Goal: Information Seeking & Learning: Learn about a topic

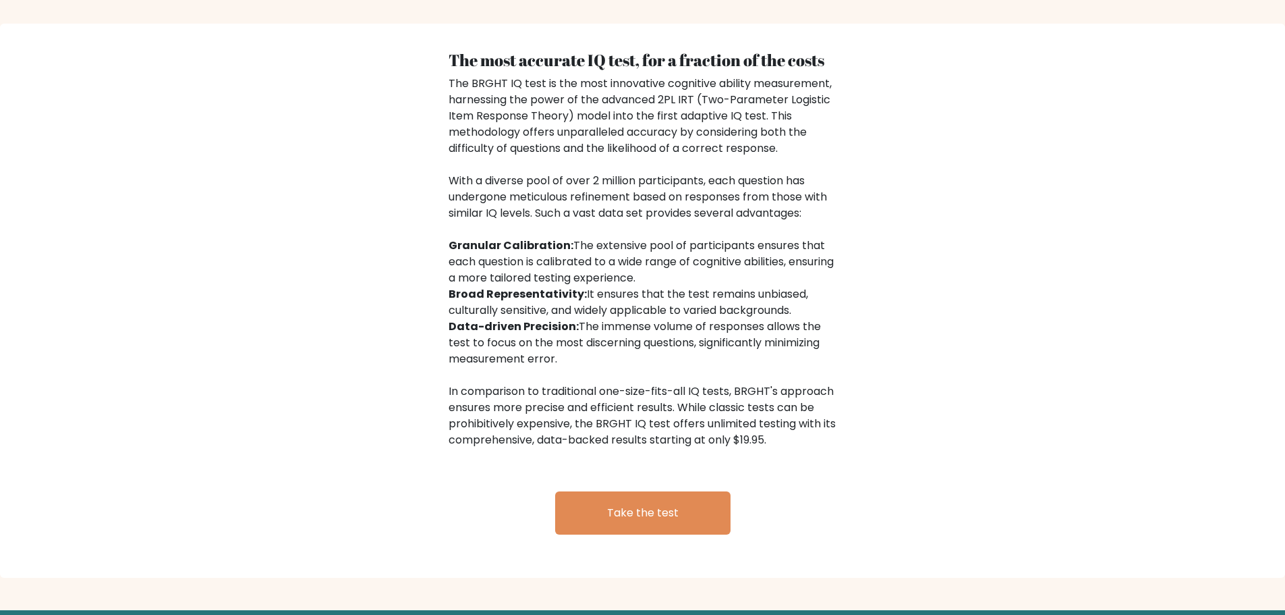
scroll to position [2085, 0]
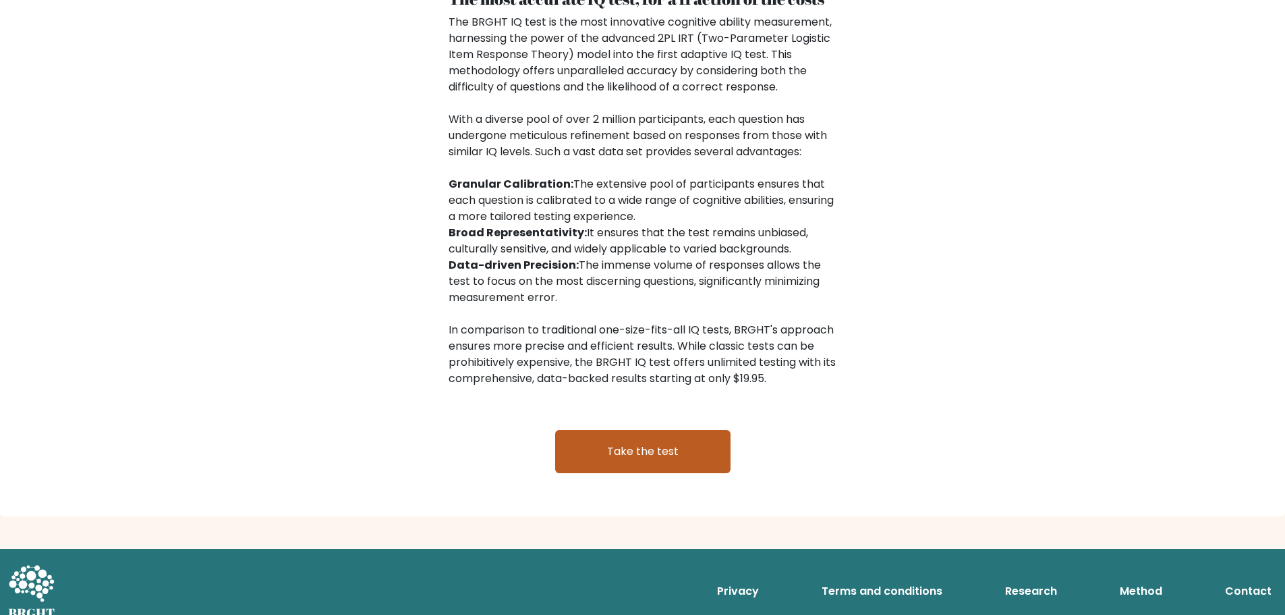
click at [679, 455] on link "Take the test" at bounding box center [642, 451] width 175 height 43
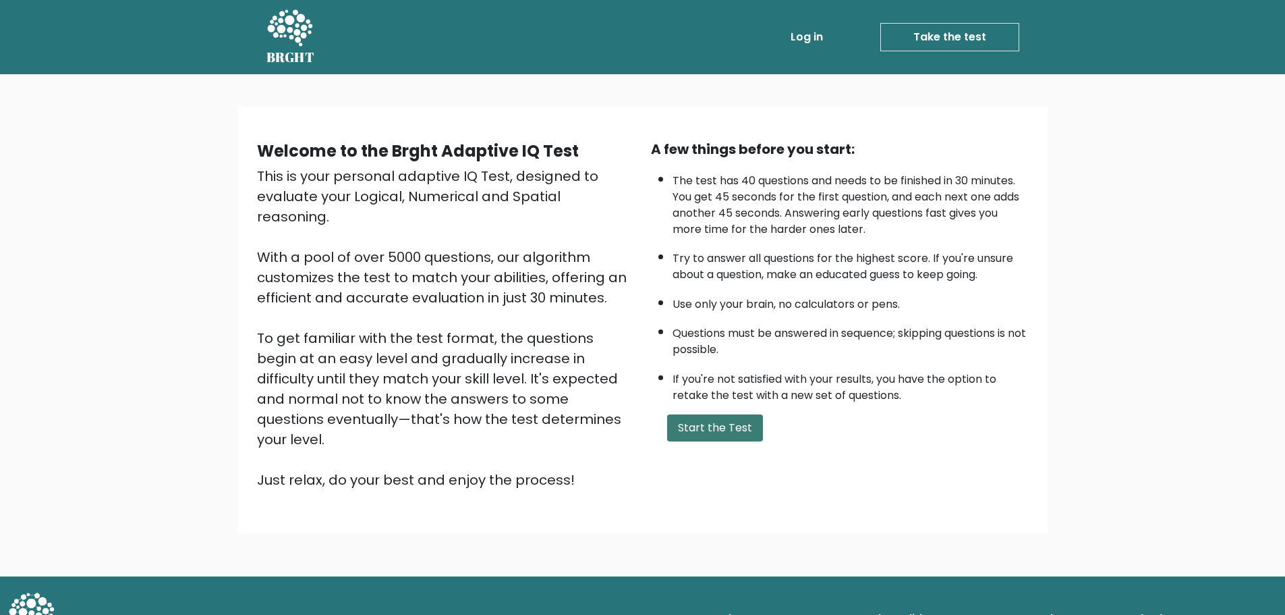
click at [706, 435] on button "Start the Test" at bounding box center [715, 427] width 96 height 27
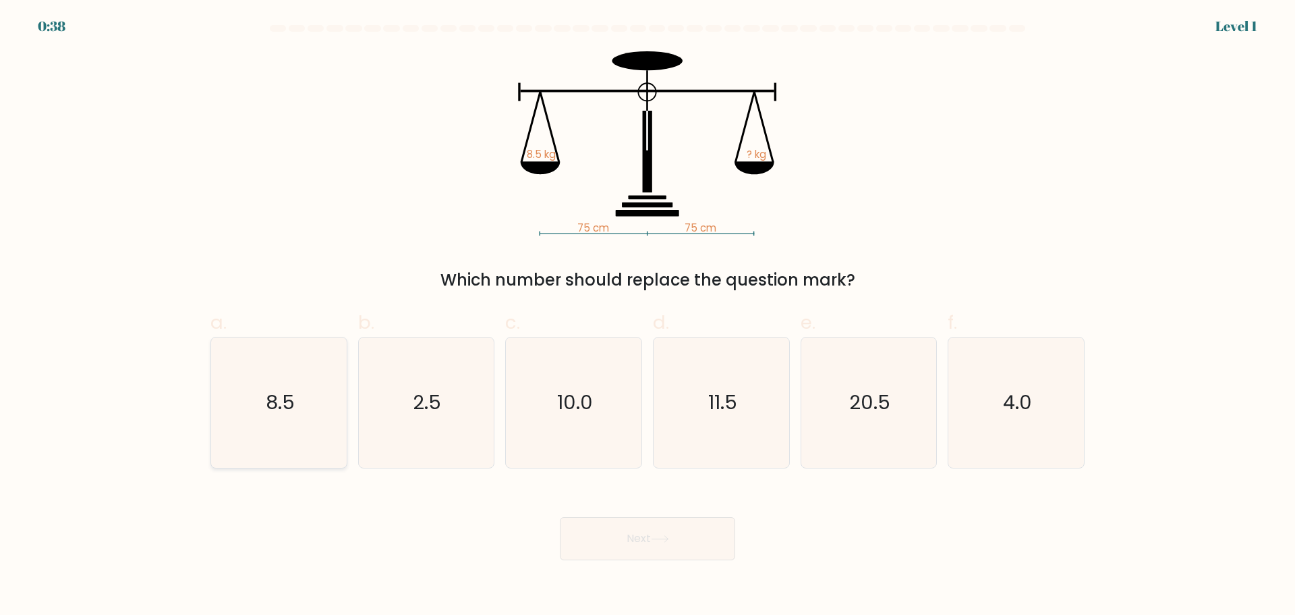
click at [237, 370] on icon "8.5" at bounding box center [279, 402] width 130 height 130
click at [648, 316] on input "a. 8.5" at bounding box center [648, 312] width 1 height 9
radio input "true"
click at [604, 549] on button "Next" at bounding box center [647, 538] width 175 height 43
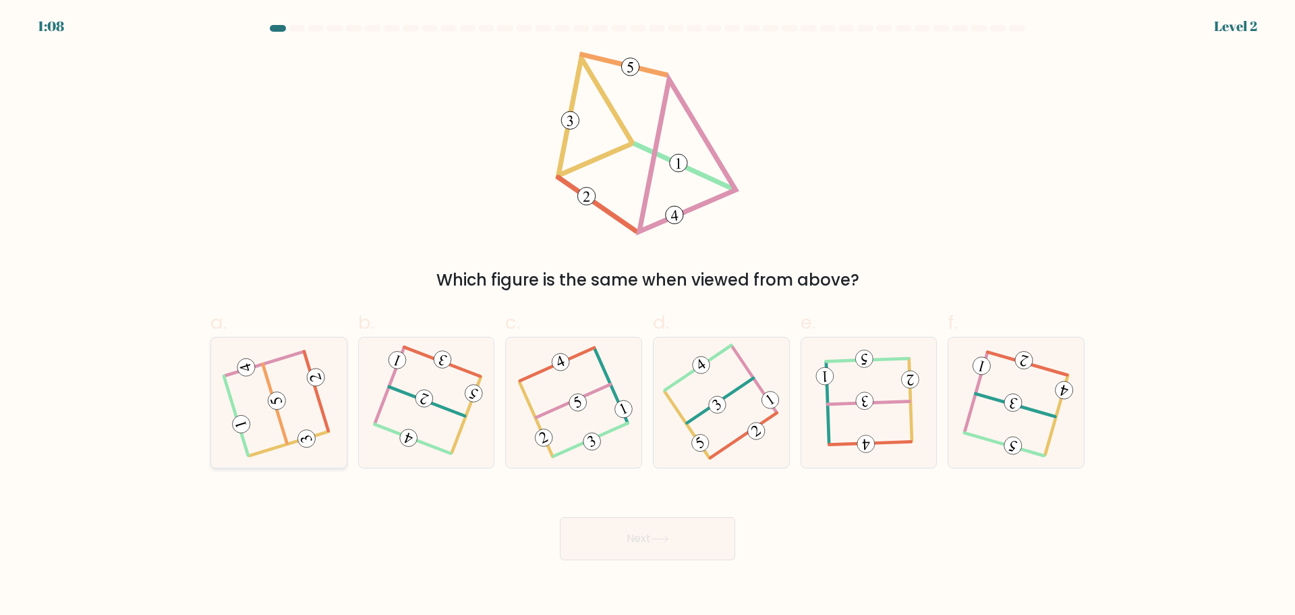
click at [337, 378] on div at bounding box center [278, 403] width 137 height 132
click at [648, 316] on input "a." at bounding box center [648, 312] width 1 height 9
radio input "true"
click at [655, 526] on button "Next" at bounding box center [647, 538] width 175 height 43
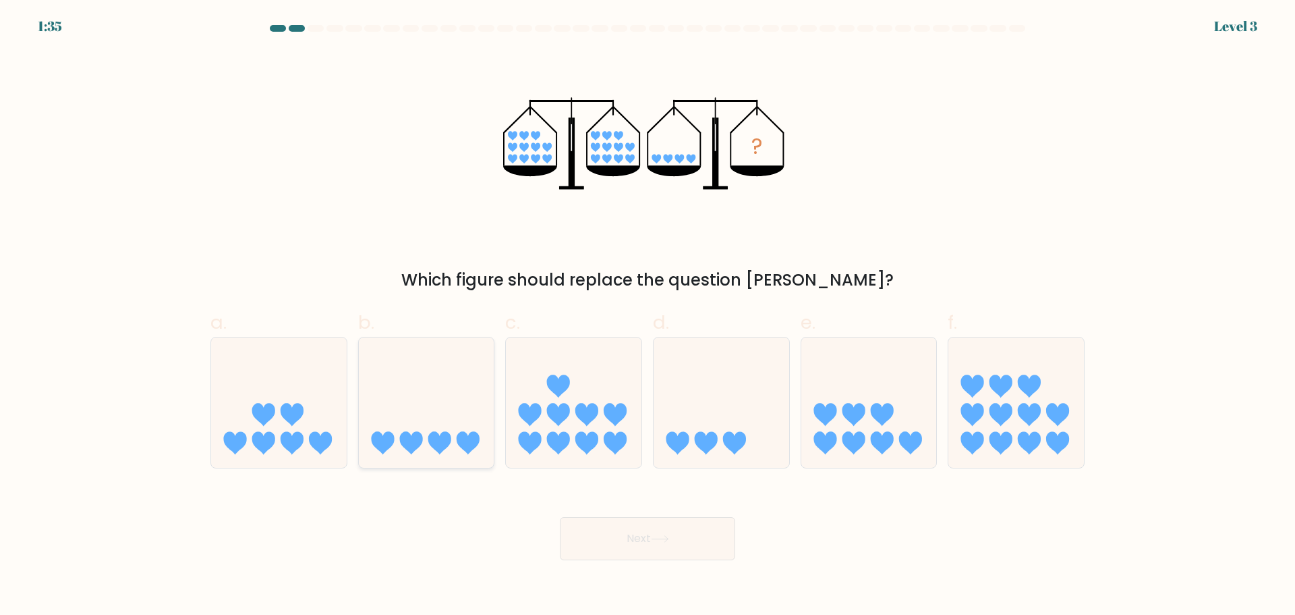
click at [413, 409] on icon at bounding box center [427, 402] width 136 height 112
click at [648, 316] on input "b." at bounding box center [648, 312] width 1 height 9
radio input "true"
click at [676, 526] on button "Next" at bounding box center [647, 538] width 175 height 43
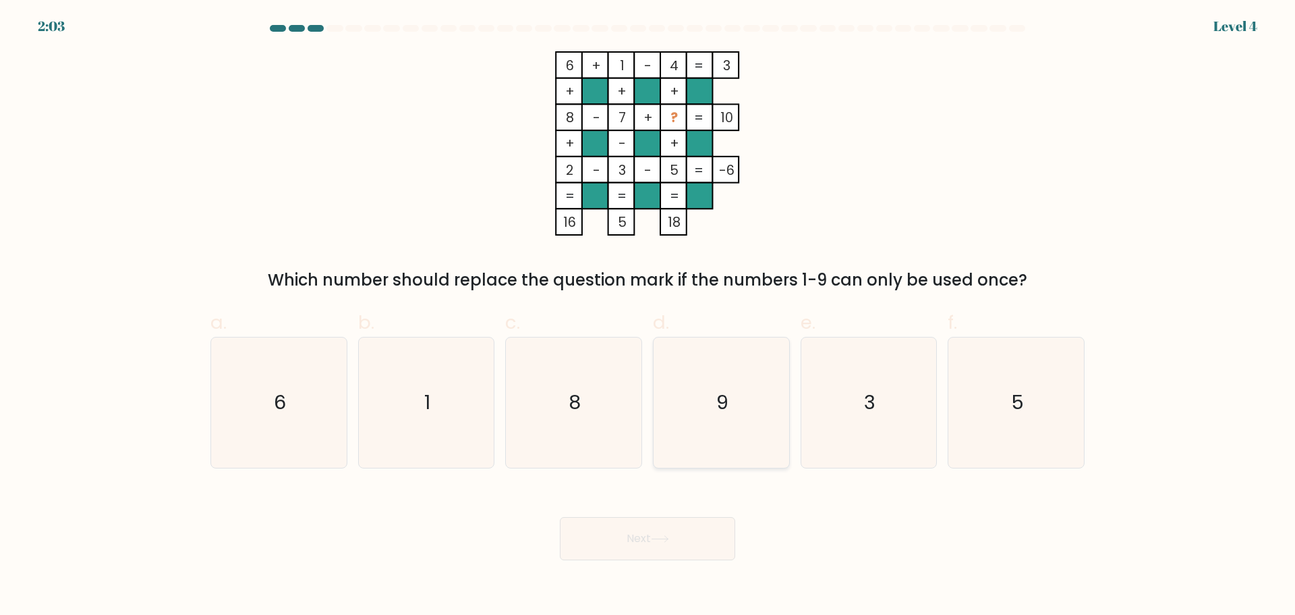
click at [733, 389] on icon "9" at bounding box center [721, 402] width 130 height 130
click at [648, 316] on input "d. 9" at bounding box center [648, 312] width 1 height 9
radio input "true"
click at [676, 528] on button "Next" at bounding box center [647, 538] width 175 height 43
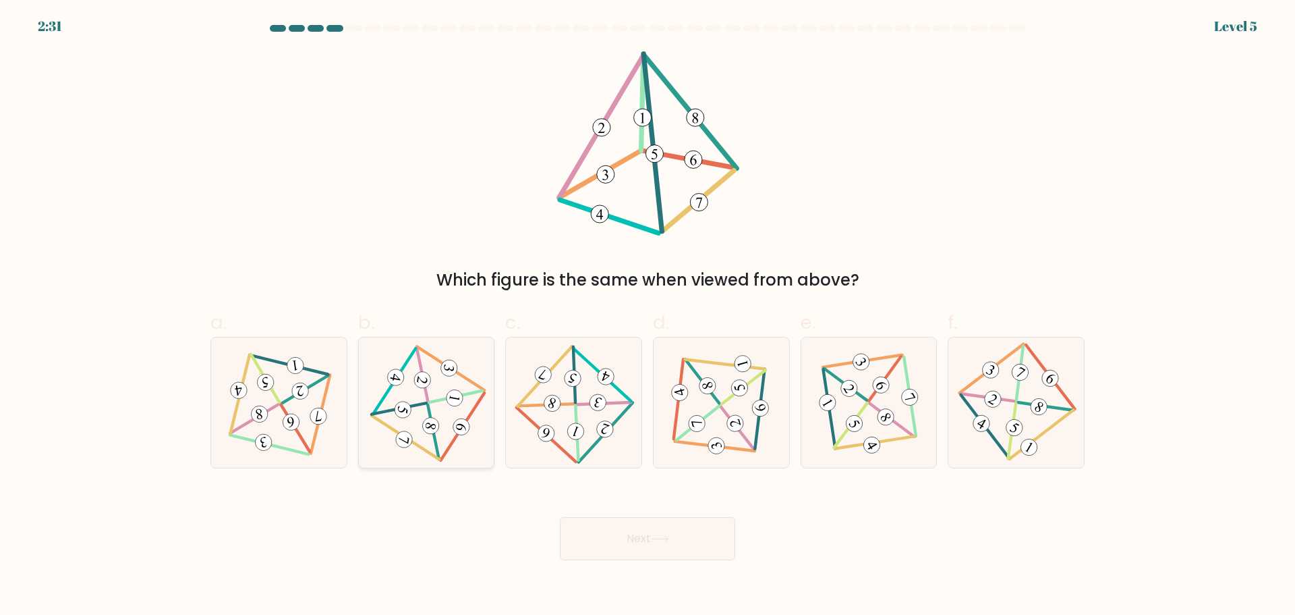
click at [465, 430] on 710 at bounding box center [462, 427] width 20 height 20
click at [648, 316] on input "b." at bounding box center [648, 312] width 1 height 9
radio input "true"
click at [633, 530] on button "Next" at bounding box center [647, 538] width 175 height 43
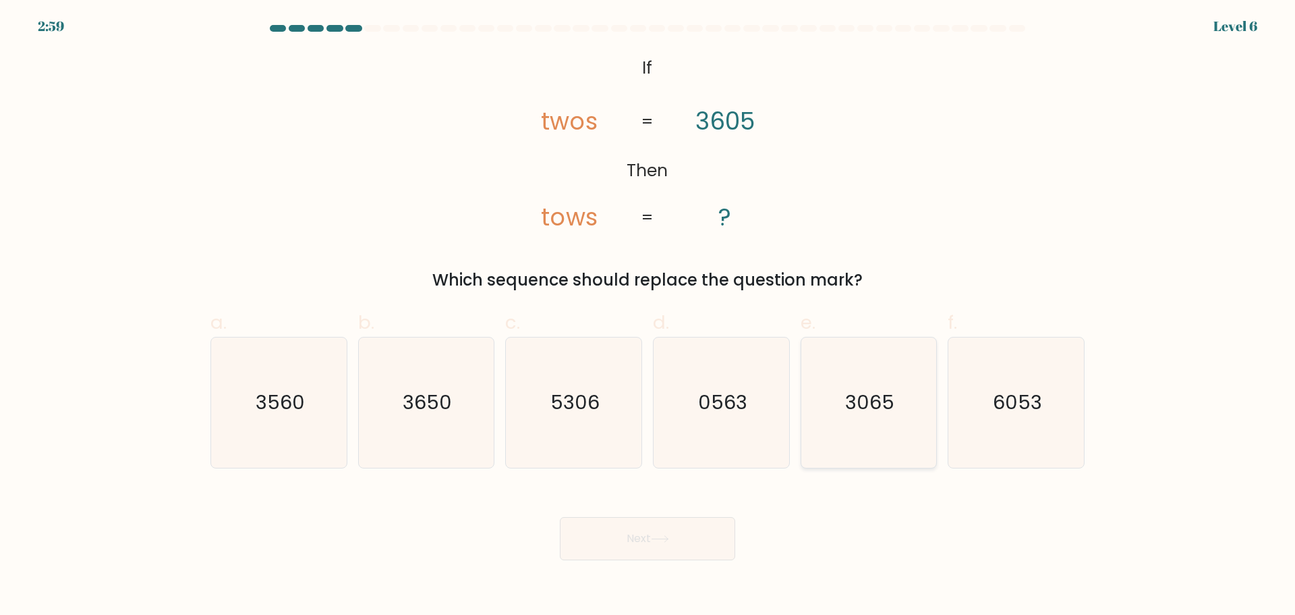
click at [874, 424] on icon "3065" at bounding box center [868, 402] width 130 height 130
click at [648, 316] on input "e. 3065" at bounding box center [648, 312] width 1 height 9
radio input "true"
click at [650, 530] on button "Next" at bounding box center [647, 538] width 175 height 43
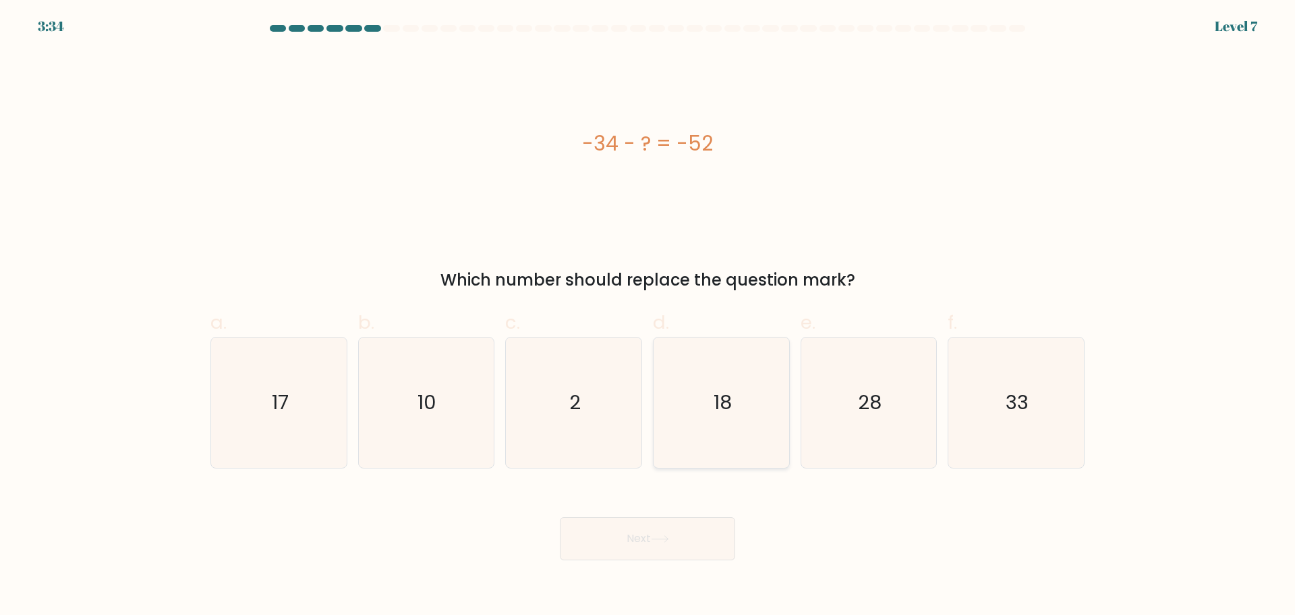
click at [724, 404] on text "18" at bounding box center [723, 402] width 18 height 27
click at [648, 316] on input "d. 18" at bounding box center [648, 312] width 1 height 9
radio input "true"
click at [646, 545] on button "Next" at bounding box center [647, 538] width 175 height 43
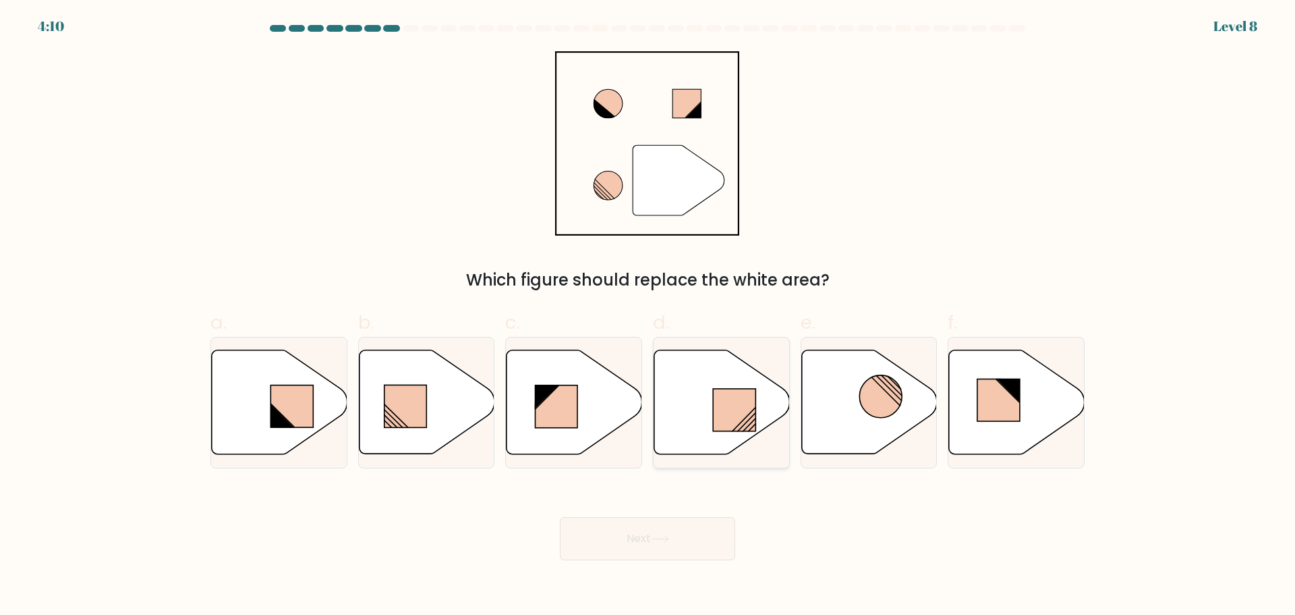
click at [731, 401] on rect at bounding box center [734, 410] width 43 height 43
click at [648, 316] on input "d." at bounding box center [648, 312] width 1 height 9
radio input "true"
click at [695, 538] on button "Next" at bounding box center [647, 538] width 175 height 43
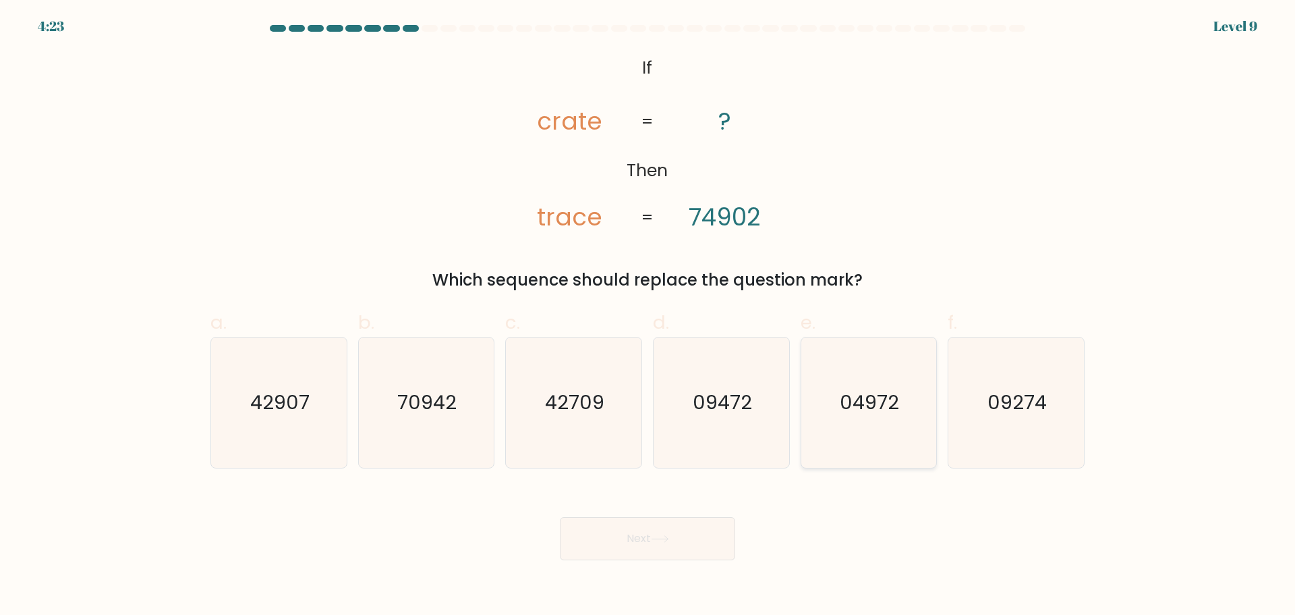
click at [907, 414] on icon "04972" at bounding box center [868, 402] width 130 height 130
click at [648, 316] on input "e. 04972" at bounding box center [648, 312] width 1 height 9
radio input "true"
click at [634, 547] on button "Next" at bounding box center [647, 538] width 175 height 43
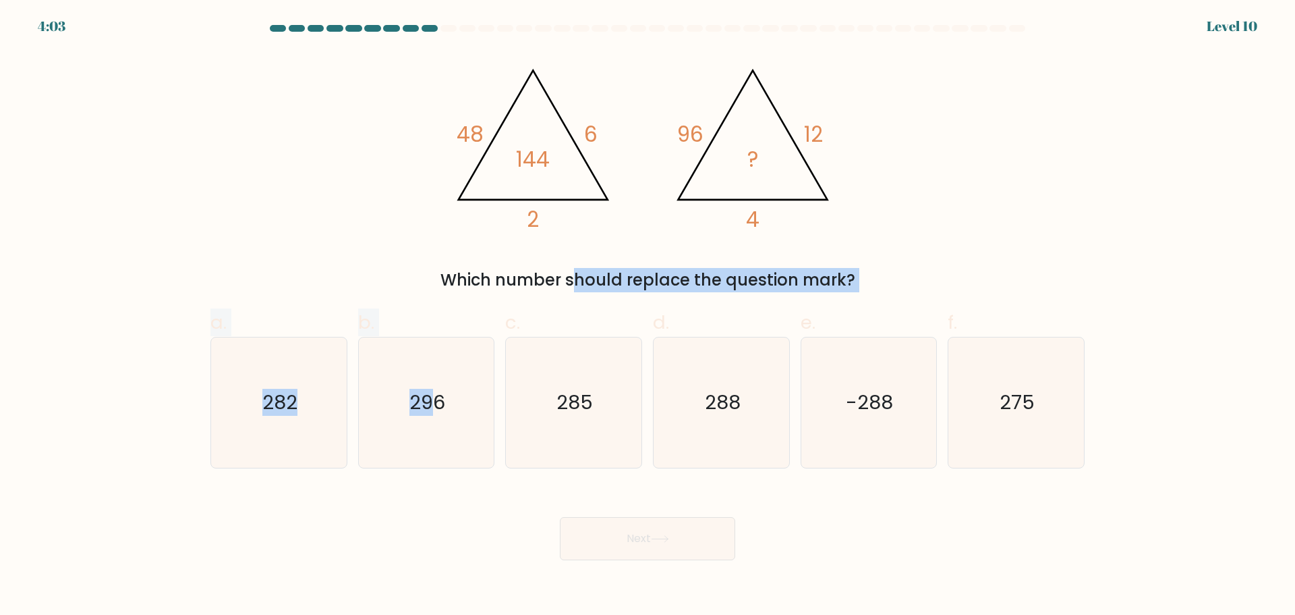
drag, startPoint x: 435, startPoint y: 414, endPoint x: 430, endPoint y: 266, distance: 147.8
click at [430, 266] on form at bounding box center [647, 292] width 1295 height 535
click at [366, 217] on div "@import url('https://fonts.googleapis.com/css?family=Abril+Fatface:400,100,100i…" at bounding box center [647, 171] width 890 height 241
click at [432, 391] on text "296" at bounding box center [427, 402] width 36 height 27
click at [648, 316] on input "b. 296" at bounding box center [648, 312] width 1 height 9
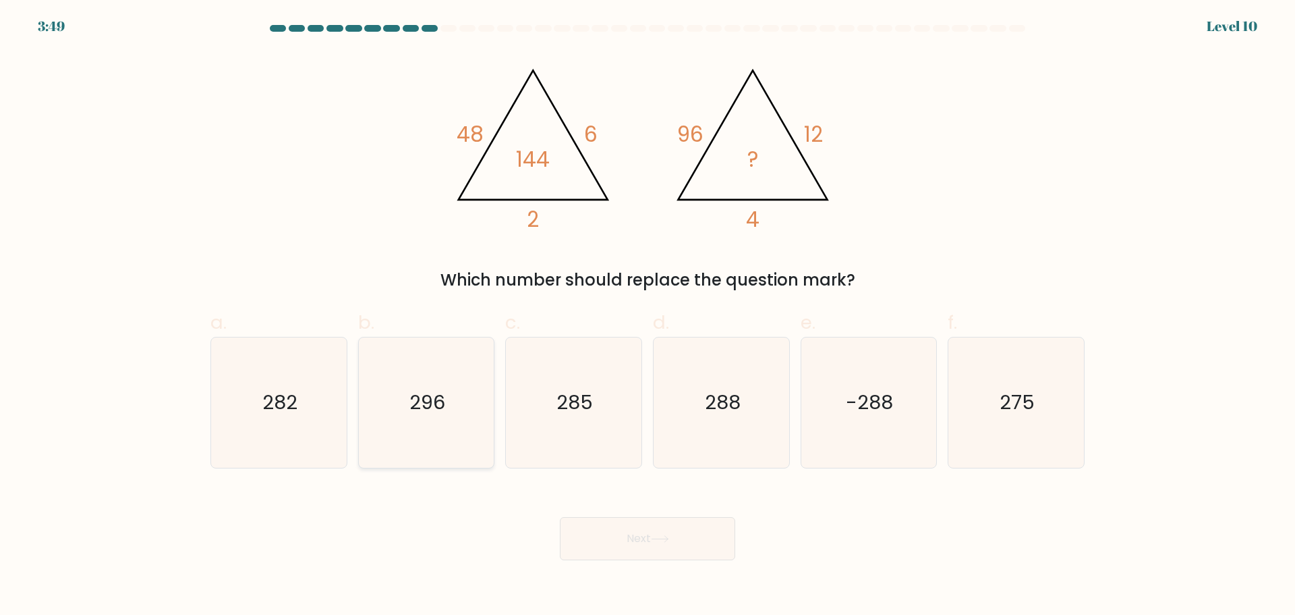
radio input "true"
click at [662, 550] on button "Next" at bounding box center [647, 538] width 175 height 43
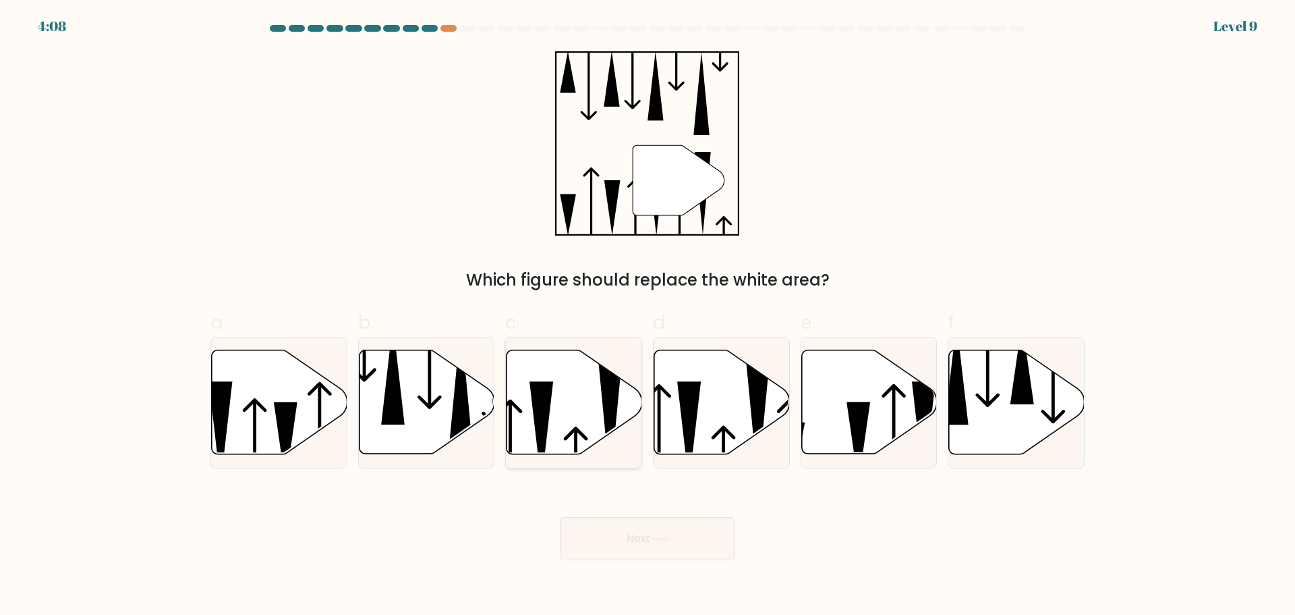
click at [593, 412] on icon at bounding box center [575, 401] width 136 height 104
click at [648, 316] on input "c." at bounding box center [648, 312] width 1 height 9
radio input "true"
click at [621, 544] on button "Next" at bounding box center [647, 538] width 175 height 43
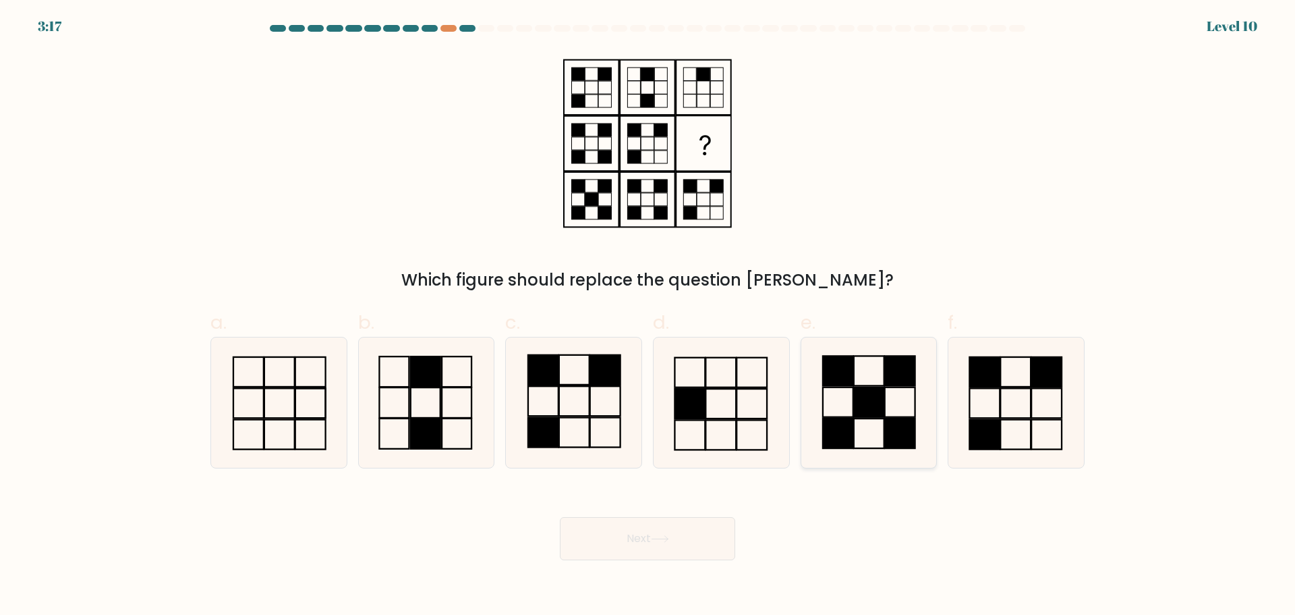
click at [890, 395] on icon at bounding box center [868, 402] width 130 height 130
click at [648, 316] on input "e." at bounding box center [648, 312] width 1 height 9
radio input "true"
click at [673, 530] on button "Next" at bounding box center [647, 538] width 175 height 43
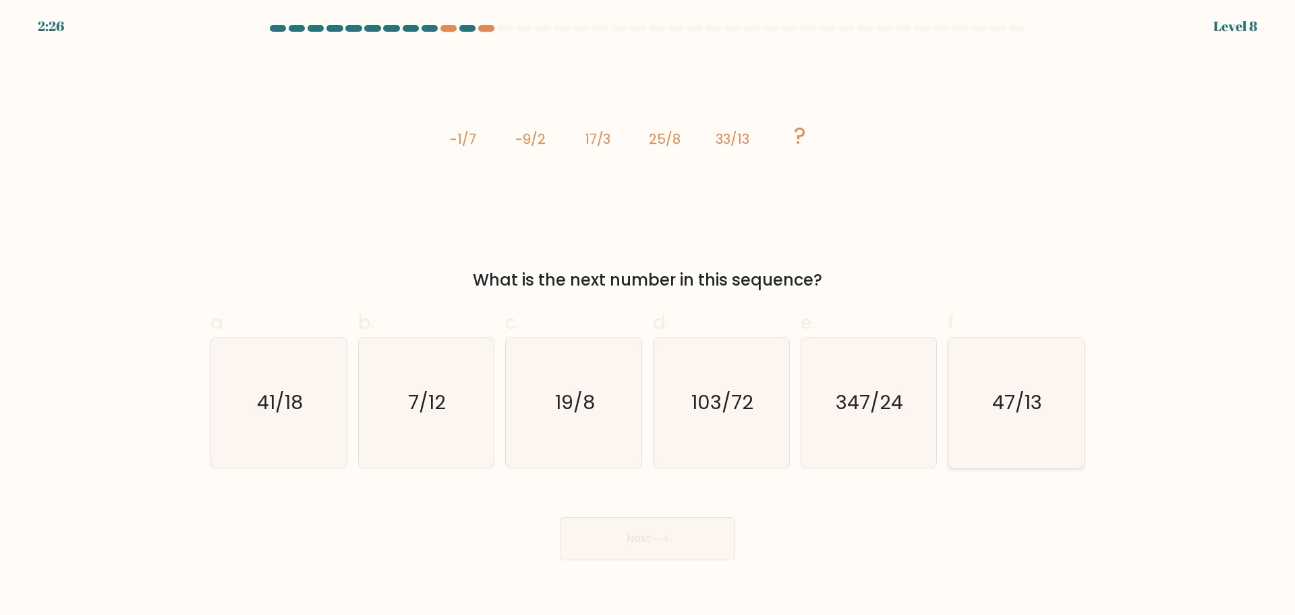
click at [979, 356] on icon "47/13" at bounding box center [1016, 402] width 130 height 130
click at [648, 316] on input "f. 47/13" at bounding box center [648, 312] width 1 height 9
radio input "true"
click at [660, 554] on button "Next" at bounding box center [647, 538] width 175 height 43
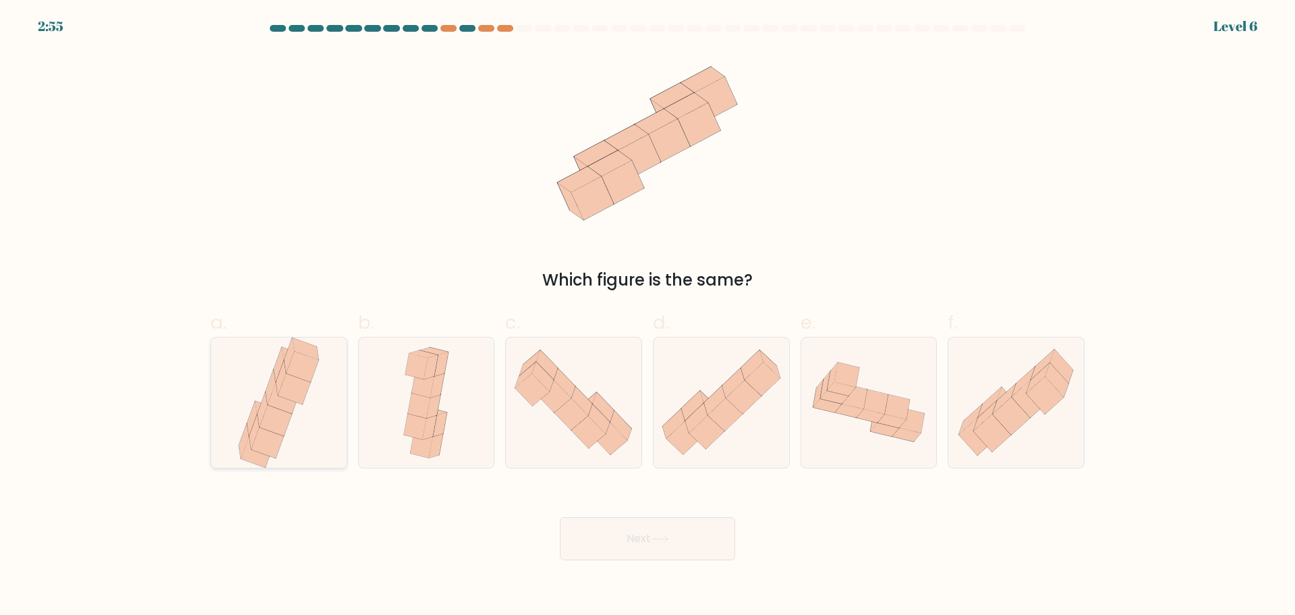
click at [263, 387] on icon at bounding box center [279, 402] width 88 height 130
click at [648, 316] on input "a." at bounding box center [648, 312] width 1 height 9
radio input "true"
click at [637, 544] on button "Next" at bounding box center [647, 538] width 175 height 43
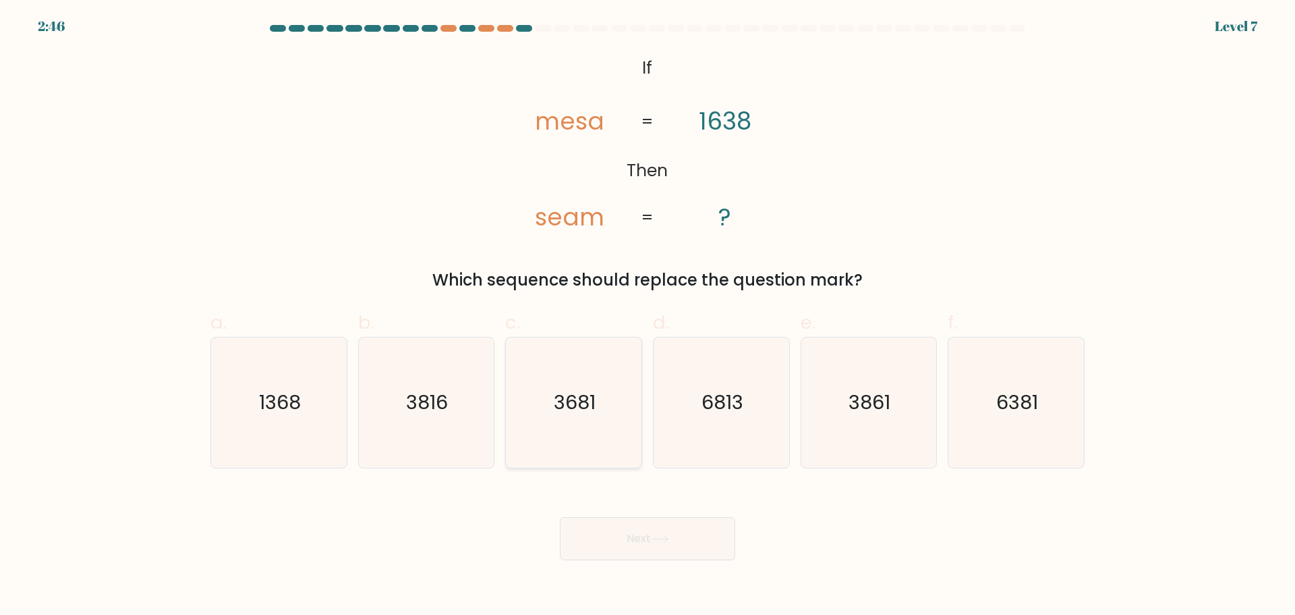
click at [590, 370] on icon "3681" at bounding box center [574, 402] width 130 height 130
click at [648, 316] on input "c. 3681" at bounding box center [648, 312] width 1 height 9
radio input "true"
click at [625, 553] on button "Next" at bounding box center [647, 538] width 175 height 43
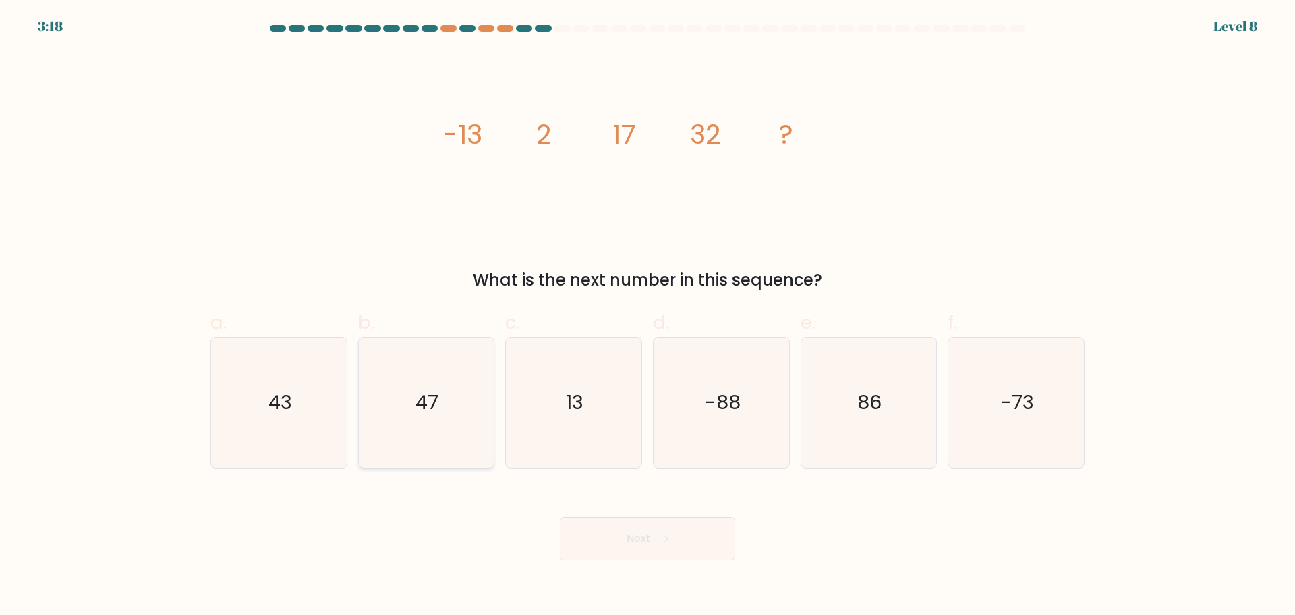
click at [451, 370] on icon "47" at bounding box center [426, 402] width 130 height 130
click at [648, 316] on input "b. 47" at bounding box center [648, 312] width 1 height 9
radio input "true"
click at [633, 548] on button "Next" at bounding box center [647, 538] width 175 height 43
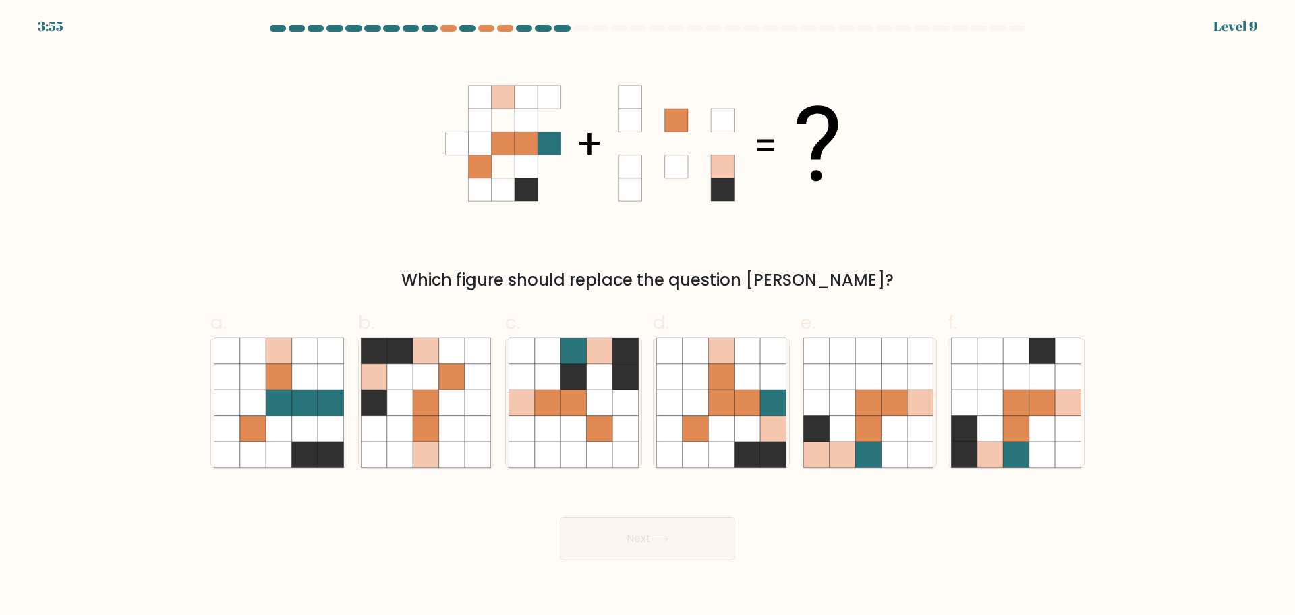
click at [501, 24] on div "3:55 Level 9" at bounding box center [647, 18] width 1295 height 36
click at [501, 26] on div at bounding box center [505, 28] width 16 height 7
click at [718, 388] on icon at bounding box center [721, 376] width 26 height 26
click at [648, 316] on input "d." at bounding box center [648, 312] width 1 height 9
radio input "true"
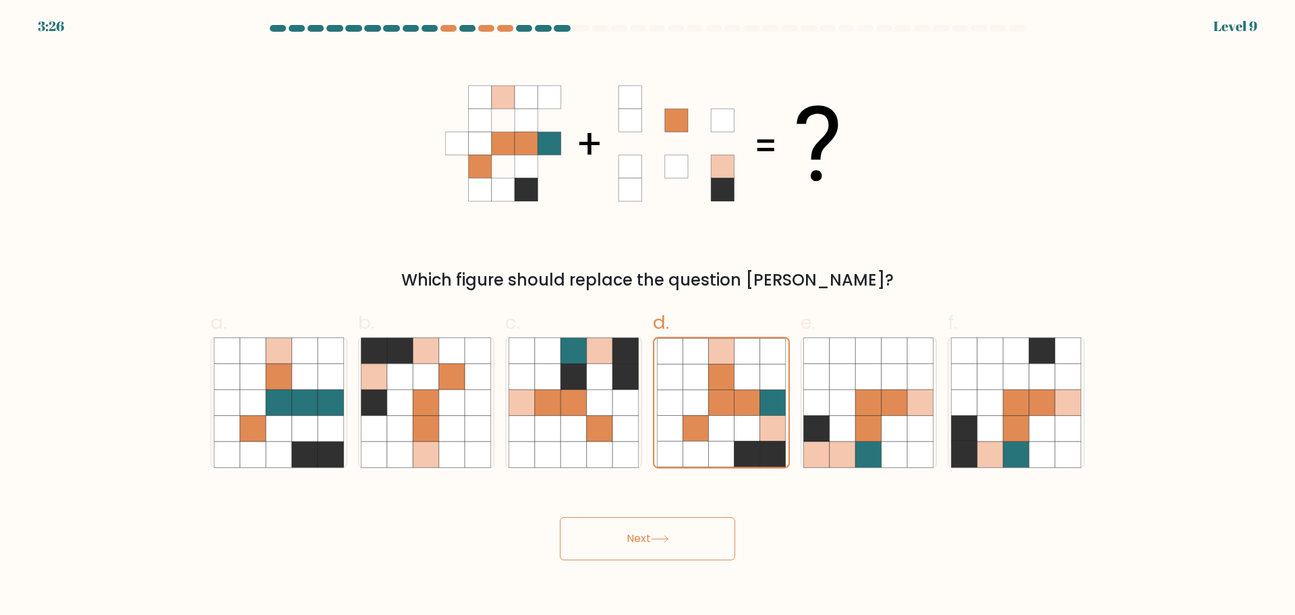
click at [673, 545] on button "Next" at bounding box center [647, 538] width 175 height 43
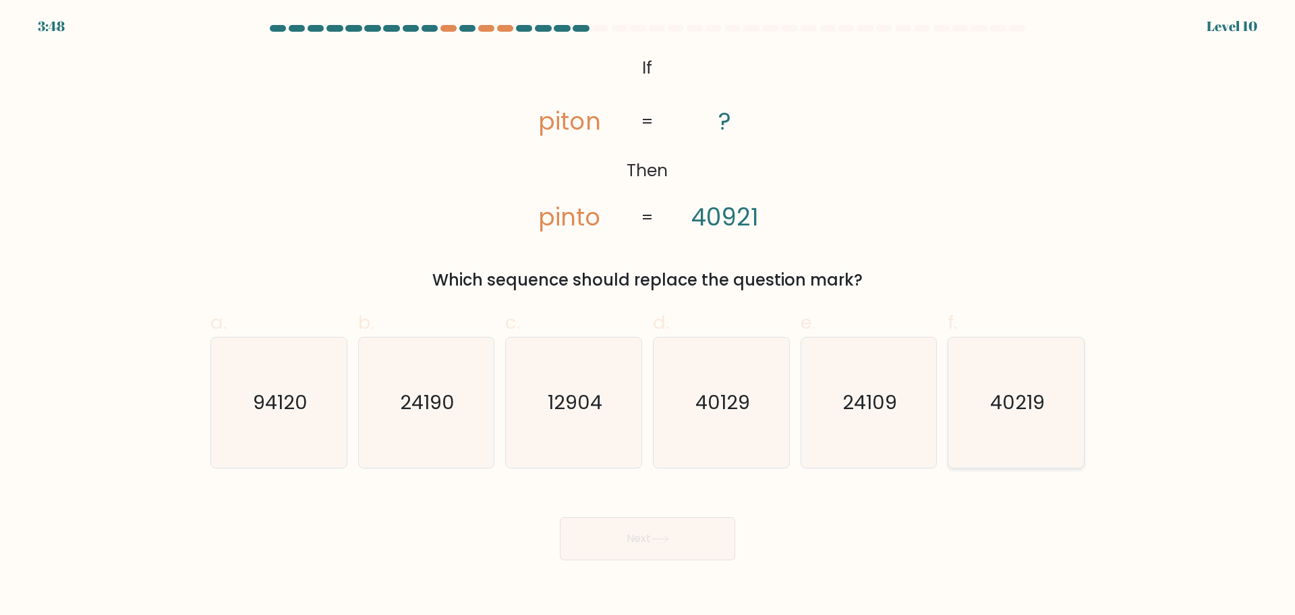
click at [994, 378] on icon "40219" at bounding box center [1016, 402] width 130 height 130
click at [648, 316] on input "f. 40219" at bounding box center [648, 312] width 1 height 9
radio input "true"
click at [670, 548] on button "Next" at bounding box center [647, 538] width 175 height 43
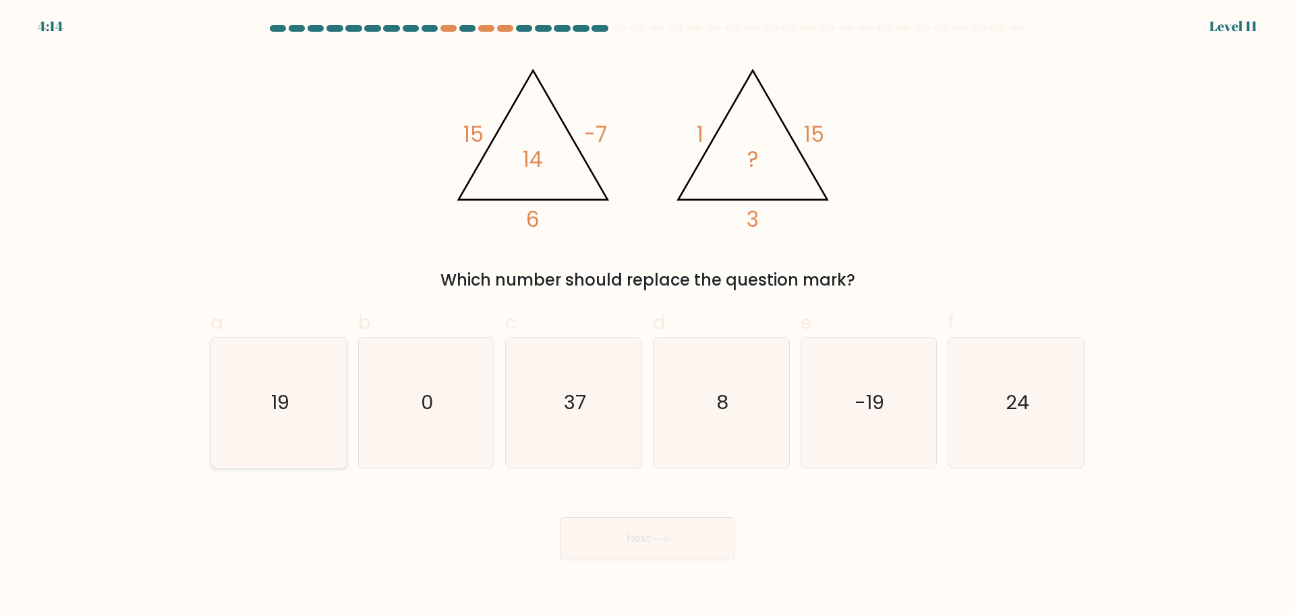
click at [214, 391] on icon "19" at bounding box center [279, 402] width 130 height 130
click at [648, 316] on input "a. 19" at bounding box center [648, 312] width 1 height 9
radio input "true"
click at [645, 530] on button "Next" at bounding box center [647, 538] width 175 height 43
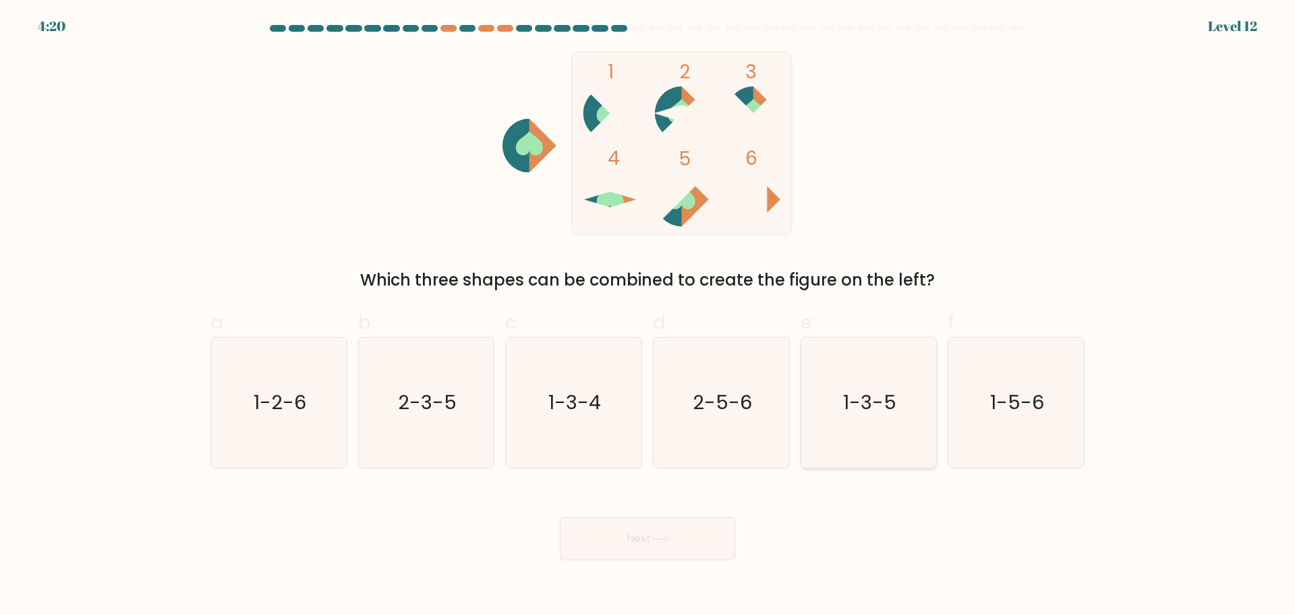
click at [861, 381] on icon "1-3-5" at bounding box center [868, 402] width 130 height 130
click at [648, 316] on input "e. 1-3-5" at bounding box center [648, 312] width 1 height 9
radio input "true"
click at [687, 539] on button "Next" at bounding box center [647, 538] width 175 height 43
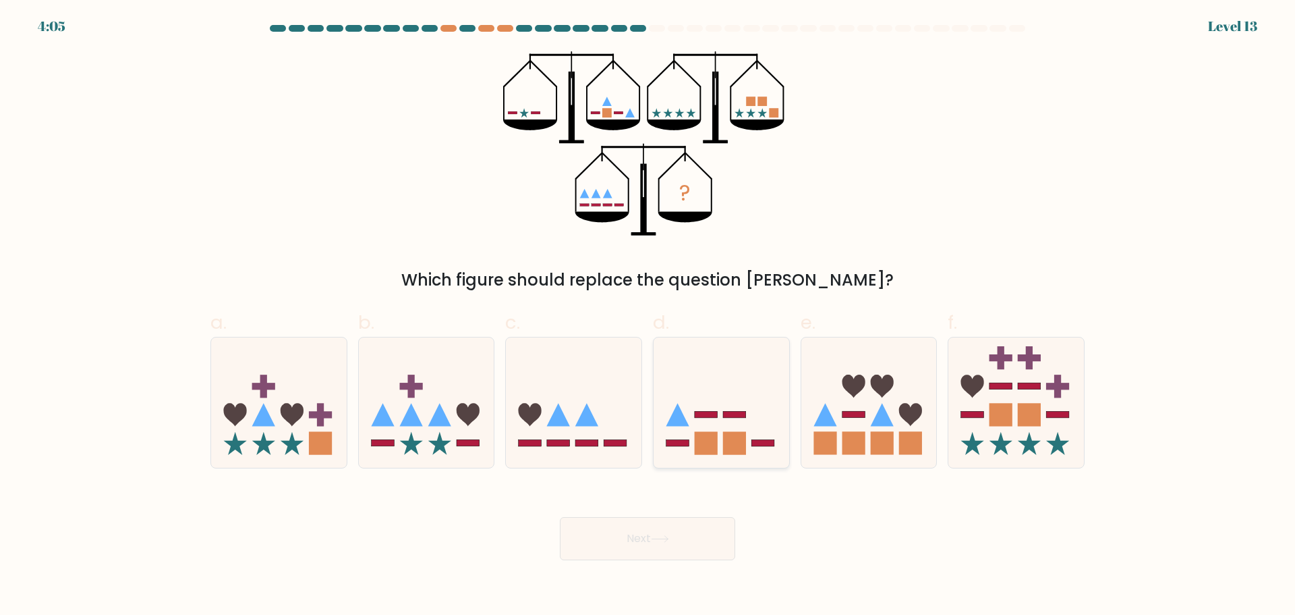
click at [723, 373] on icon at bounding box center [722, 402] width 136 height 112
click at [648, 316] on input "d." at bounding box center [648, 312] width 1 height 9
radio input "true"
click at [686, 542] on button "Next" at bounding box center [647, 538] width 175 height 43
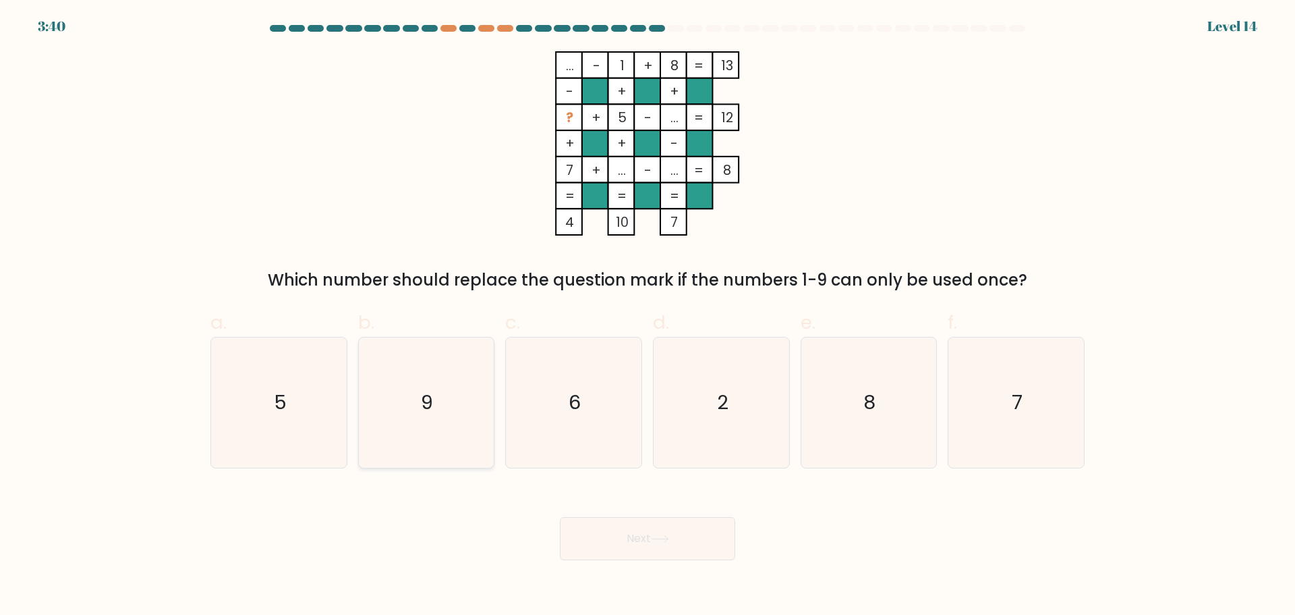
click at [436, 373] on icon "9" at bounding box center [426, 402] width 130 height 130
click at [648, 316] on input "b. 9" at bounding box center [648, 312] width 1 height 9
radio input "true"
click at [622, 550] on button "Next" at bounding box center [647, 538] width 175 height 43
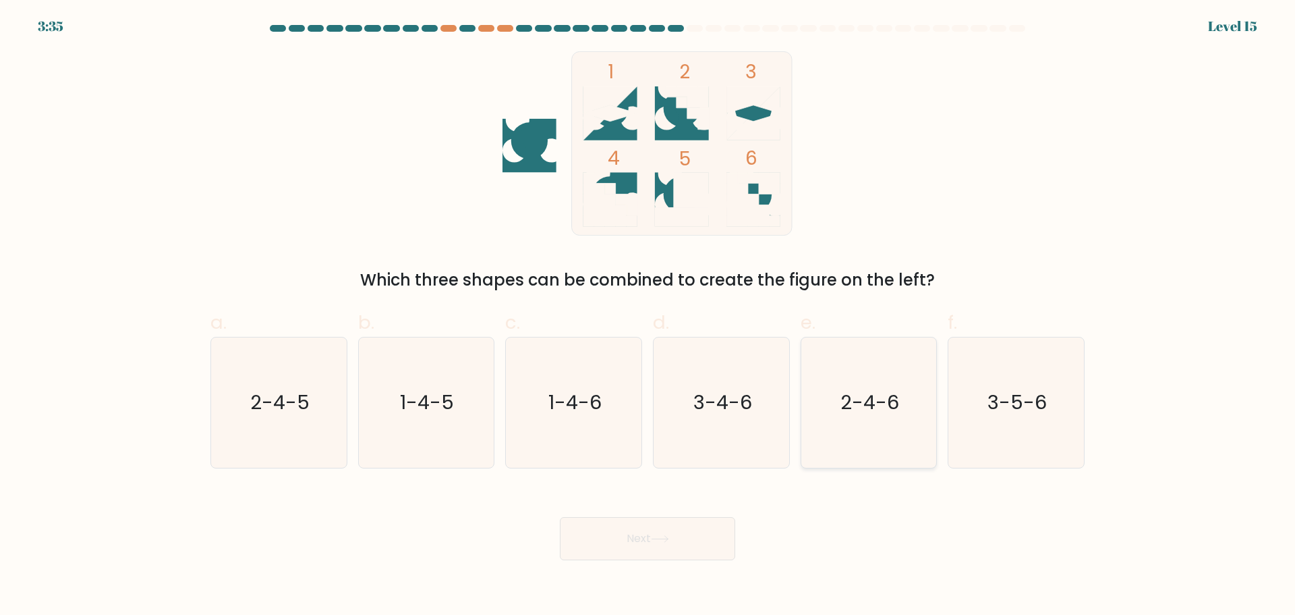
click at [898, 385] on icon "2-4-6" at bounding box center [868, 402] width 130 height 130
click at [648, 316] on input "e. 2-4-6" at bounding box center [648, 312] width 1 height 9
radio input "true"
click at [681, 532] on button "Next" at bounding box center [647, 538] width 175 height 43
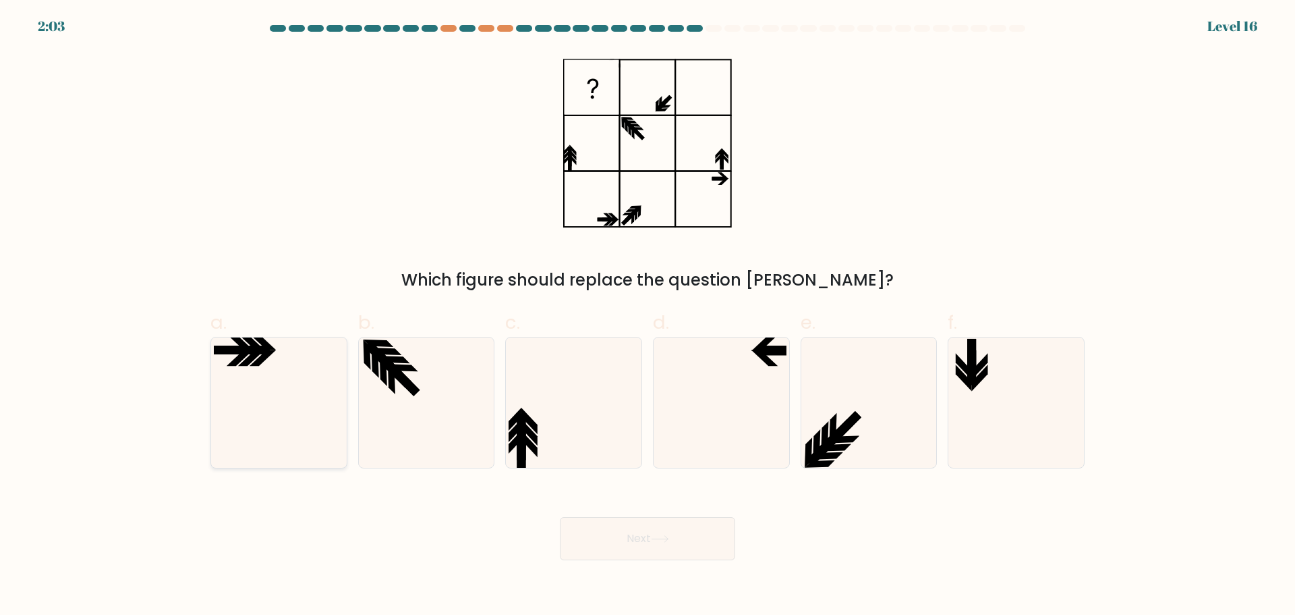
click at [293, 368] on icon at bounding box center [279, 402] width 130 height 130
click at [648, 316] on input "a." at bounding box center [648, 312] width 1 height 9
radio input "true"
click at [611, 543] on button "Next" at bounding box center [647, 538] width 175 height 43
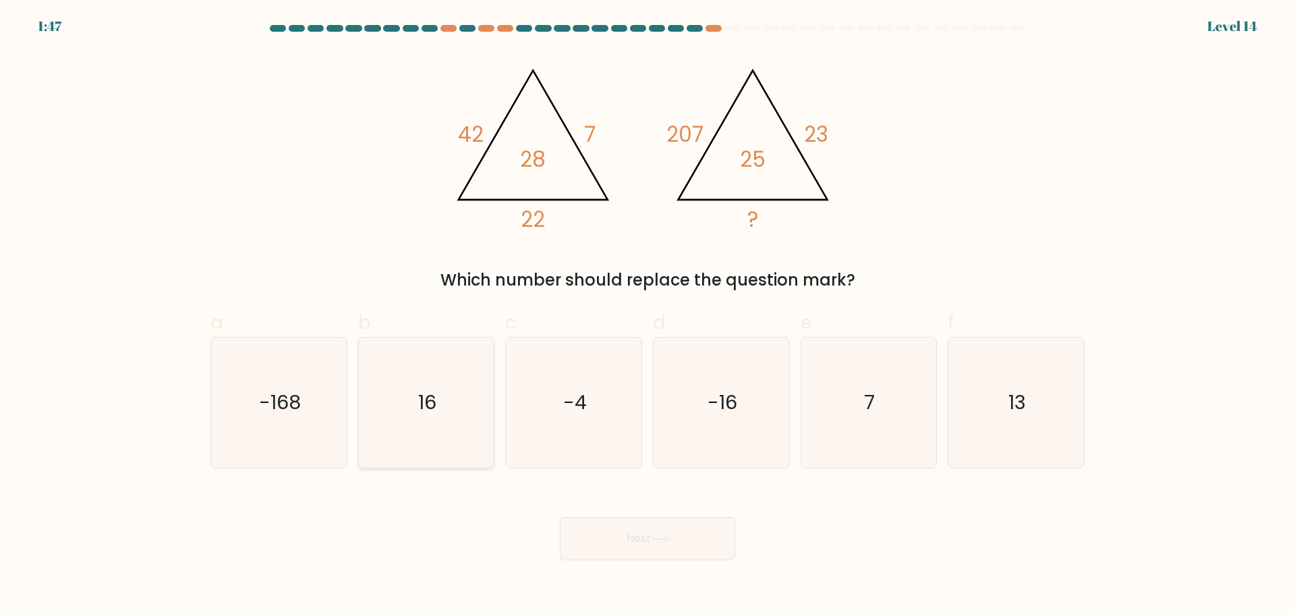
click at [392, 414] on icon "16" at bounding box center [426, 402] width 130 height 130
click at [648, 316] on input "b. 16" at bounding box center [648, 312] width 1 height 9
radio input "true"
click at [636, 544] on button "Next" at bounding box center [647, 538] width 175 height 43
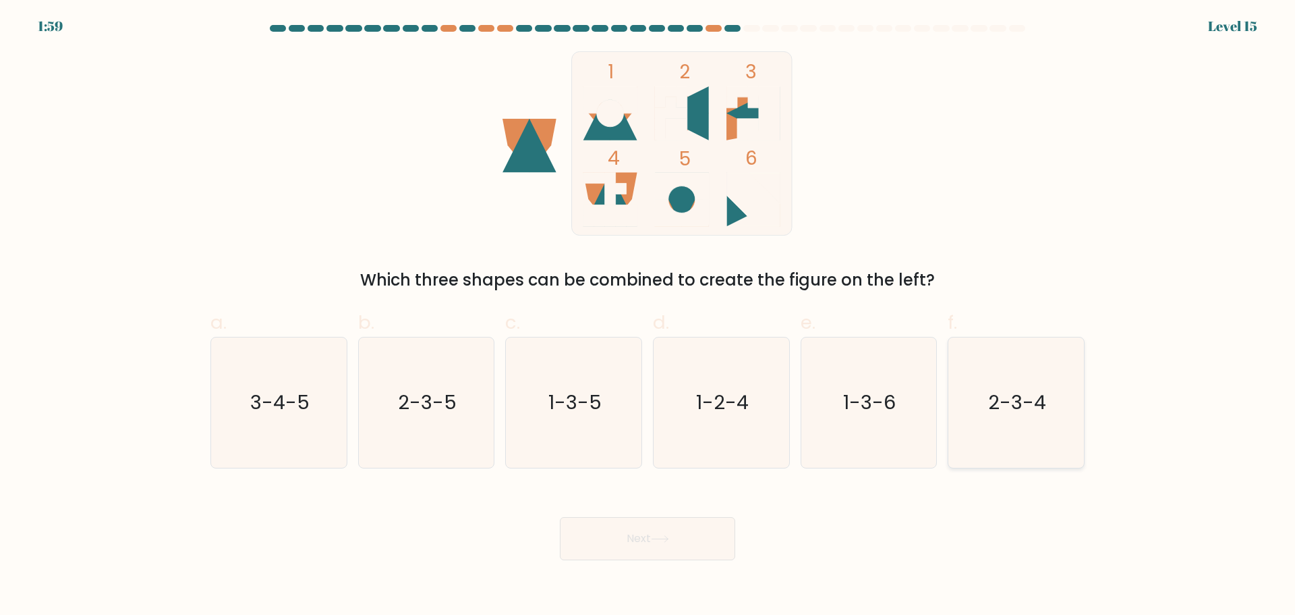
click at [1038, 449] on icon "2-3-4" at bounding box center [1016, 402] width 130 height 130
click at [648, 316] on input "f. 2-3-4" at bounding box center [648, 312] width 1 height 9
radio input "true"
click at [673, 542] on button "Next" at bounding box center [647, 538] width 175 height 43
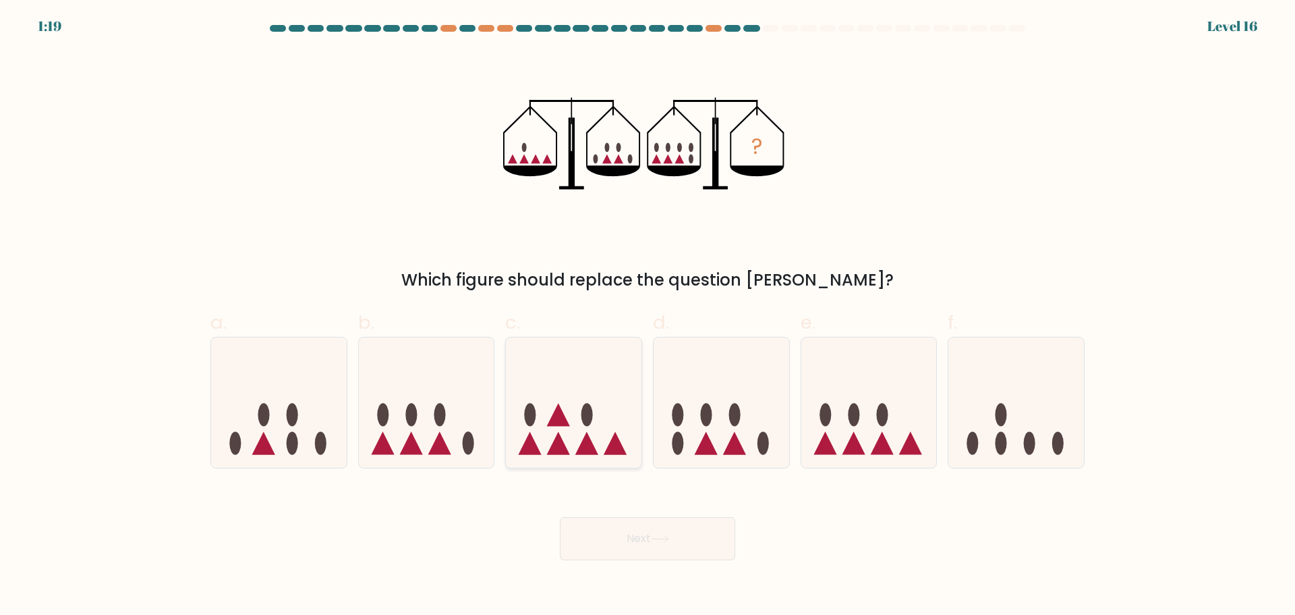
click at [596, 409] on icon at bounding box center [574, 402] width 136 height 112
click at [648, 316] on input "c." at bounding box center [648, 312] width 1 height 9
radio input "true"
click at [631, 539] on button "Next" at bounding box center [647, 538] width 175 height 43
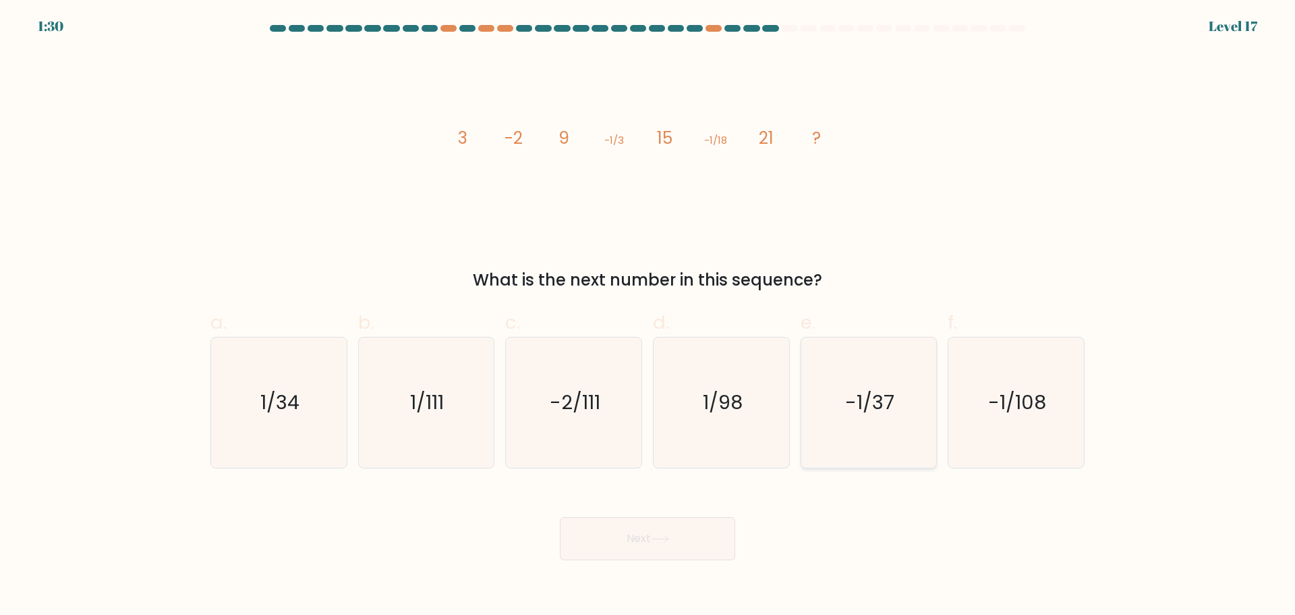
click at [868, 447] on icon "-1/37" at bounding box center [868, 402] width 130 height 130
click at [648, 316] on input "e. -1/37" at bounding box center [648, 312] width 1 height 9
radio input "true"
click at [686, 543] on button "Next" at bounding box center [647, 538] width 175 height 43
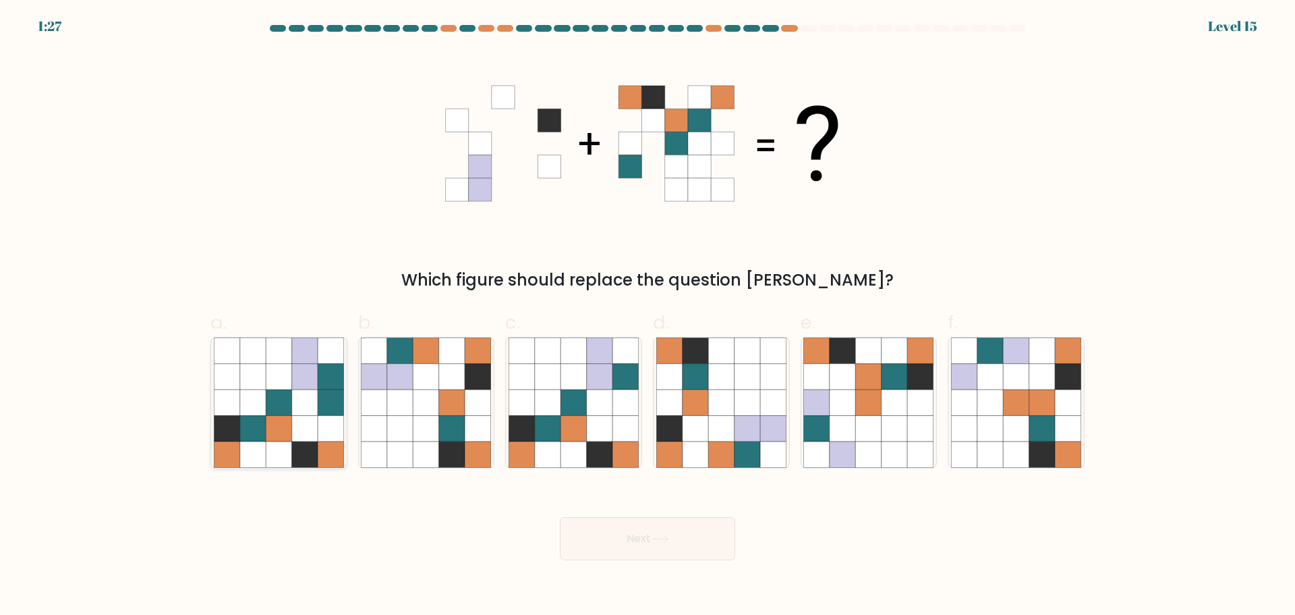
click at [327, 441] on icon at bounding box center [331, 428] width 26 height 26
click at [648, 316] on input "a." at bounding box center [648, 312] width 1 height 9
radio input "true"
click at [688, 528] on button "Next" at bounding box center [647, 538] width 175 height 43
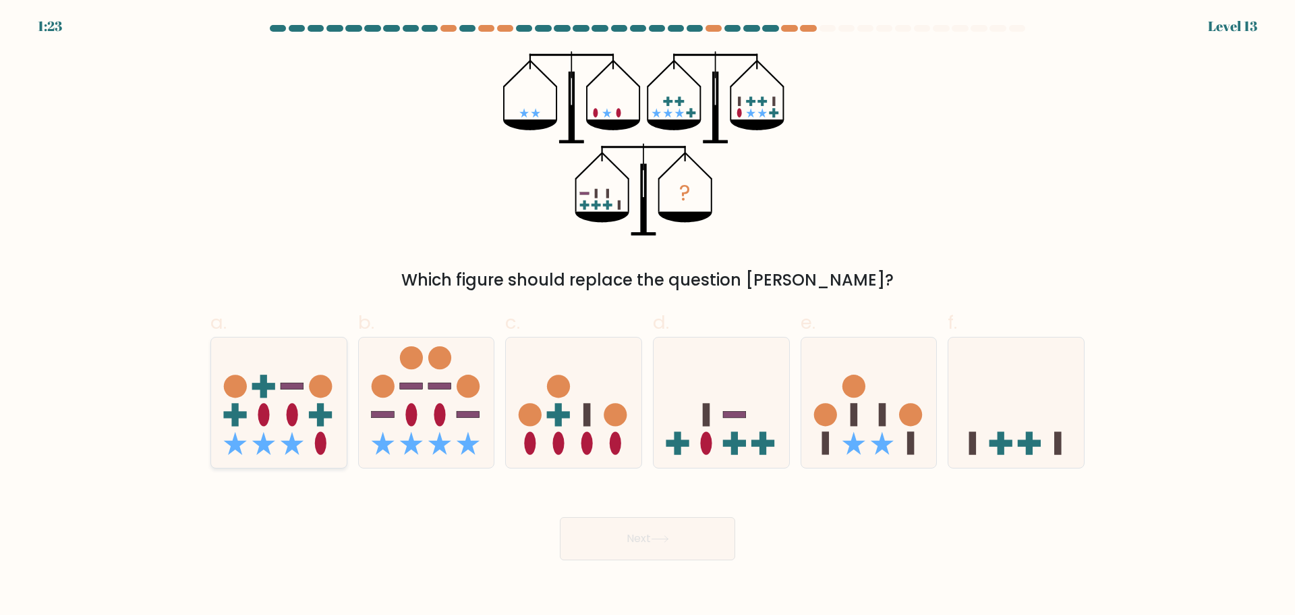
click at [241, 425] on icon at bounding box center [279, 402] width 136 height 112
click at [648, 316] on input "a." at bounding box center [648, 312] width 1 height 9
radio input "true"
click at [613, 530] on button "Next" at bounding box center [647, 538] width 175 height 43
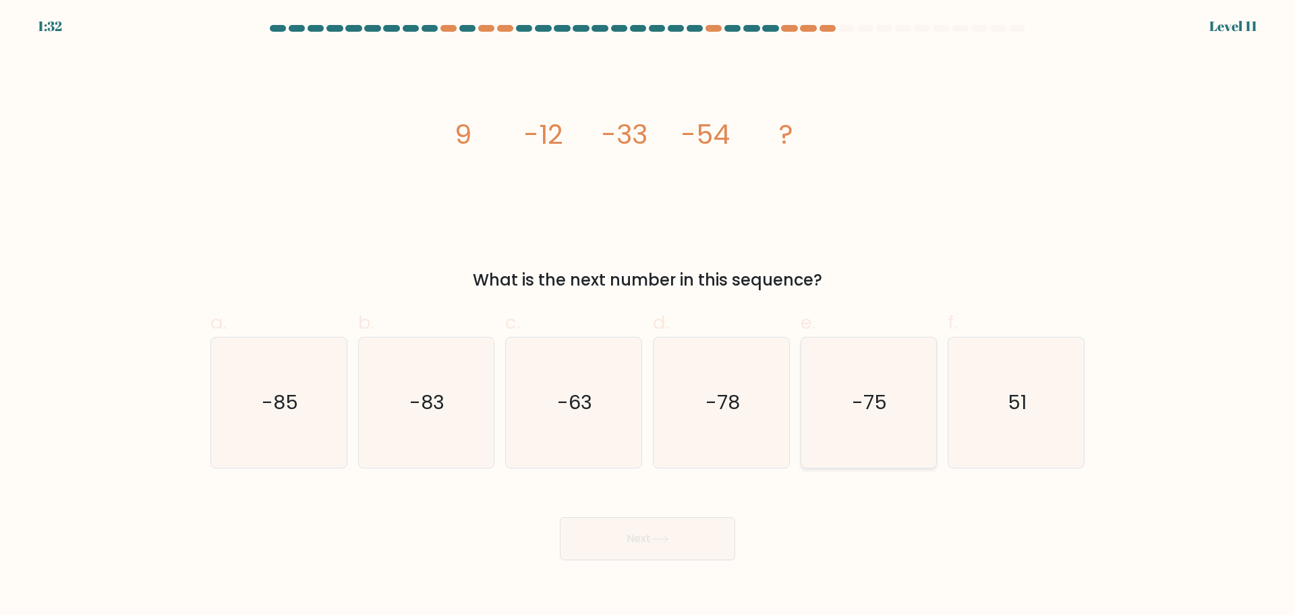
click at [831, 451] on icon "-75" at bounding box center [868, 402] width 130 height 130
click at [648, 316] on input "e. -75" at bounding box center [648, 312] width 1 height 9
radio input "true"
click at [723, 538] on button "Next" at bounding box center [647, 538] width 175 height 43
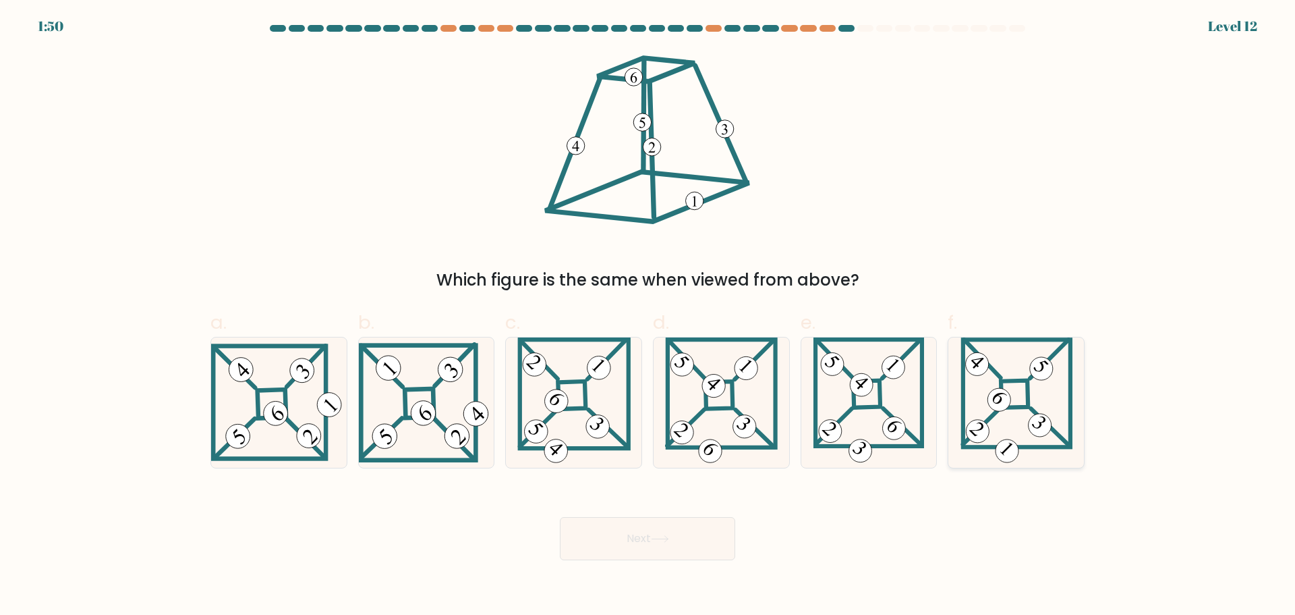
click at [1013, 411] on icon at bounding box center [1017, 402] width 112 height 130
click at [648, 316] on input "f." at bounding box center [648, 312] width 1 height 9
radio input "true"
click at [685, 538] on button "Next" at bounding box center [647, 538] width 175 height 43
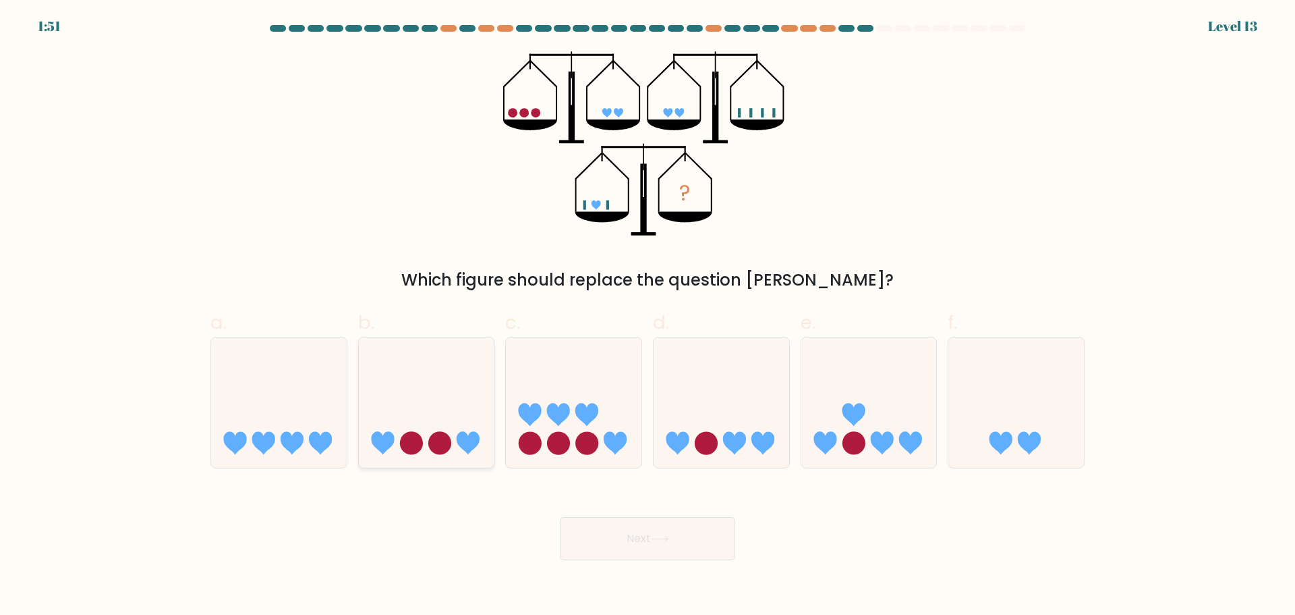
click at [399, 387] on icon at bounding box center [427, 402] width 136 height 112
click at [648, 316] on input "b." at bounding box center [648, 312] width 1 height 9
radio input "true"
click at [611, 542] on button "Next" at bounding box center [647, 538] width 175 height 43
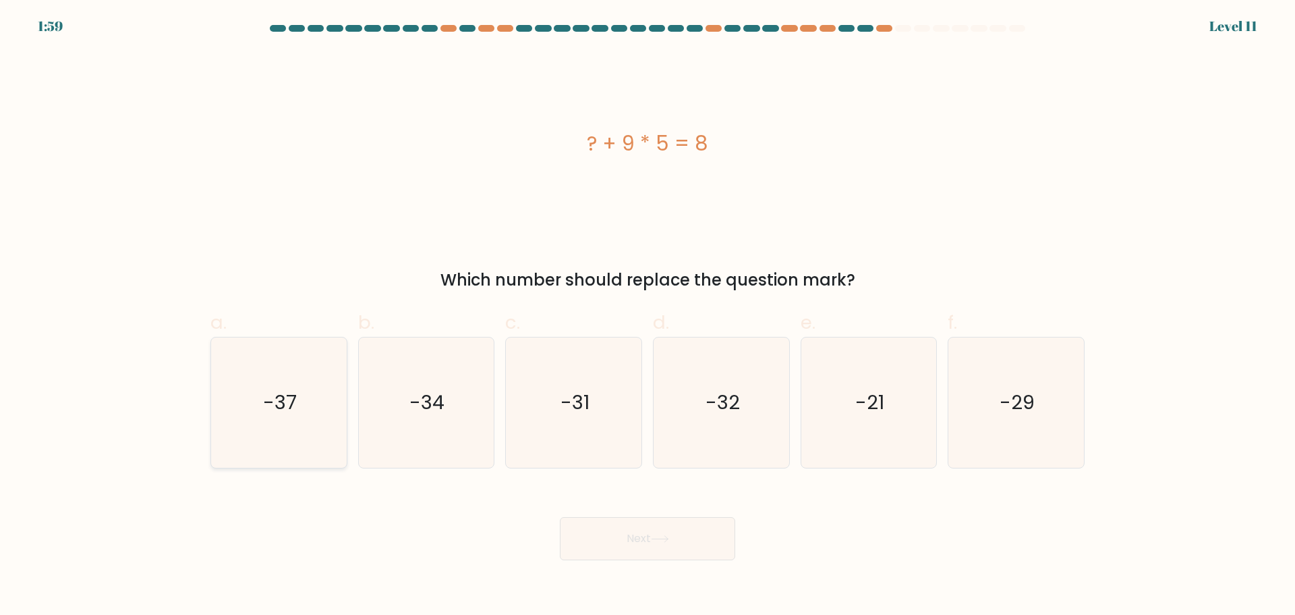
click at [333, 387] on icon "-37" at bounding box center [279, 402] width 130 height 130
click at [648, 316] on input "a. -37" at bounding box center [648, 312] width 1 height 9
radio input "true"
click at [608, 541] on button "Next" at bounding box center [647, 538] width 175 height 43
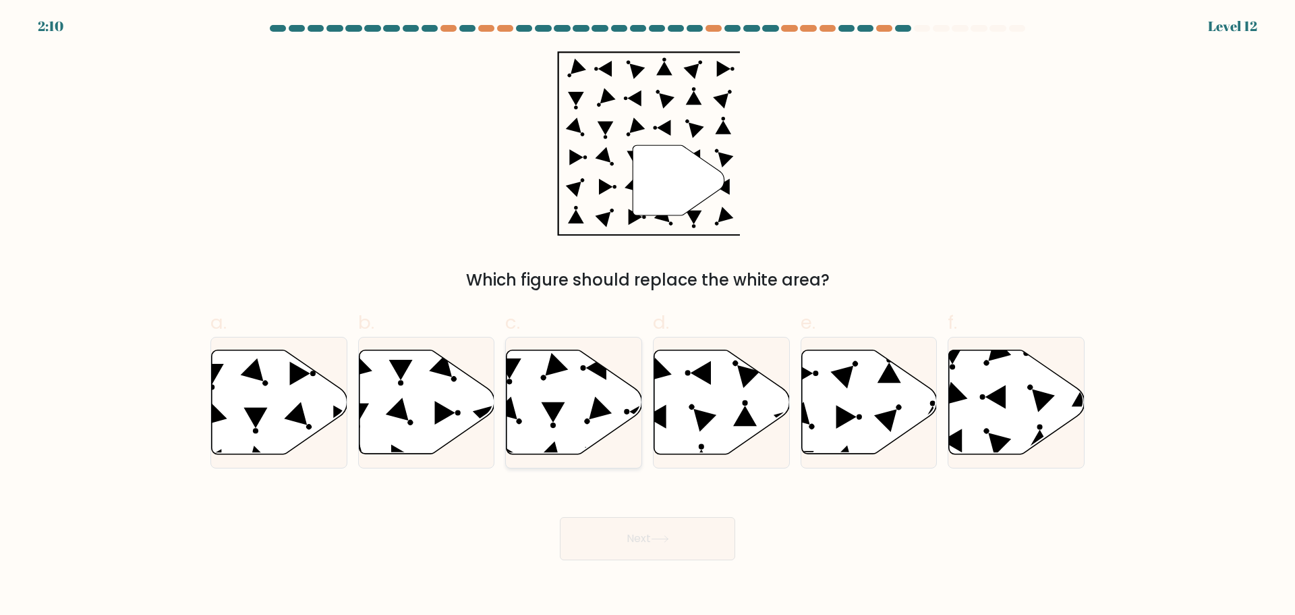
click at [555, 424] on circle at bounding box center [552, 424] width 5 height 5
click at [648, 316] on input "c." at bounding box center [648, 312] width 1 height 9
radio input "true"
click at [637, 536] on button "Next" at bounding box center [647, 538] width 175 height 43
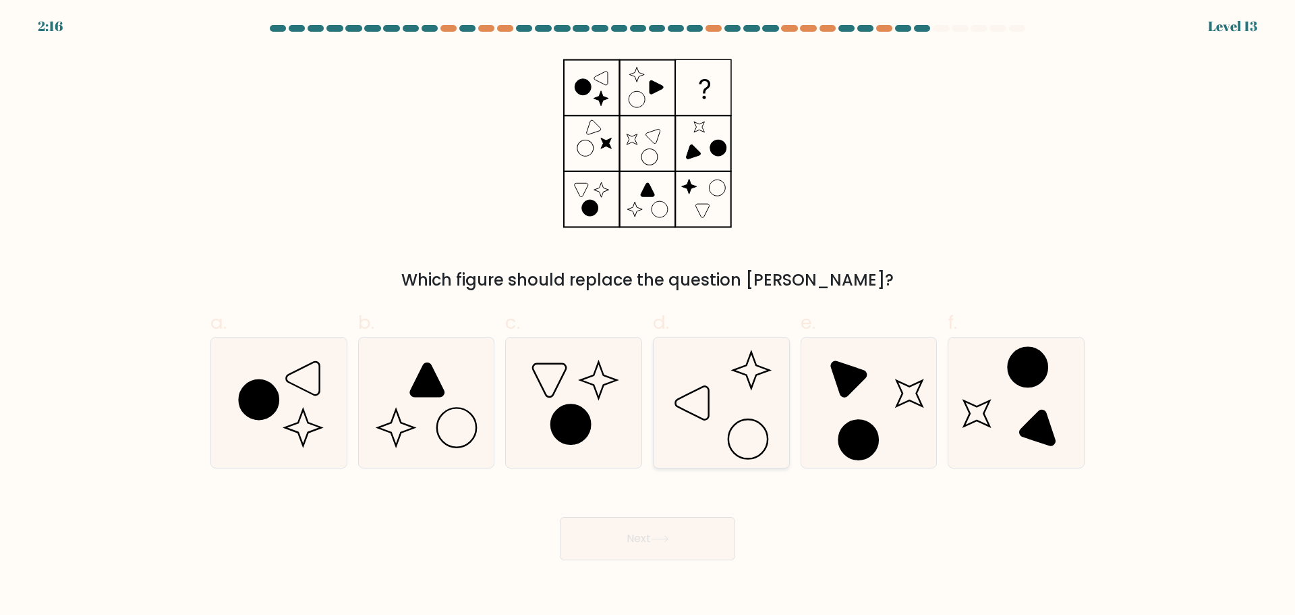
click at [695, 391] on icon at bounding box center [721, 402] width 130 height 130
click at [648, 316] on input "d." at bounding box center [648, 312] width 1 height 9
radio input "true"
click at [643, 543] on button "Next" at bounding box center [647, 538] width 175 height 43
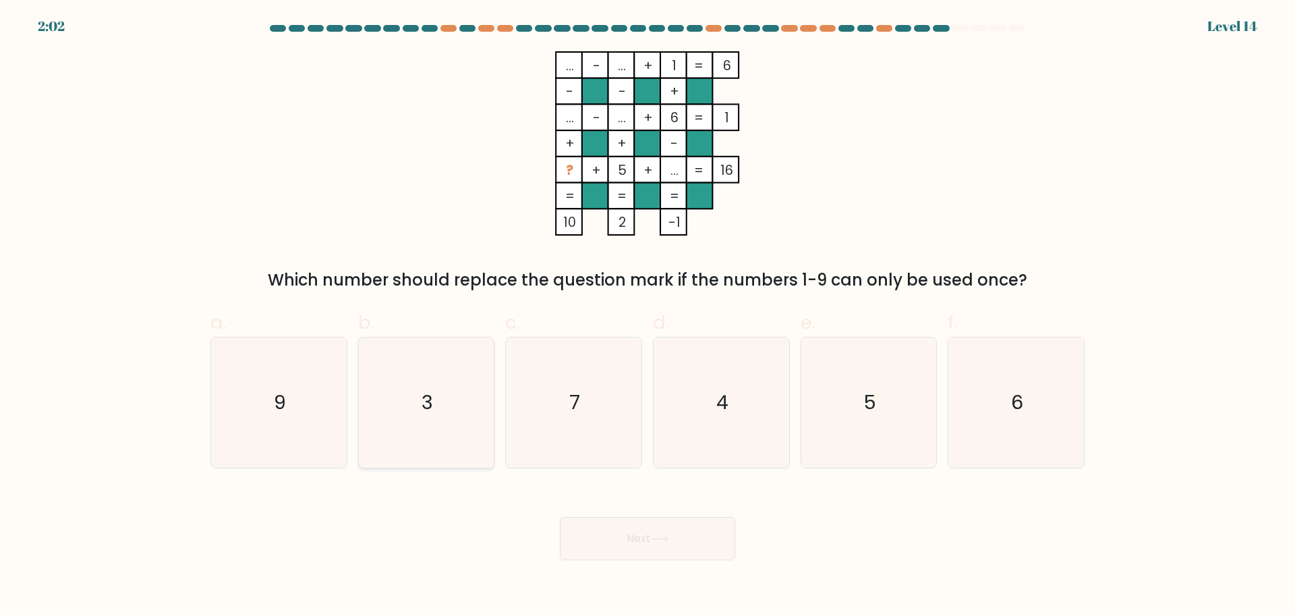
click at [448, 395] on icon "3" at bounding box center [426, 402] width 130 height 130
click at [648, 316] on input "b. 3" at bounding box center [648, 312] width 1 height 9
radio input "true"
click at [448, 395] on icon "3" at bounding box center [426, 402] width 129 height 129
click at [648, 316] on input "b. 3" at bounding box center [648, 312] width 1 height 9
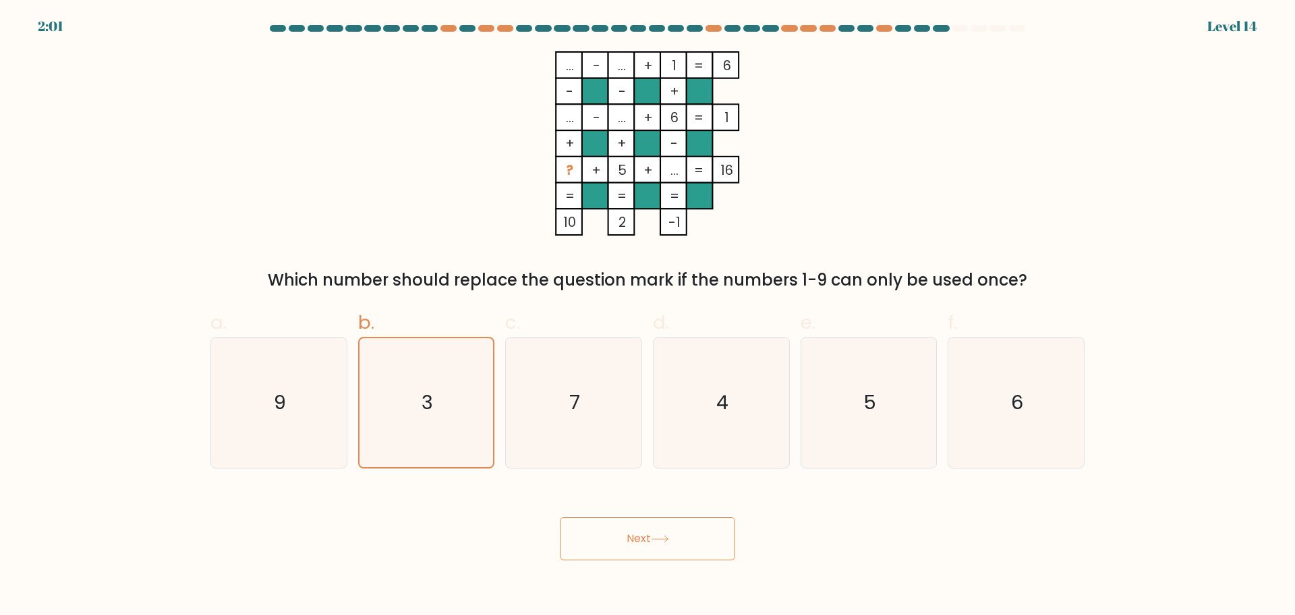
click at [623, 536] on button "Next" at bounding box center [647, 538] width 175 height 43
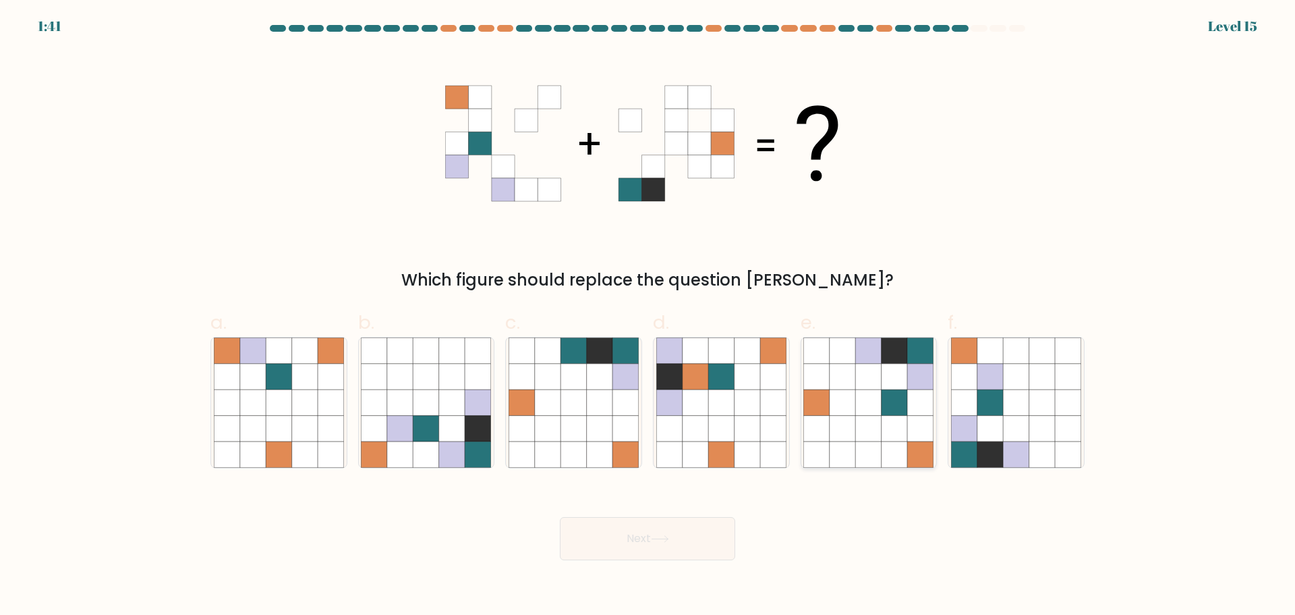
click at [857, 399] on icon at bounding box center [869, 402] width 26 height 26
click at [648, 316] on input "e." at bounding box center [648, 312] width 1 height 9
radio input "true"
click at [671, 548] on button "Next" at bounding box center [647, 538] width 175 height 43
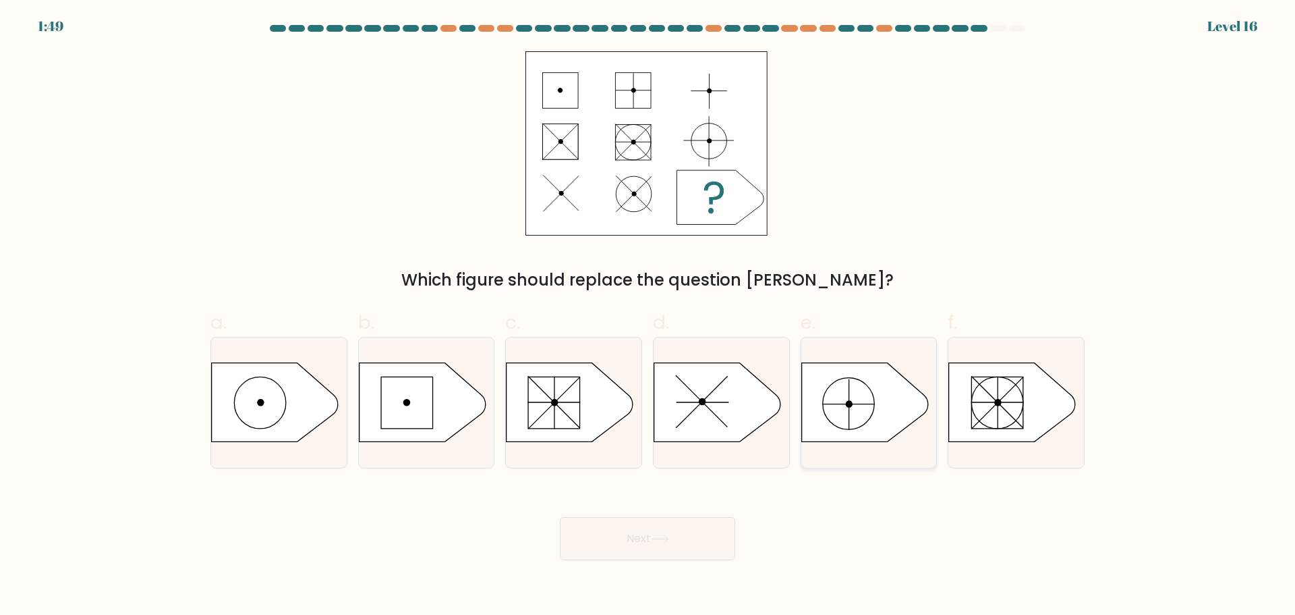
click at [832, 387] on icon at bounding box center [864, 401] width 127 height 79
click at [648, 316] on input "e." at bounding box center [648, 312] width 1 height 9
radio input "true"
click at [672, 532] on button "Next" at bounding box center [647, 538] width 175 height 43
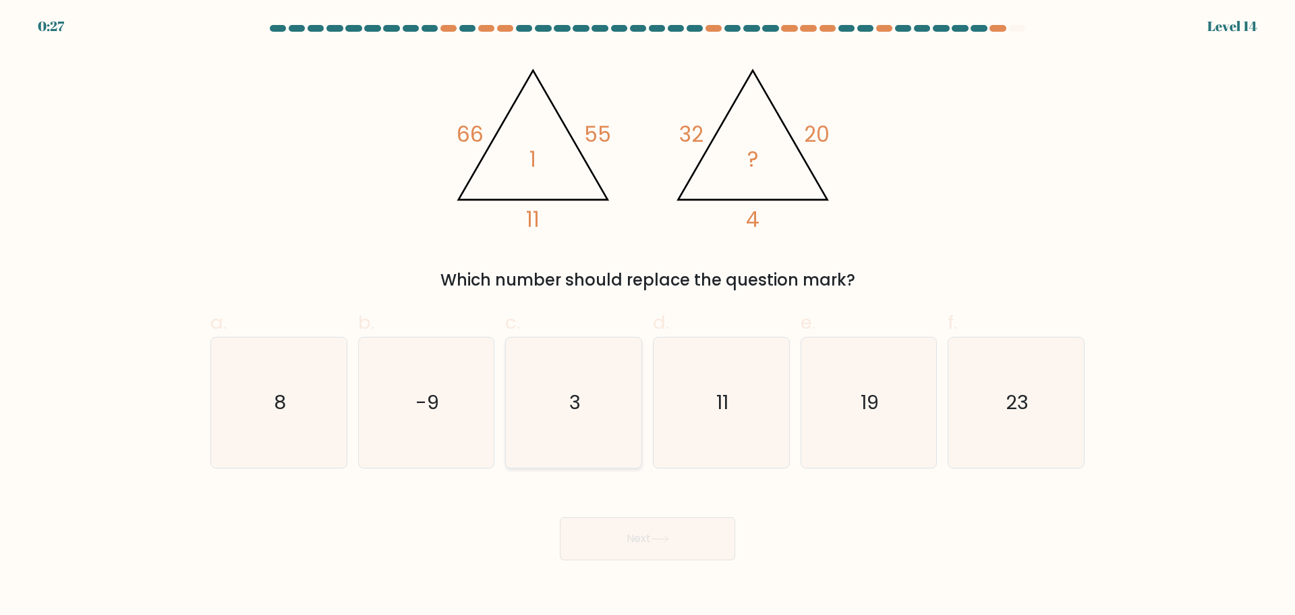
click at [563, 379] on icon "3" at bounding box center [574, 402] width 130 height 130
click at [648, 316] on input "c. 3" at bounding box center [648, 312] width 1 height 9
radio input "true"
click at [621, 535] on button "Next" at bounding box center [647, 538] width 175 height 43
click at [630, 543] on button "Next" at bounding box center [647, 538] width 175 height 43
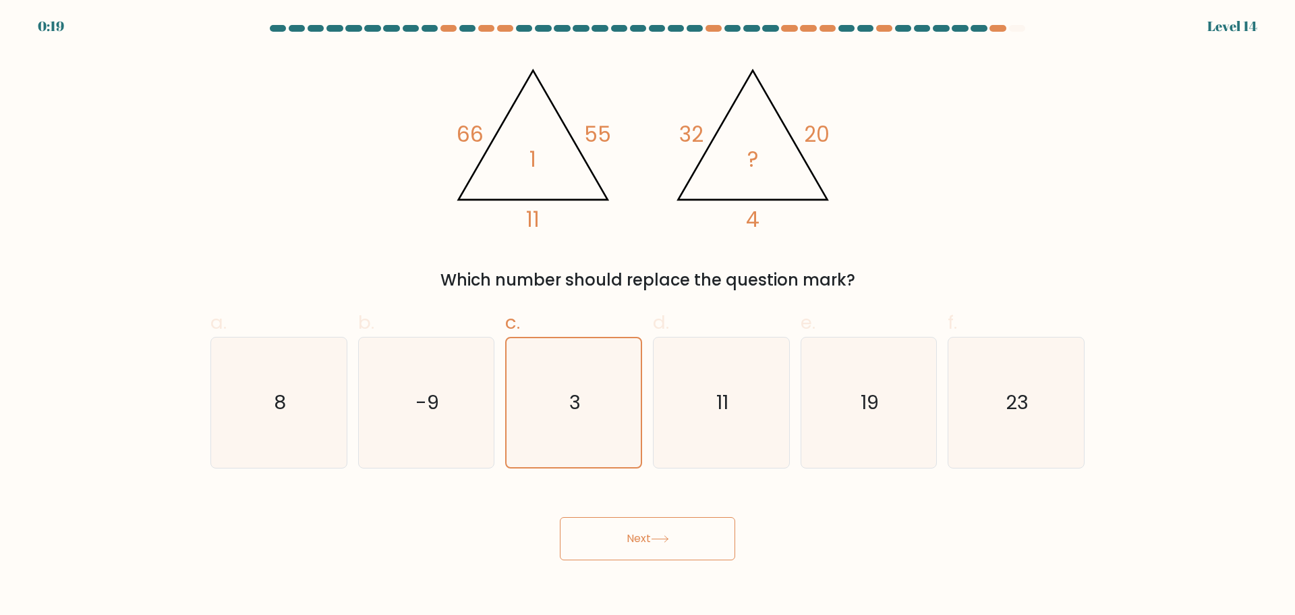
click at [630, 543] on button "Next" at bounding box center [647, 538] width 175 height 43
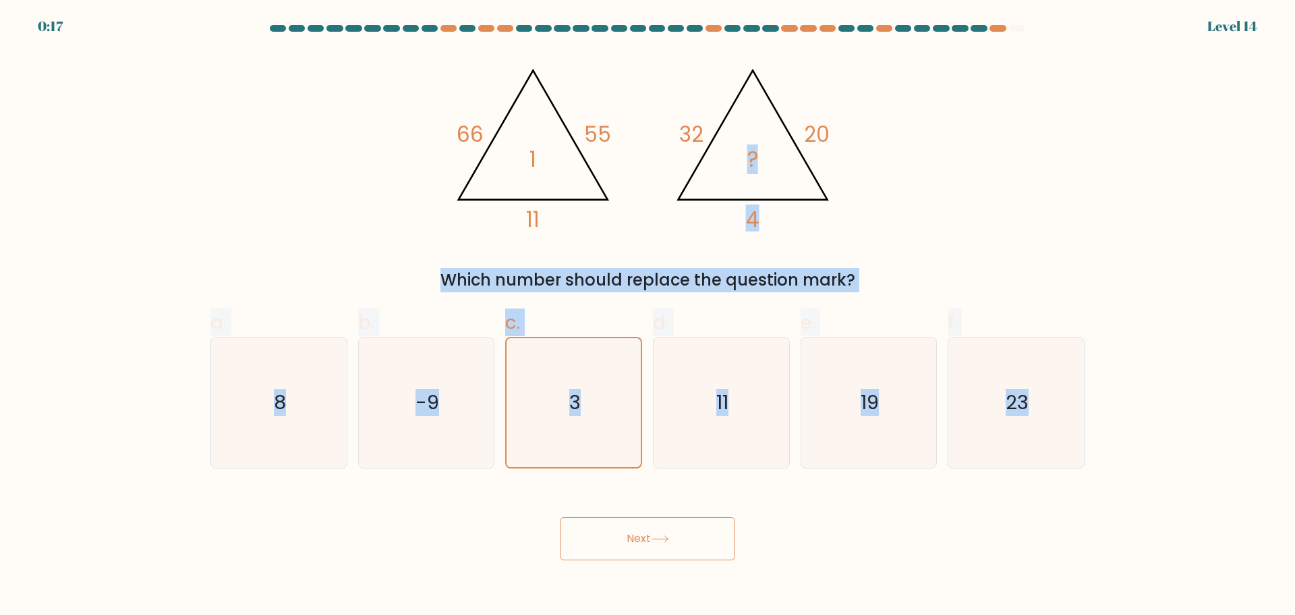
drag, startPoint x: 1295, startPoint y: 185, endPoint x: 1295, endPoint y: 410, distance: 225.3
click at [1295, 410] on form at bounding box center [647, 292] width 1295 height 535
click at [1226, 203] on form at bounding box center [647, 292] width 1295 height 535
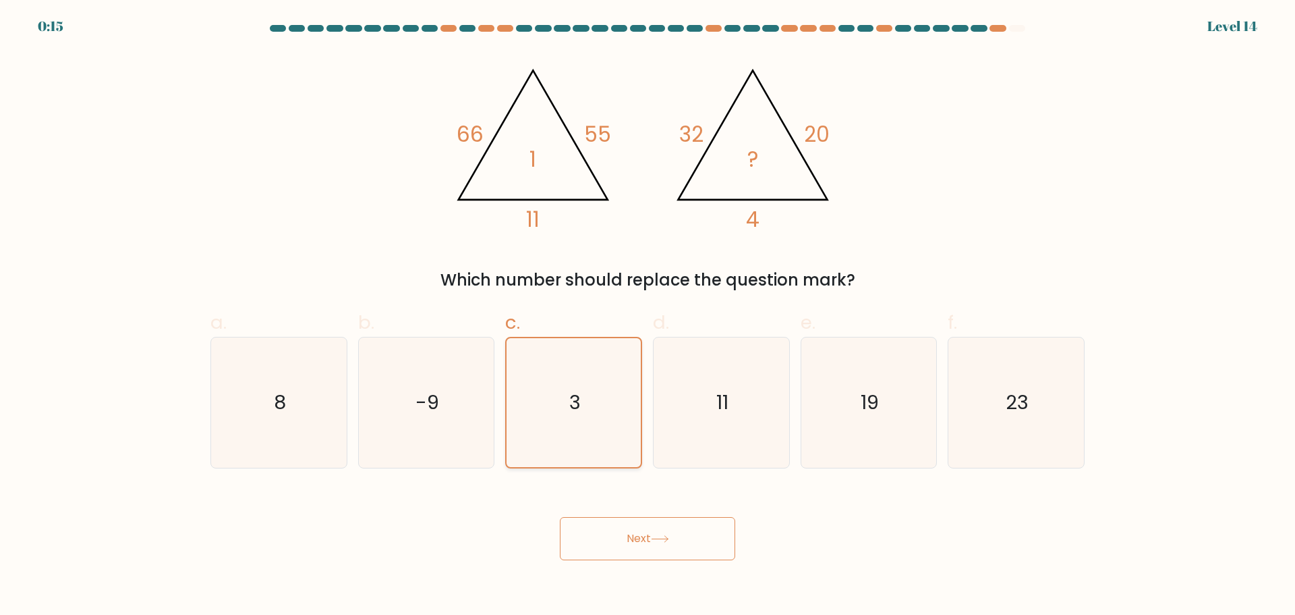
click at [582, 376] on icon "3" at bounding box center [573, 402] width 129 height 129
click at [648, 316] on input "c. 3" at bounding box center [648, 312] width 1 height 9
click at [582, 376] on icon "3" at bounding box center [573, 402] width 129 height 129
click at [648, 316] on input "c. 3" at bounding box center [648, 312] width 1 height 9
click at [582, 376] on icon "3" at bounding box center [573, 402] width 129 height 129
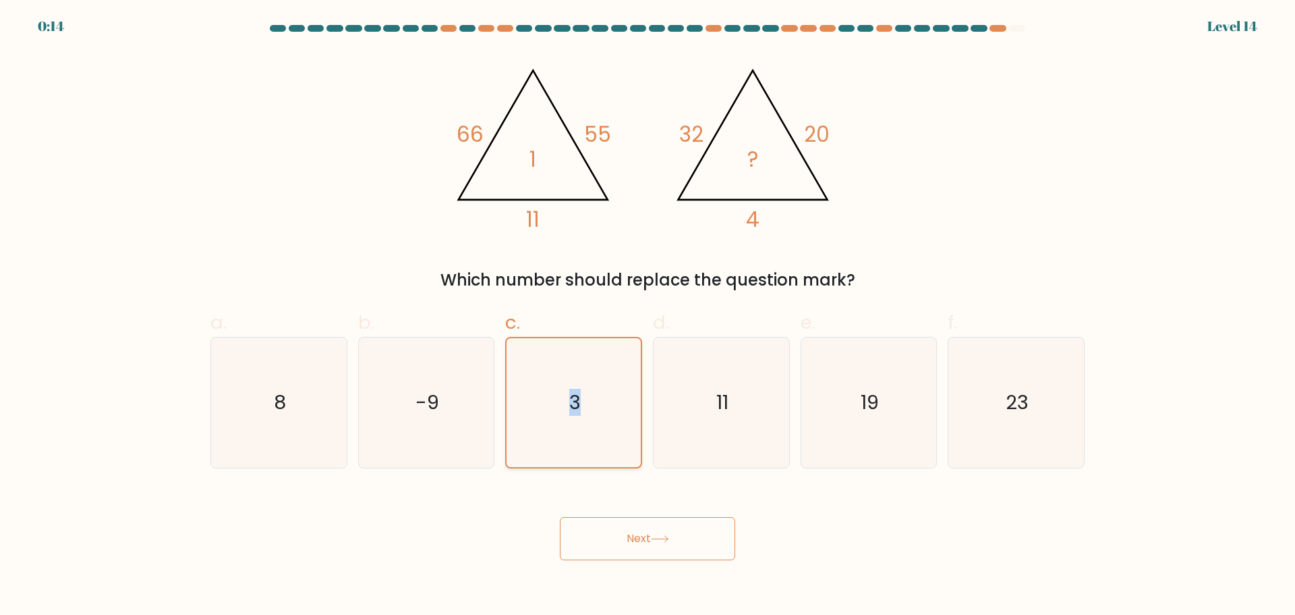
click at [648, 316] on input "c. 3" at bounding box center [648, 312] width 1 height 9
click at [582, 376] on icon "3" at bounding box center [573, 402] width 129 height 129
click at [648, 316] on input "c. 3" at bounding box center [648, 312] width 1 height 9
click at [656, 543] on button "Next" at bounding box center [647, 538] width 175 height 43
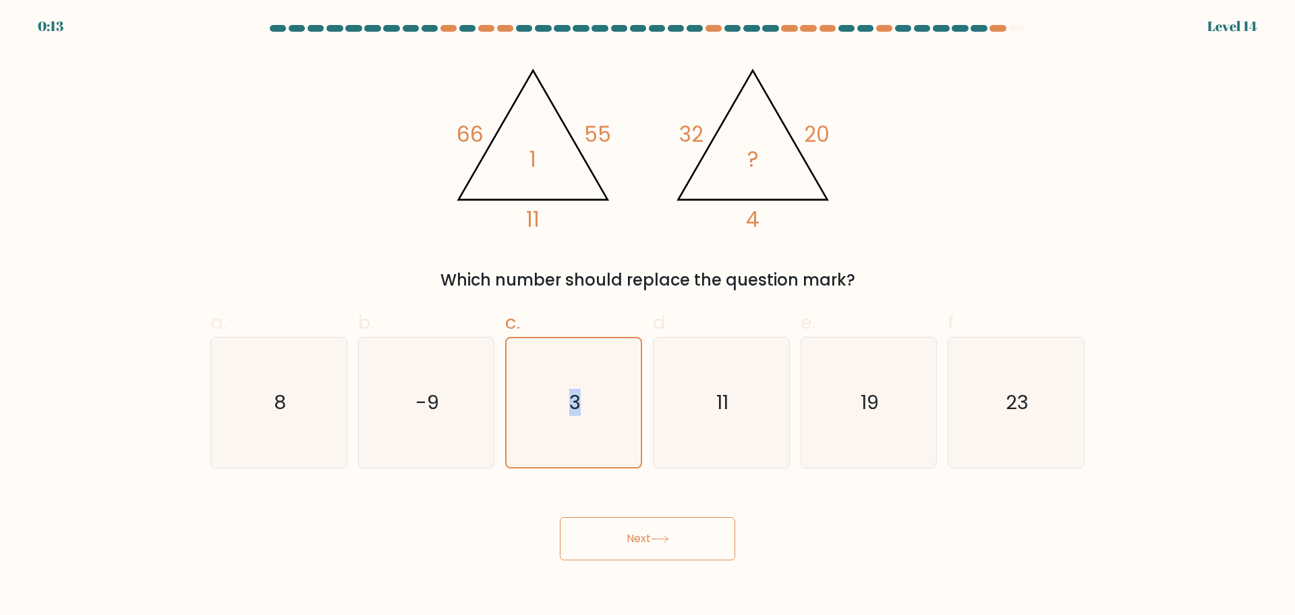
click at [656, 543] on button "Next" at bounding box center [647, 538] width 175 height 43
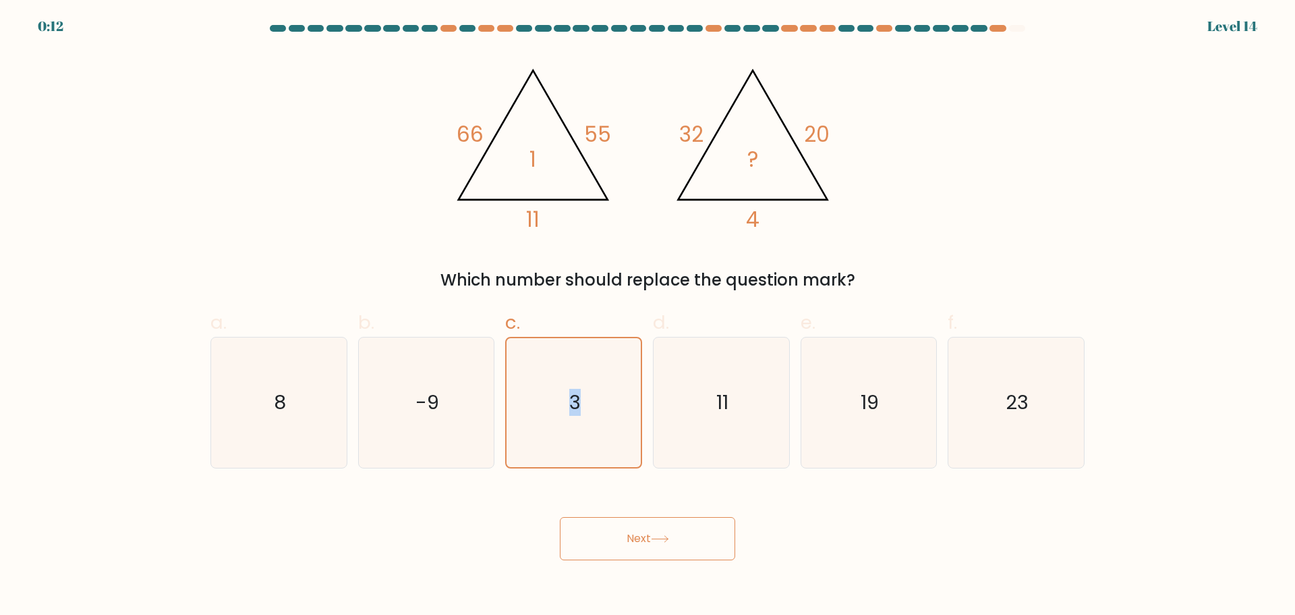
click at [656, 543] on button "Next" at bounding box center [647, 538] width 175 height 43
click at [758, 173] on tspan "?" at bounding box center [753, 160] width 11 height 30
click at [596, 380] on icon "3" at bounding box center [573, 402] width 129 height 129
click at [648, 316] on input "c. 3" at bounding box center [648, 312] width 1 height 9
click at [596, 380] on icon "3" at bounding box center [573, 402] width 129 height 129
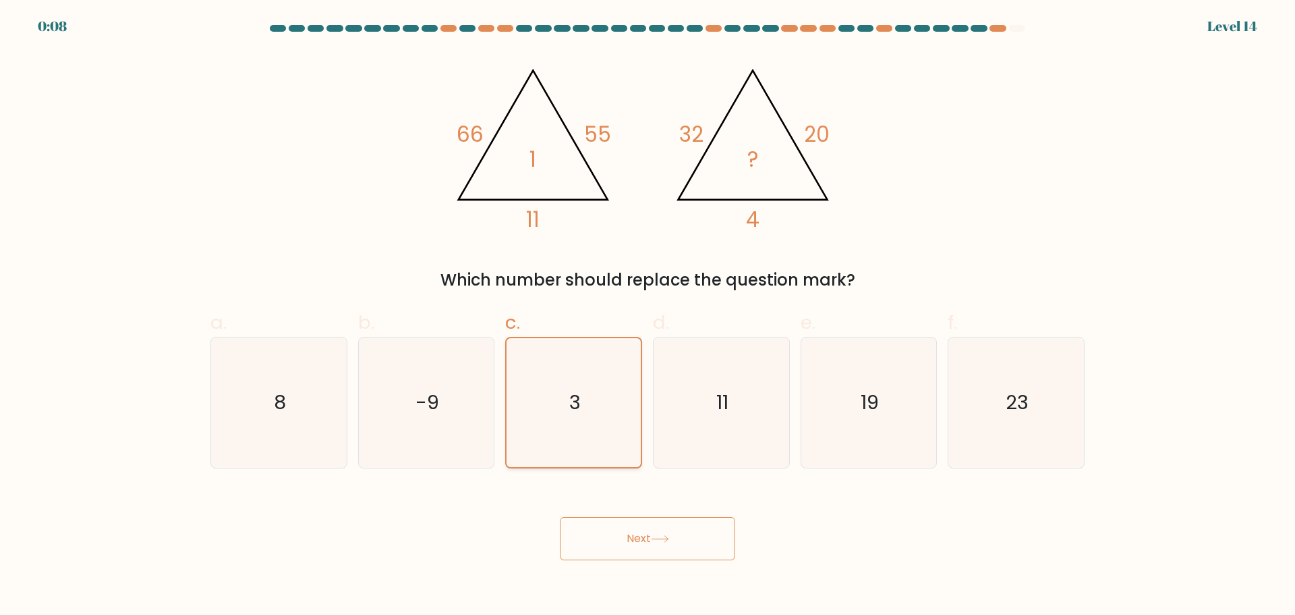
click at [648, 316] on input "c. 3" at bounding box center [648, 312] width 1 height 9
click at [596, 380] on icon "3" at bounding box center [573, 402] width 129 height 129
click at [648, 316] on input "c. 3" at bounding box center [648, 312] width 1 height 9
click at [630, 536] on button "Next" at bounding box center [647, 538] width 175 height 43
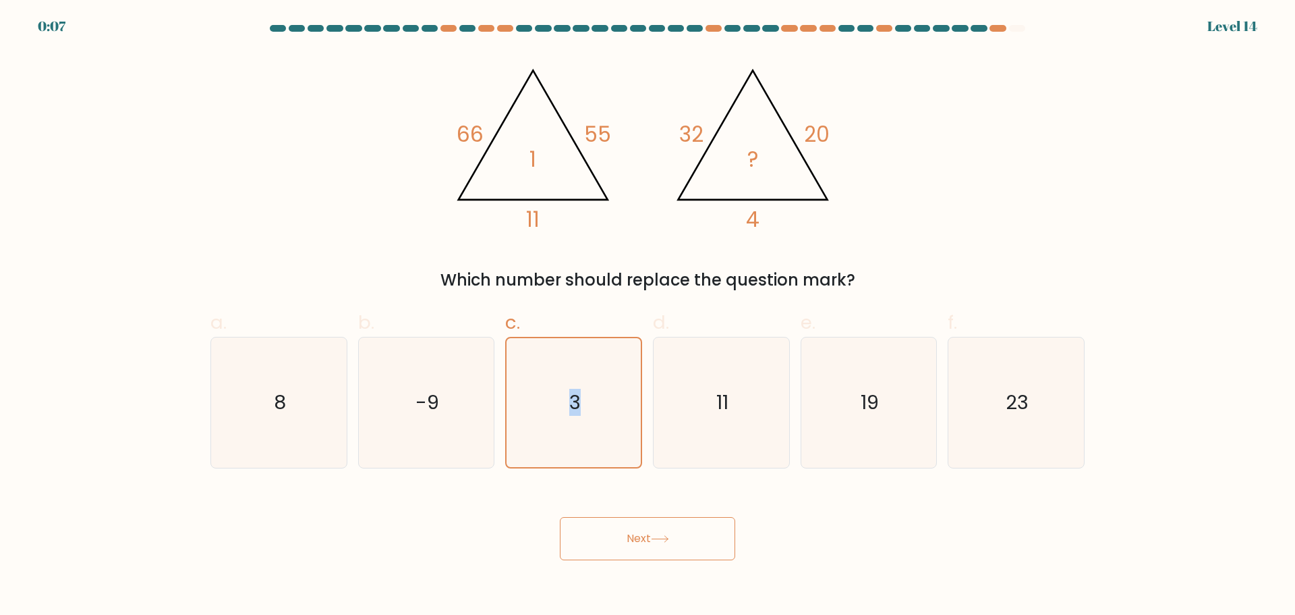
click at [630, 536] on button "Next" at bounding box center [647, 538] width 175 height 43
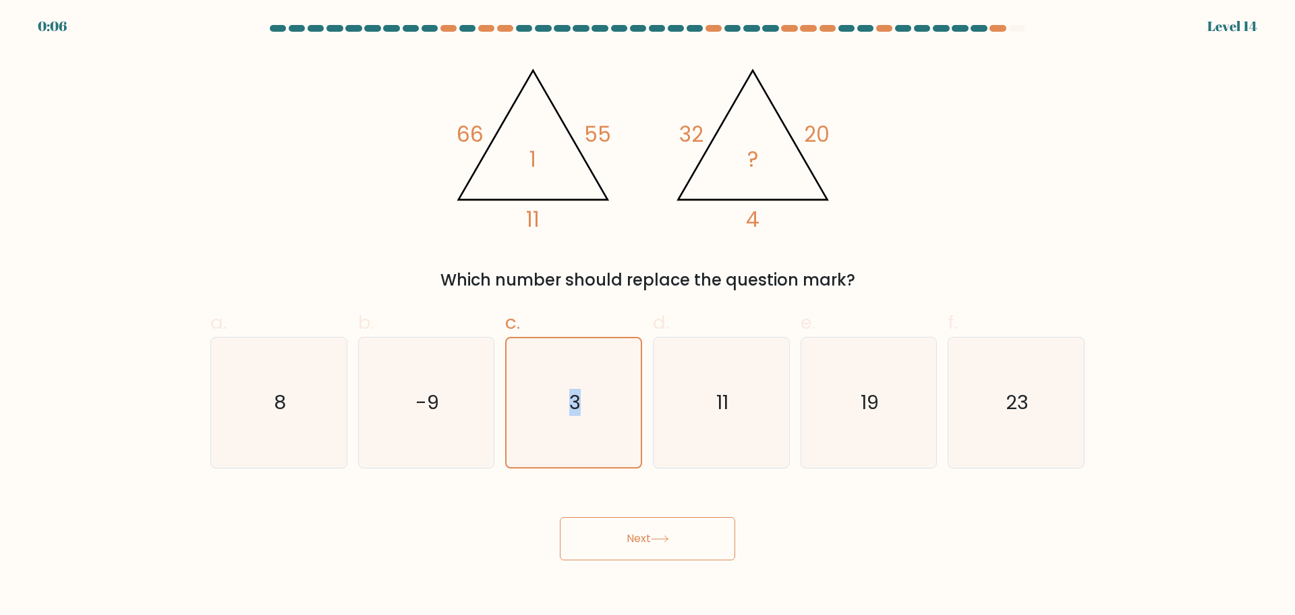
click at [630, 536] on button "Next" at bounding box center [647, 538] width 175 height 43
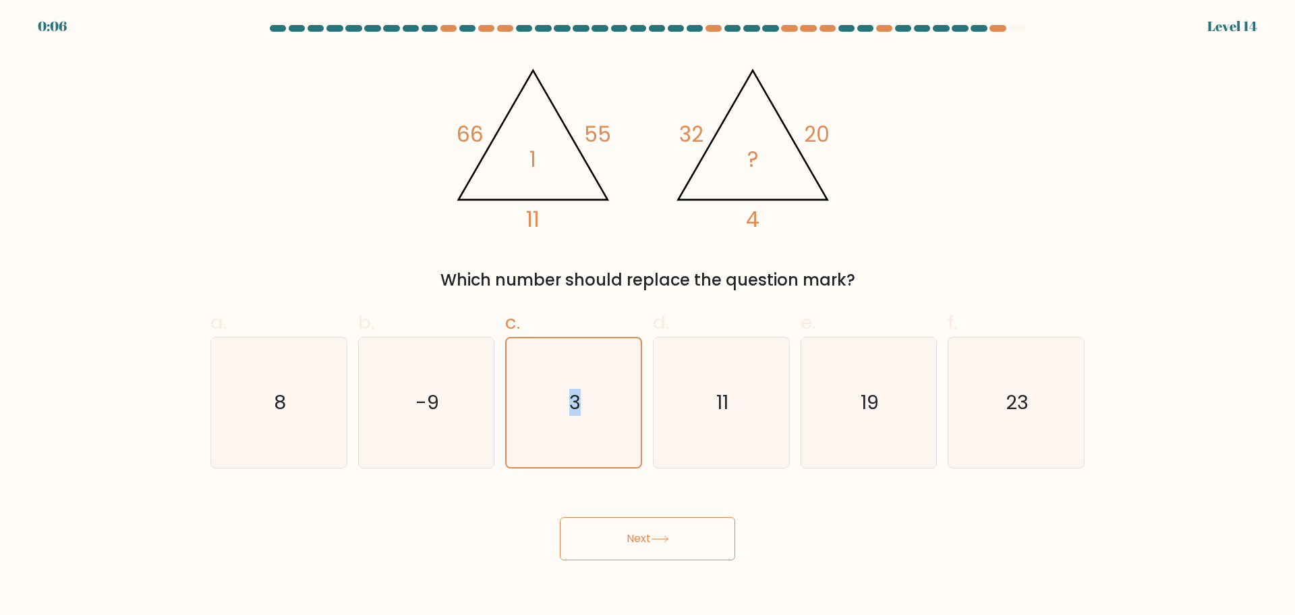
click at [630, 536] on button "Next" at bounding box center [647, 538] width 175 height 43
click at [679, 550] on button "Next" at bounding box center [647, 538] width 175 height 43
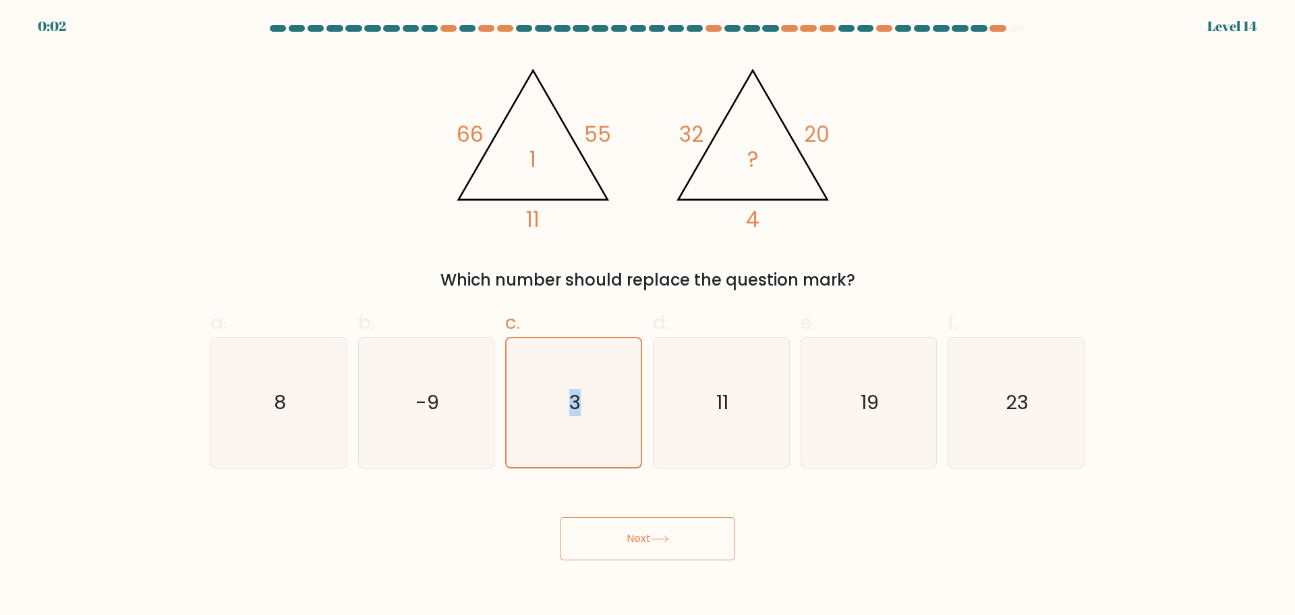
drag, startPoint x: 679, startPoint y: 550, endPoint x: 600, endPoint y: 540, distance: 79.6
click at [600, 540] on button "Next" at bounding box center [647, 538] width 175 height 43
click at [589, 406] on icon "3" at bounding box center [573, 402] width 129 height 129
click at [648, 316] on input "c. 3" at bounding box center [648, 312] width 1 height 9
click at [589, 406] on icon "3" at bounding box center [573, 402] width 129 height 129
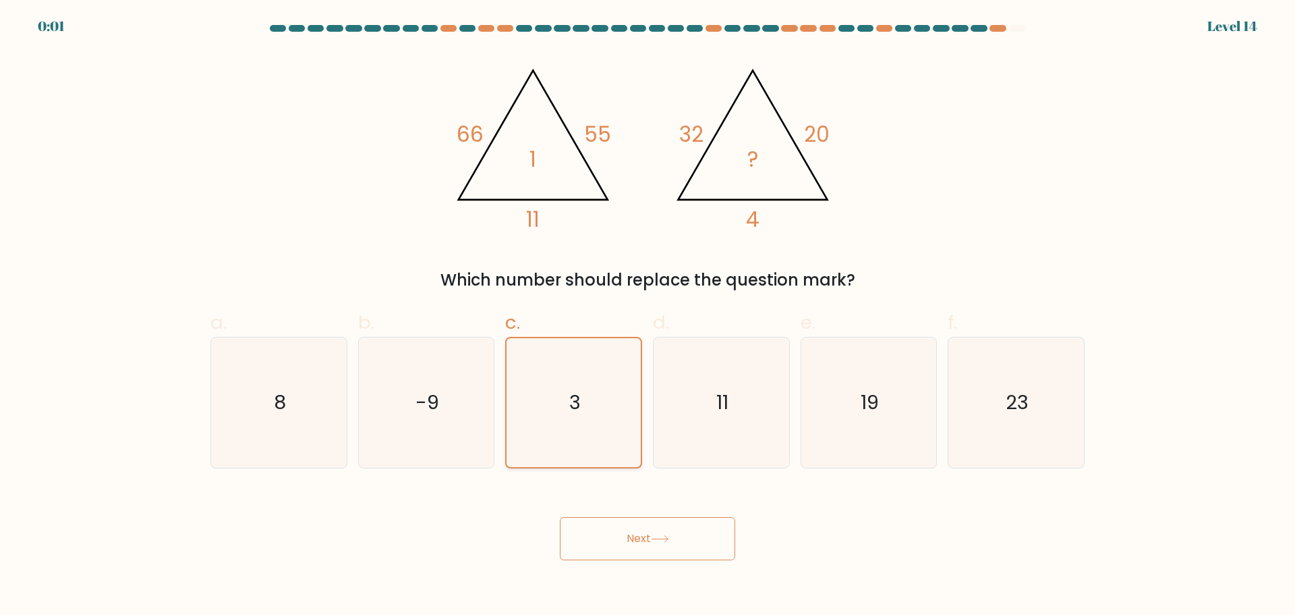
click at [648, 316] on input "c. 3" at bounding box center [648, 312] width 1 height 9
click at [589, 406] on icon "3" at bounding box center [573, 402] width 129 height 129
click at [648, 316] on input "c. 3" at bounding box center [648, 312] width 1 height 9
click at [589, 406] on icon "3" at bounding box center [573, 402] width 129 height 129
click at [648, 316] on input "c. 3" at bounding box center [648, 312] width 1 height 9
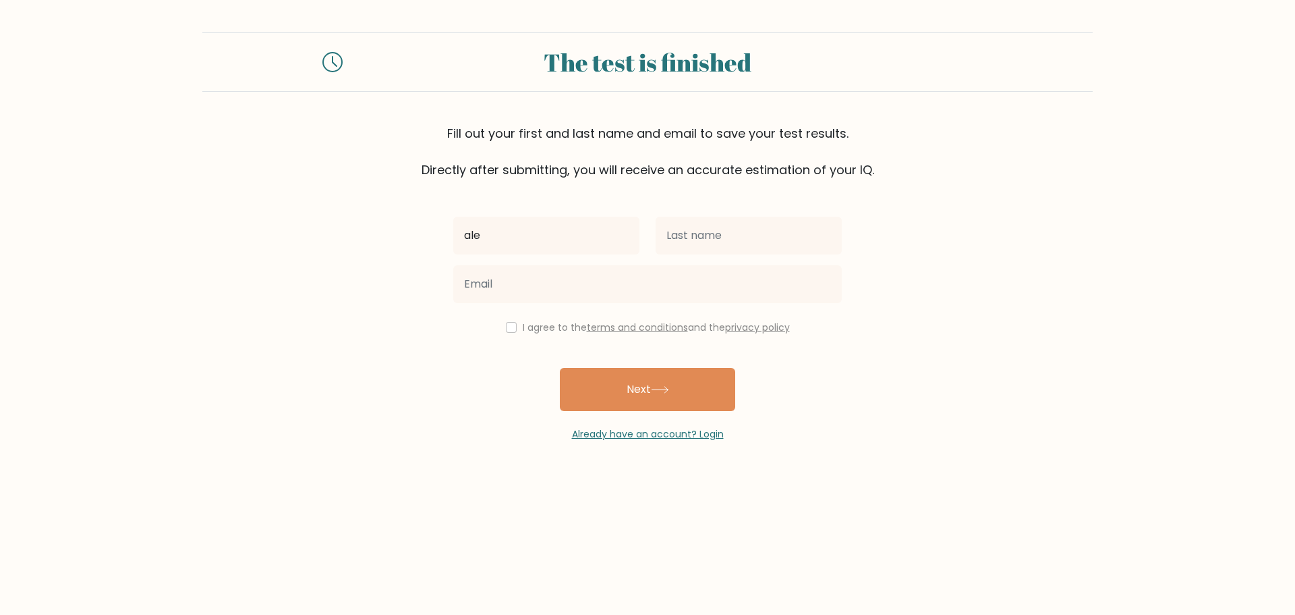
type input "ale"
click at [718, 234] on input "text" at bounding box center [749, 236] width 186 height 38
type input "puzza"
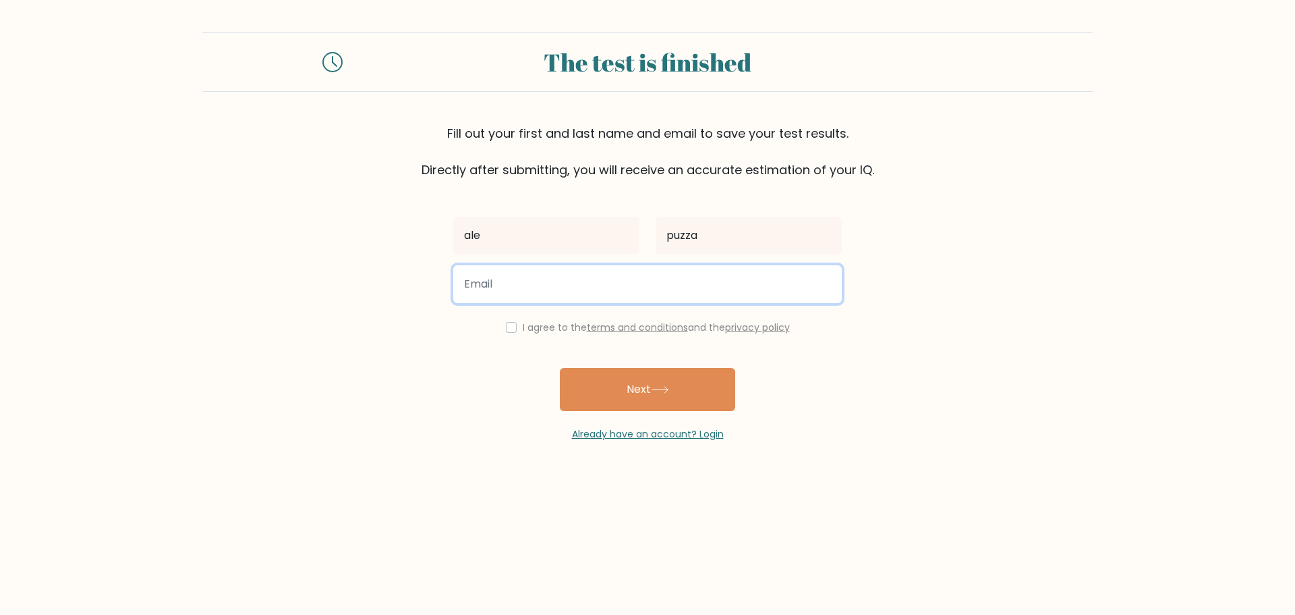
click at [679, 287] on input "email" at bounding box center [647, 284] width 389 height 38
type input "grecalex99@gmail.com"
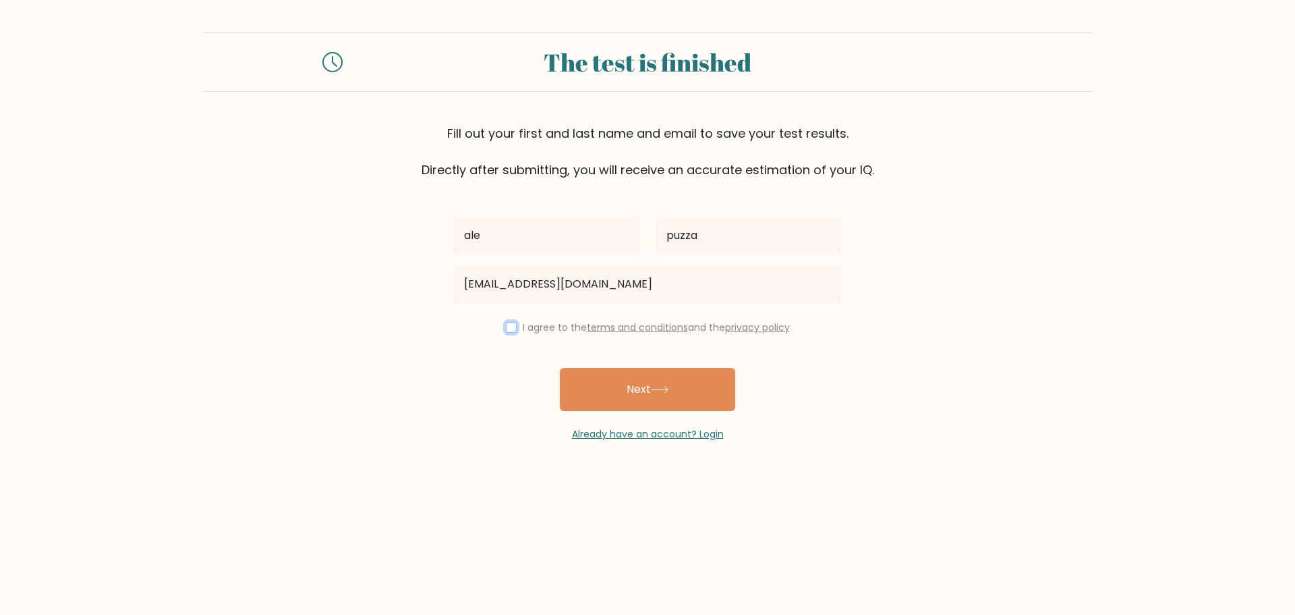
click at [507, 325] on input "checkbox" at bounding box center [511, 327] width 11 height 11
checkbox input "true"
click at [597, 391] on button "Next" at bounding box center [647, 389] width 175 height 43
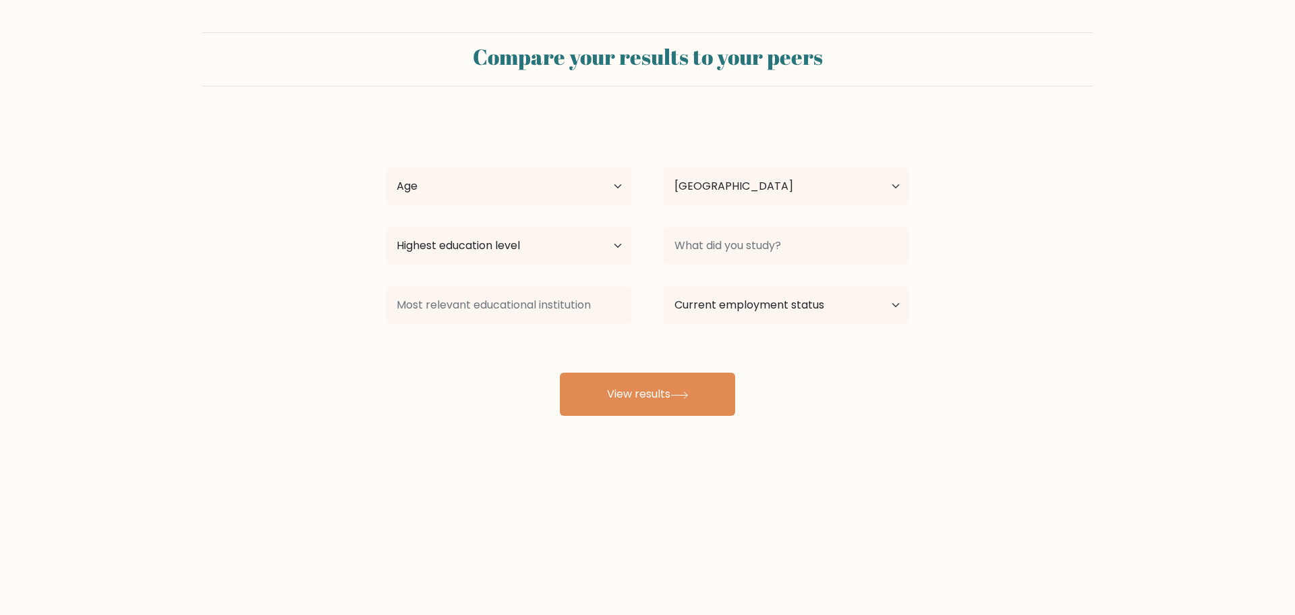
select select "IT"
click at [572, 161] on div "ale puzza Age Under 18 years old 18-24 years old 25-34 years old 35-44 years ol…" at bounding box center [648, 267] width 540 height 297
click at [565, 190] on select "Age Under 18 years old 18-24 years old 25-34 years old 35-44 years old 45-54 ye…" at bounding box center [509, 186] width 246 height 38
select select "25_34"
click at [386, 167] on select "Age Under 18 years old 18-24 years old 25-34 years old 35-44 years old 45-54 ye…" at bounding box center [509, 186] width 246 height 38
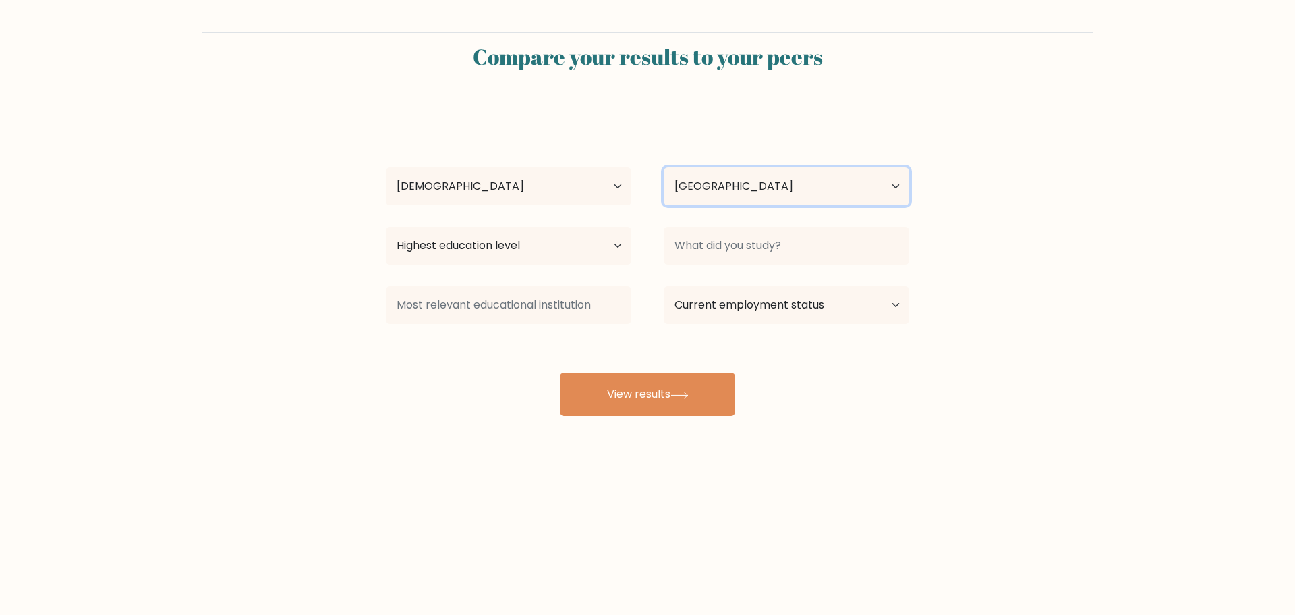
click at [695, 196] on select "Country Afghanistan Albania Algeria American Samoa Andorra Angola Anguilla Anta…" at bounding box center [787, 186] width 246 height 38
click at [581, 248] on select "Highest education level No schooling Primary Lower Secondary Upper Secondary Oc…" at bounding box center [509, 246] width 246 height 38
select select "masters_degree"
click at [386, 227] on select "Highest education level No schooling Primary Lower Secondary Upper Secondary Oc…" at bounding box center [509, 246] width 246 height 38
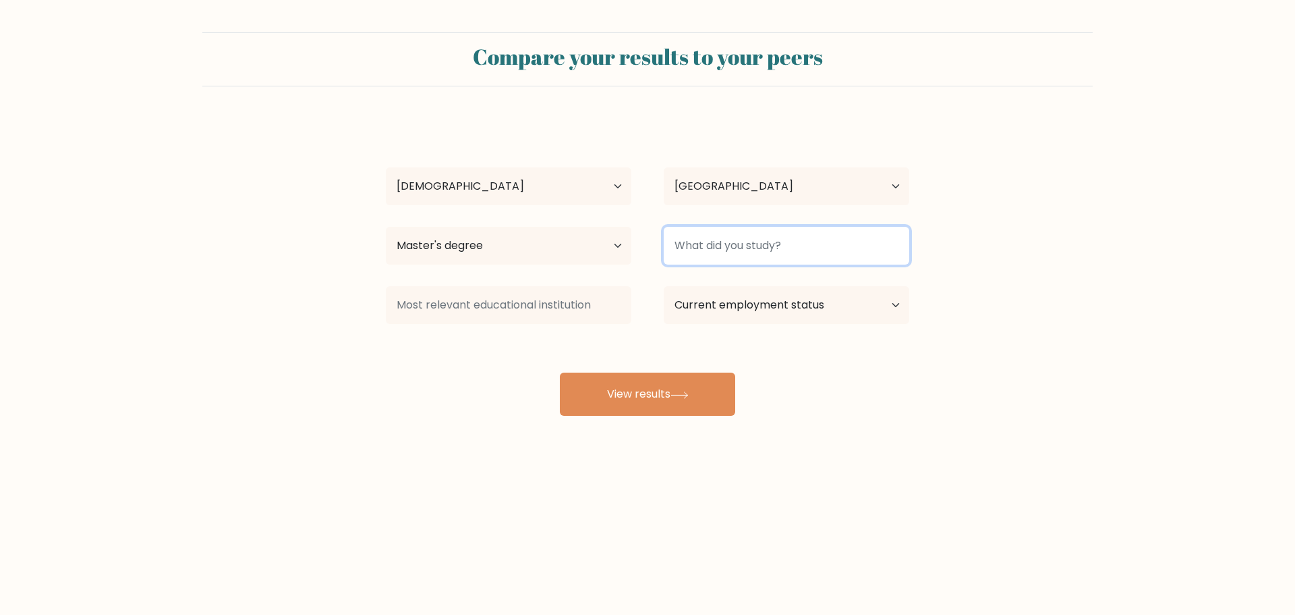
click at [727, 249] on input at bounding box center [787, 246] width 246 height 38
type input "i"
type input "e"
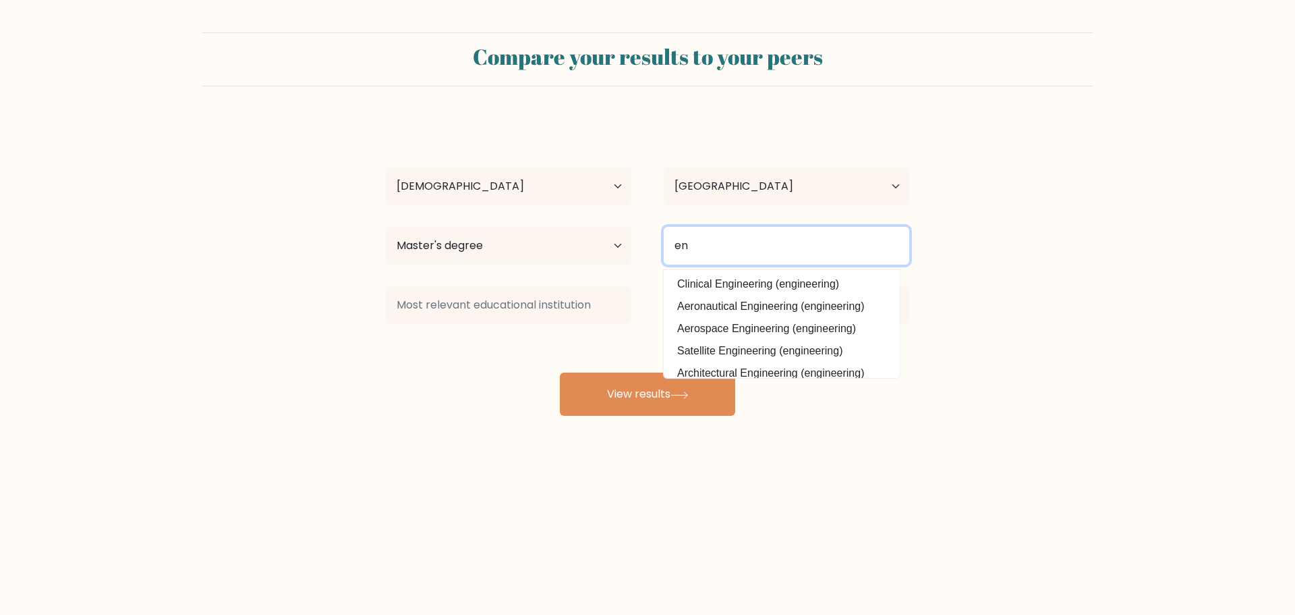
type input "e"
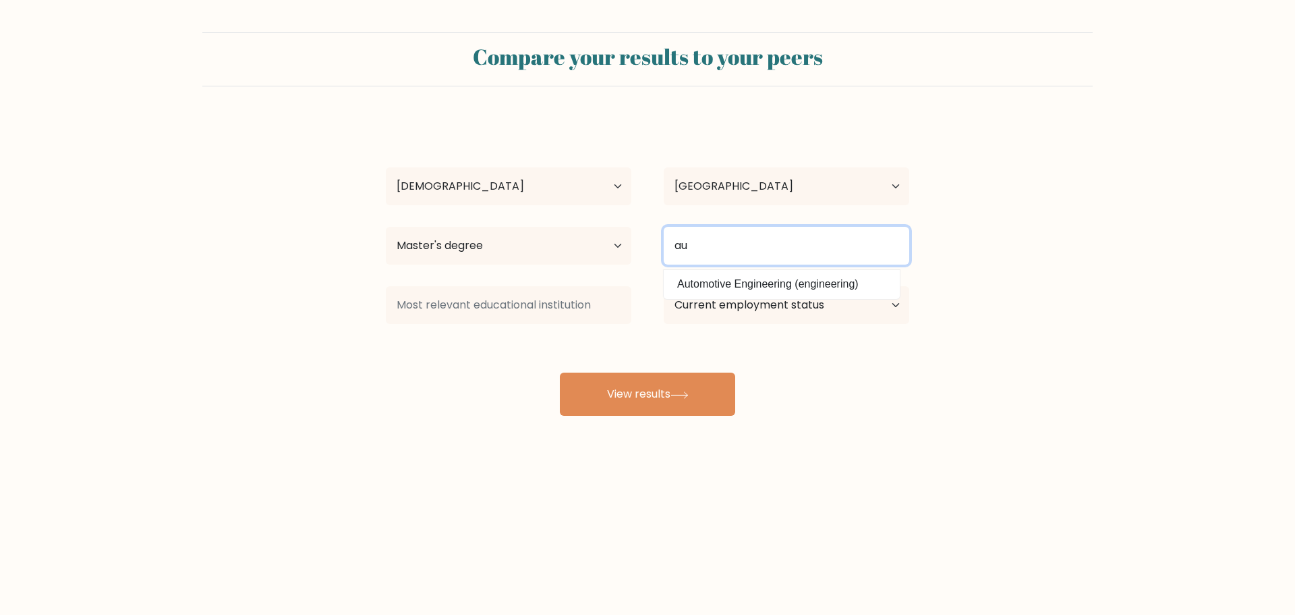
type input "a"
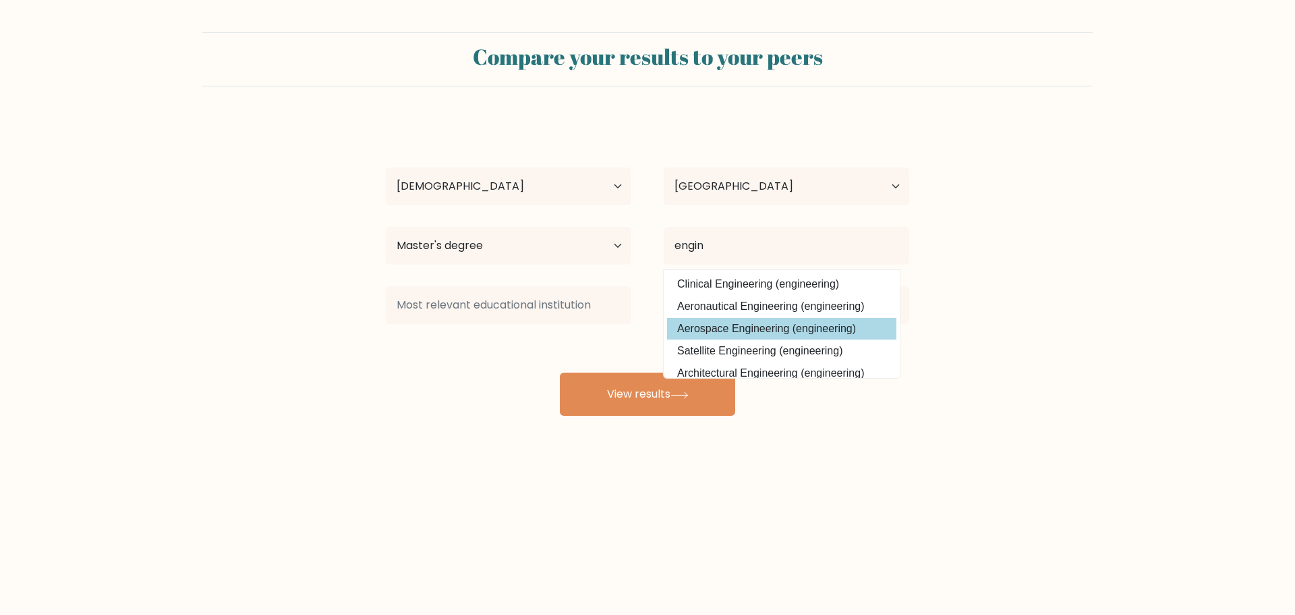
click at [855, 324] on div "ale puzza Age Under 18 years old 18-24 years old 25-34 years old 35-44 years ol…" at bounding box center [648, 267] width 540 height 297
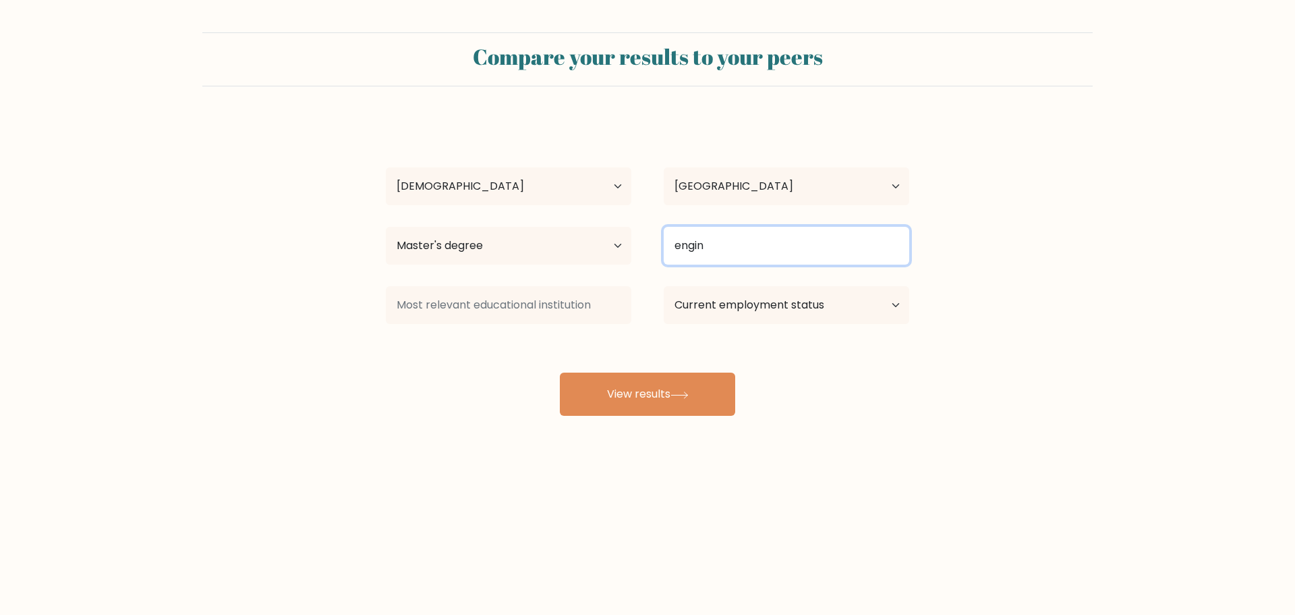
click at [727, 245] on input "engin" at bounding box center [787, 246] width 246 height 38
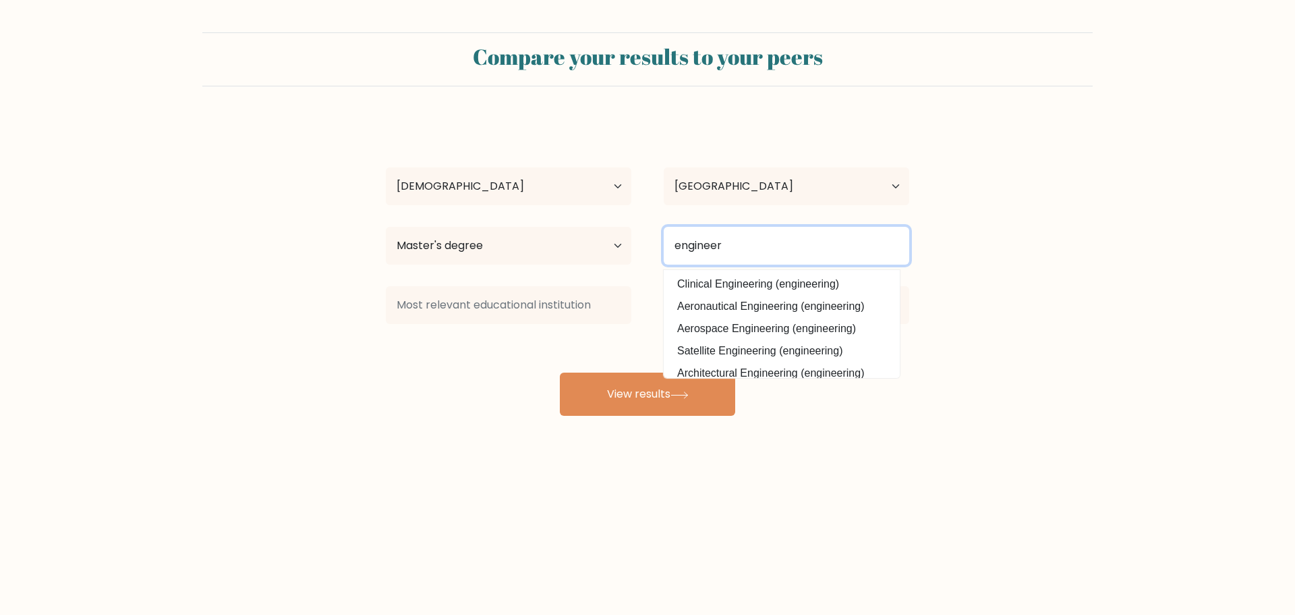
type input "engineer"
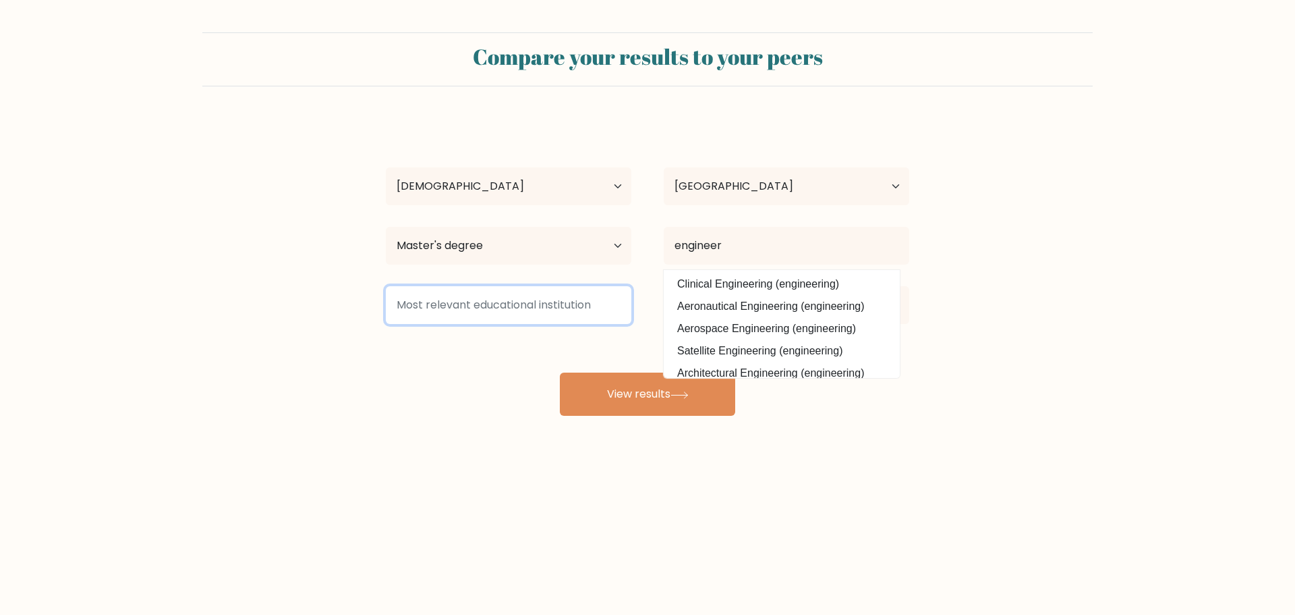
click at [565, 322] on input at bounding box center [509, 305] width 246 height 38
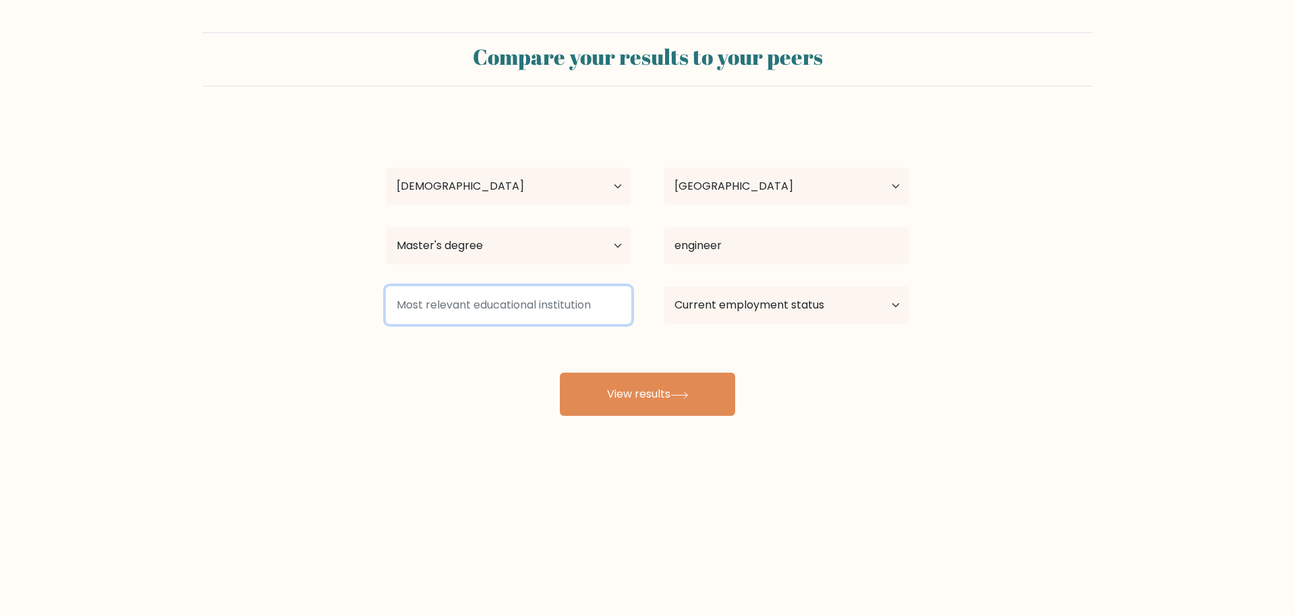
click at [579, 305] on input at bounding box center [509, 305] width 246 height 38
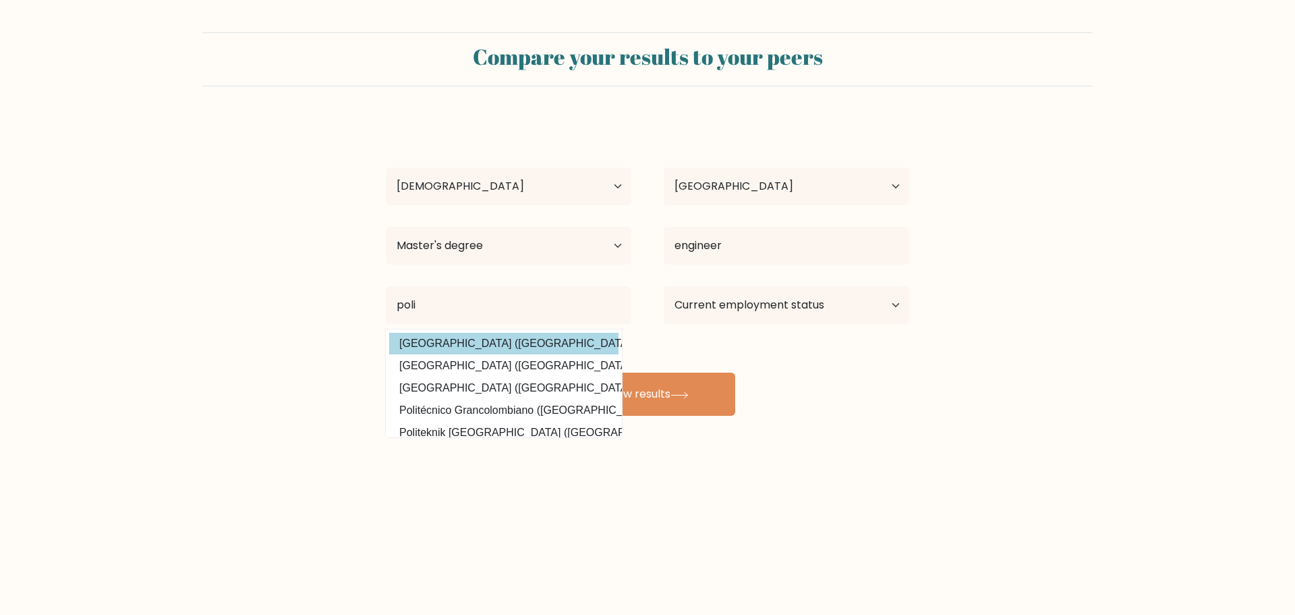
click at [519, 347] on div "ale puzza Age Under 18 years old 18-24 years old 25-34 years old 35-44 years ol…" at bounding box center [648, 267] width 540 height 297
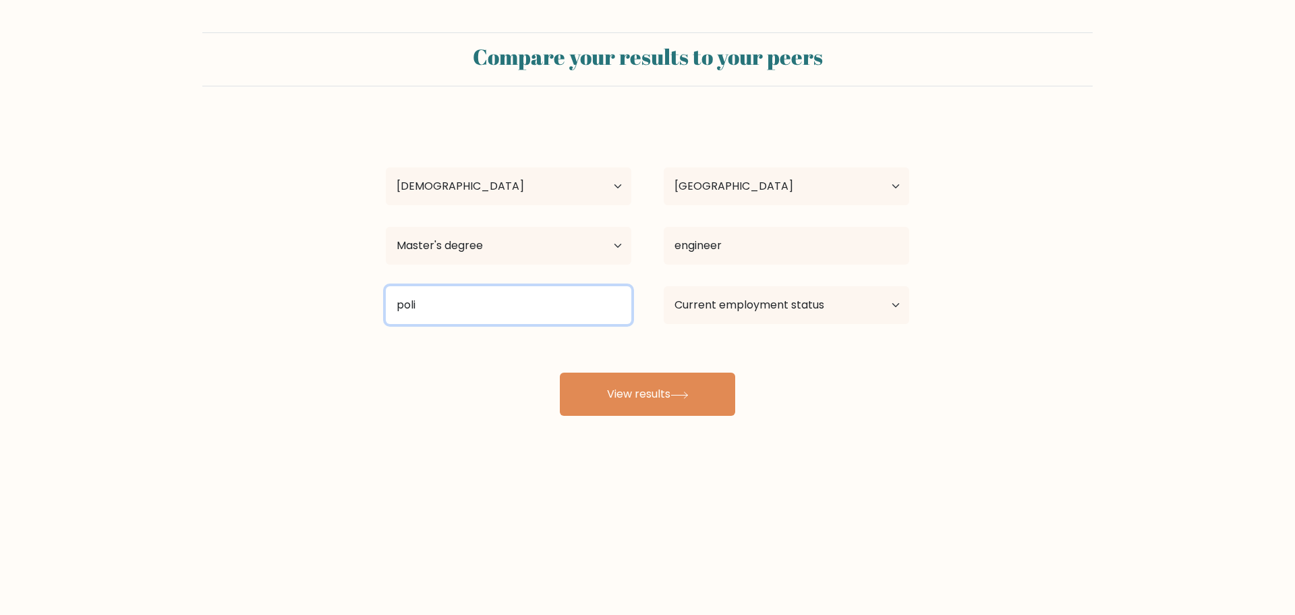
click at [554, 323] on input "poli" at bounding box center [509, 305] width 246 height 38
click at [551, 312] on input "poli" at bounding box center [509, 305] width 246 height 38
type input "t"
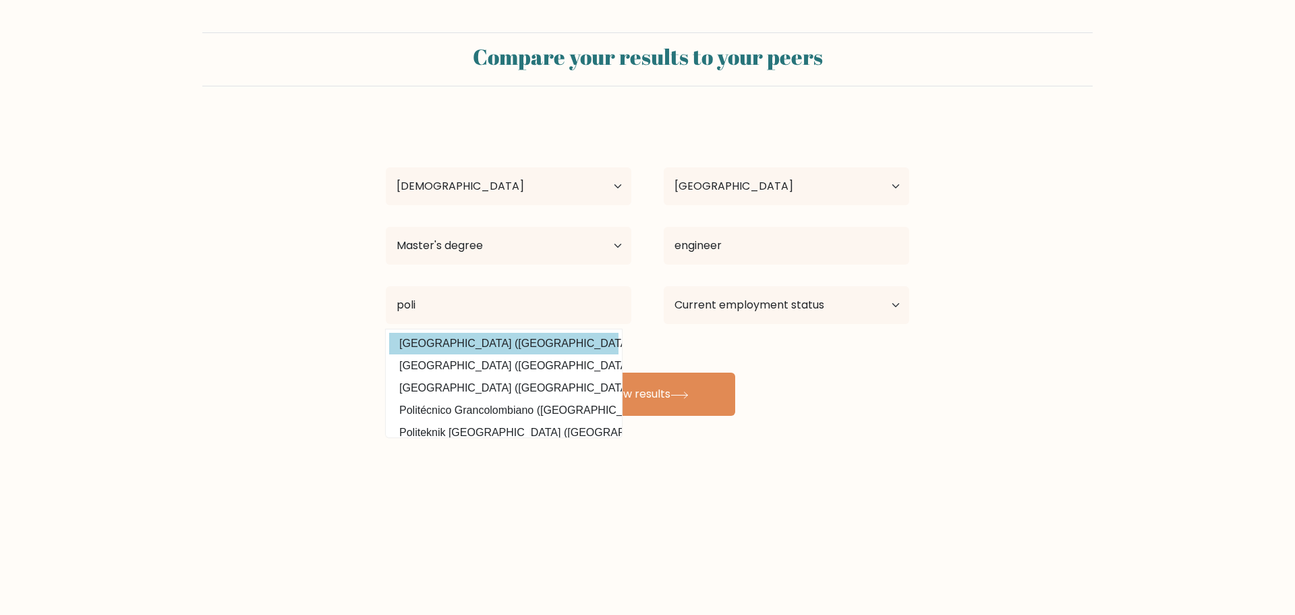
click at [507, 344] on div "ale puzza Age Under 18 years old 18-24 years old 25-34 years old 35-44 years ol…" at bounding box center [648, 267] width 540 height 297
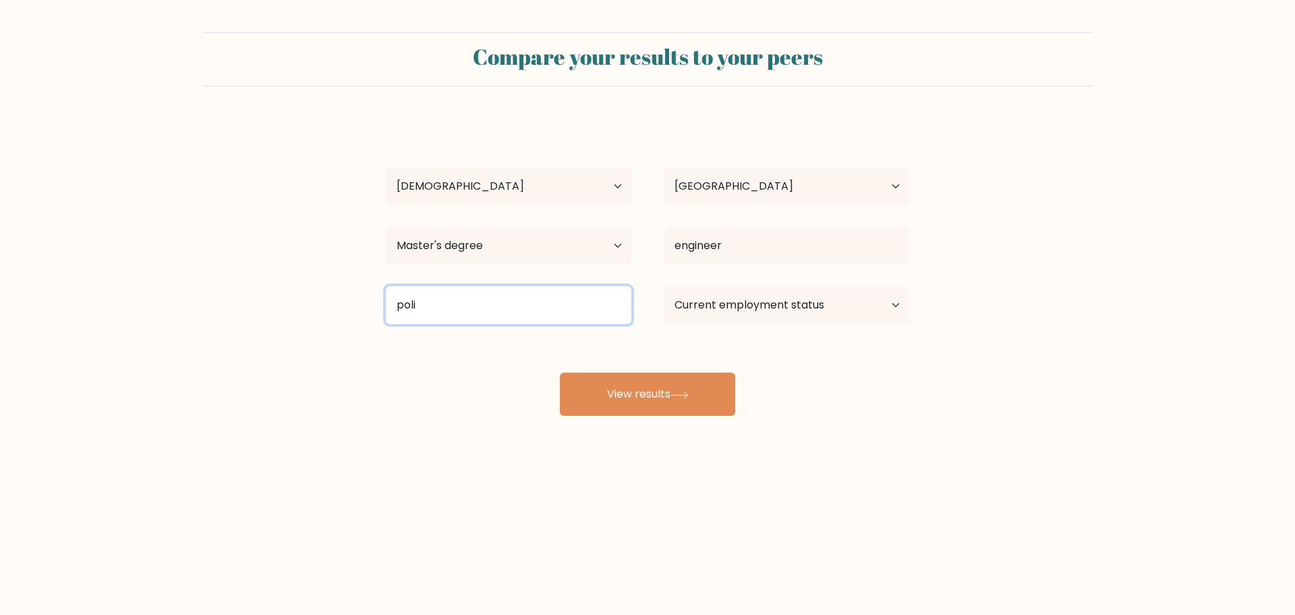
click at [484, 308] on input "poli" at bounding box center [509, 305] width 246 height 38
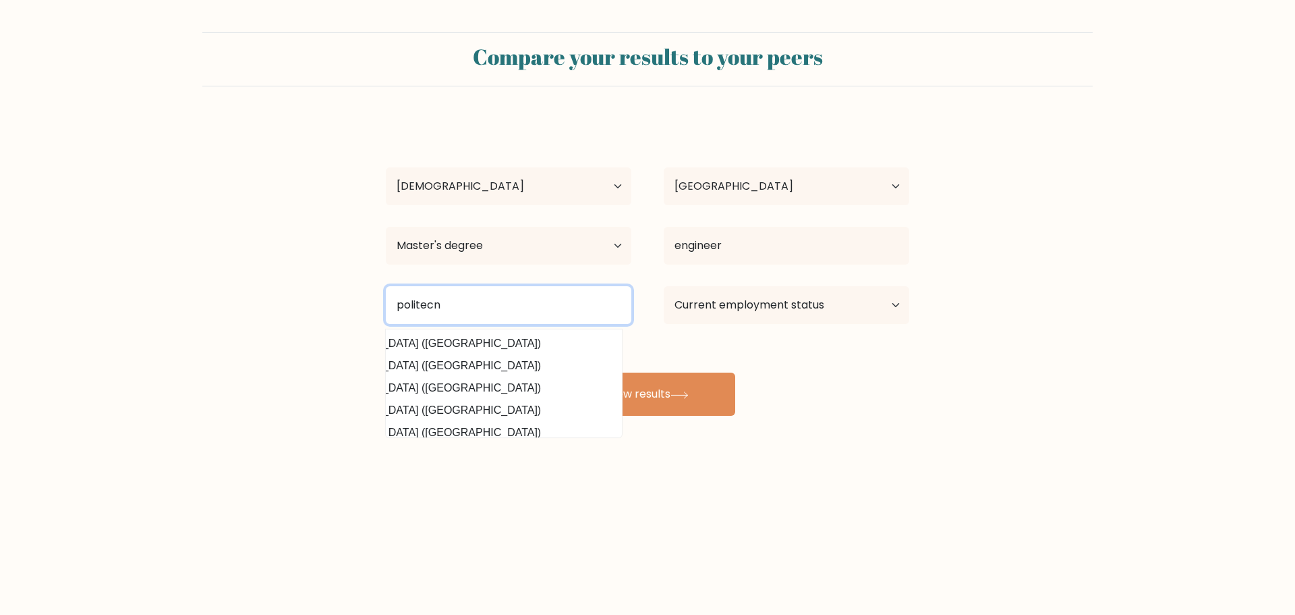
scroll to position [0, 95]
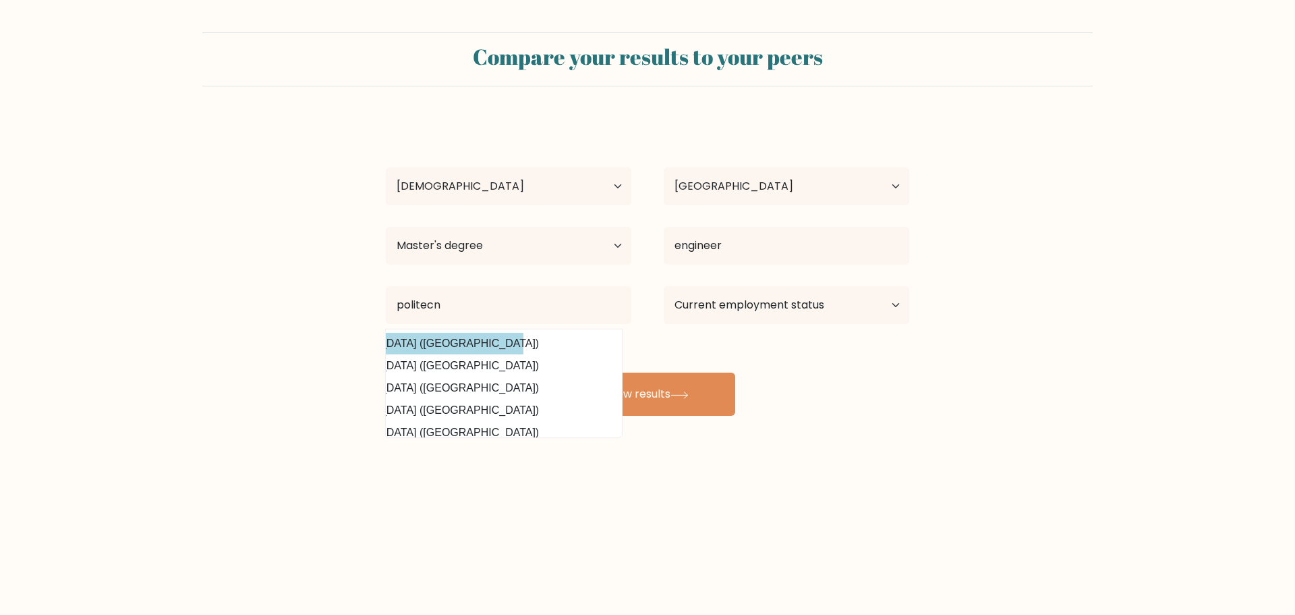
click at [412, 345] on div "ale puzza Age Under 18 years old 18-24 years old 25-34 years old 35-44 years ol…" at bounding box center [648, 267] width 540 height 297
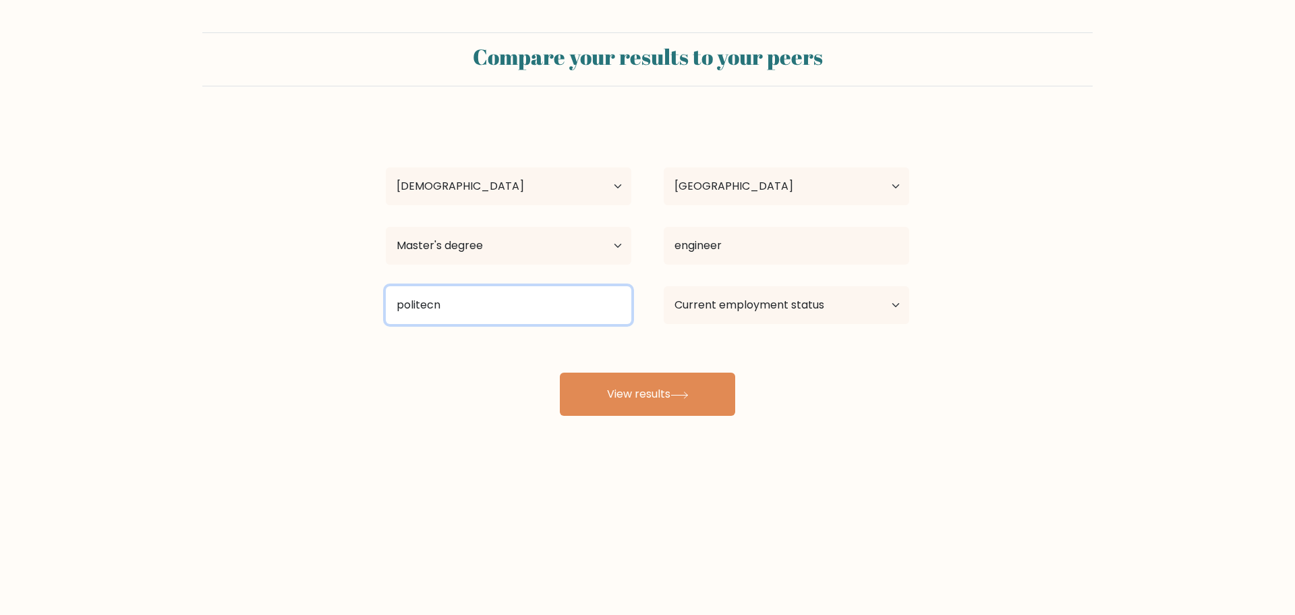
click at [459, 315] on input "politecn" at bounding box center [509, 305] width 246 height 38
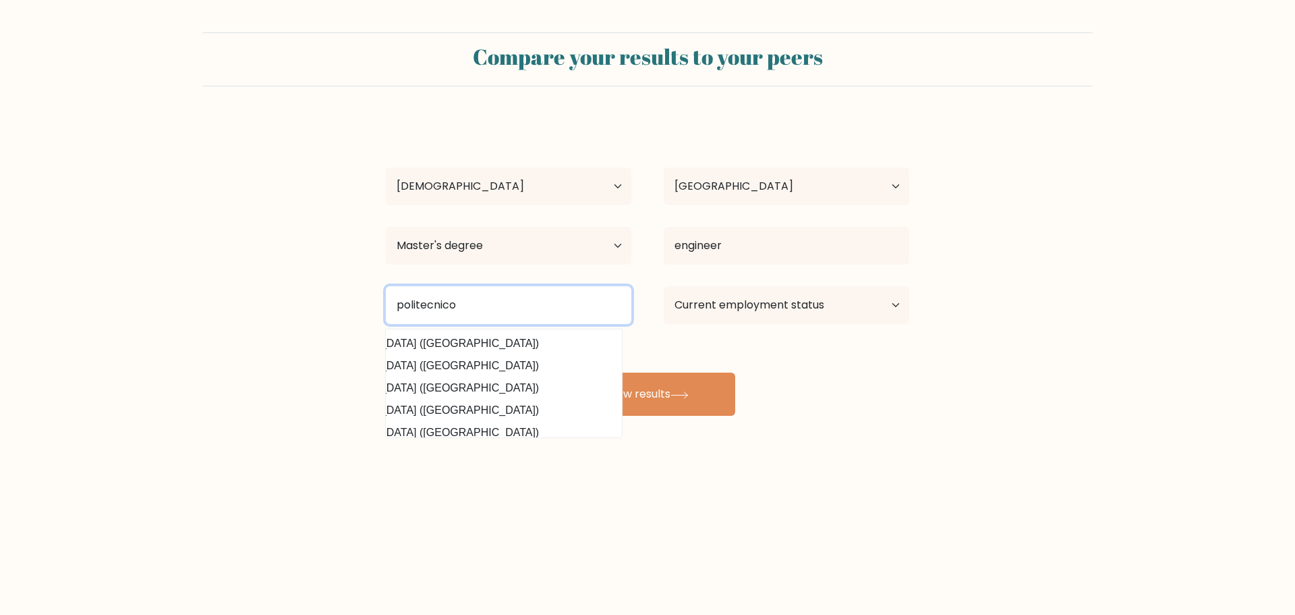
scroll to position [0, 0]
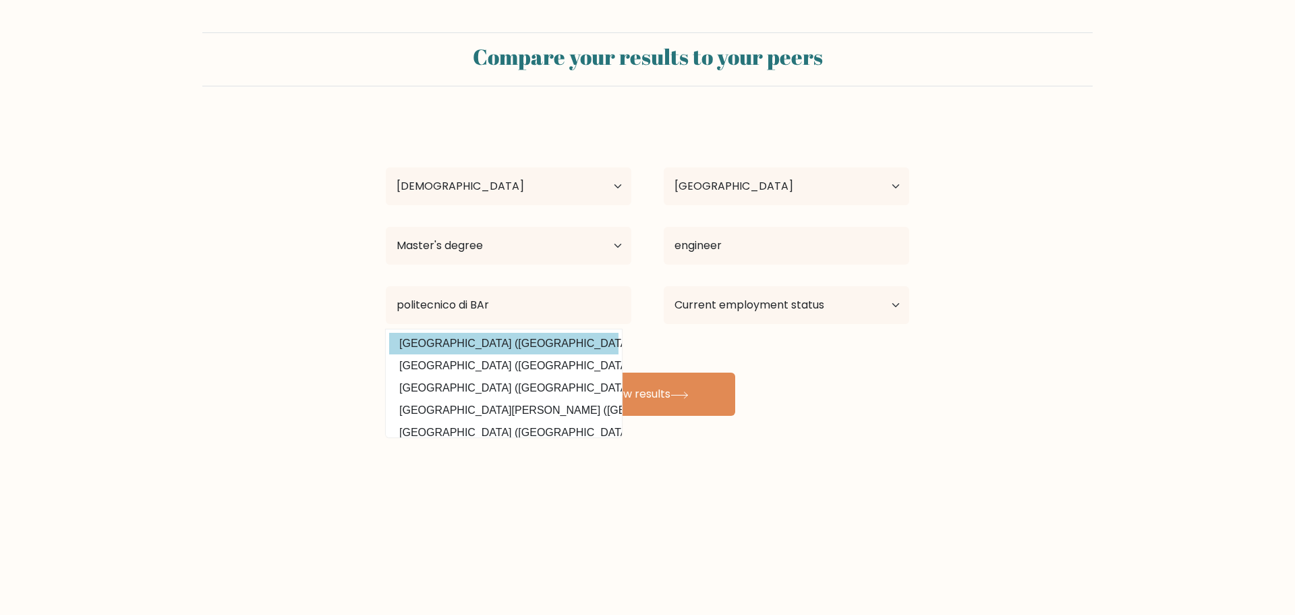
click at [474, 337] on div "ale puzza Age Under 18 years old 18-24 years old 25-34 years old 35-44 years ol…" at bounding box center [648, 267] width 540 height 297
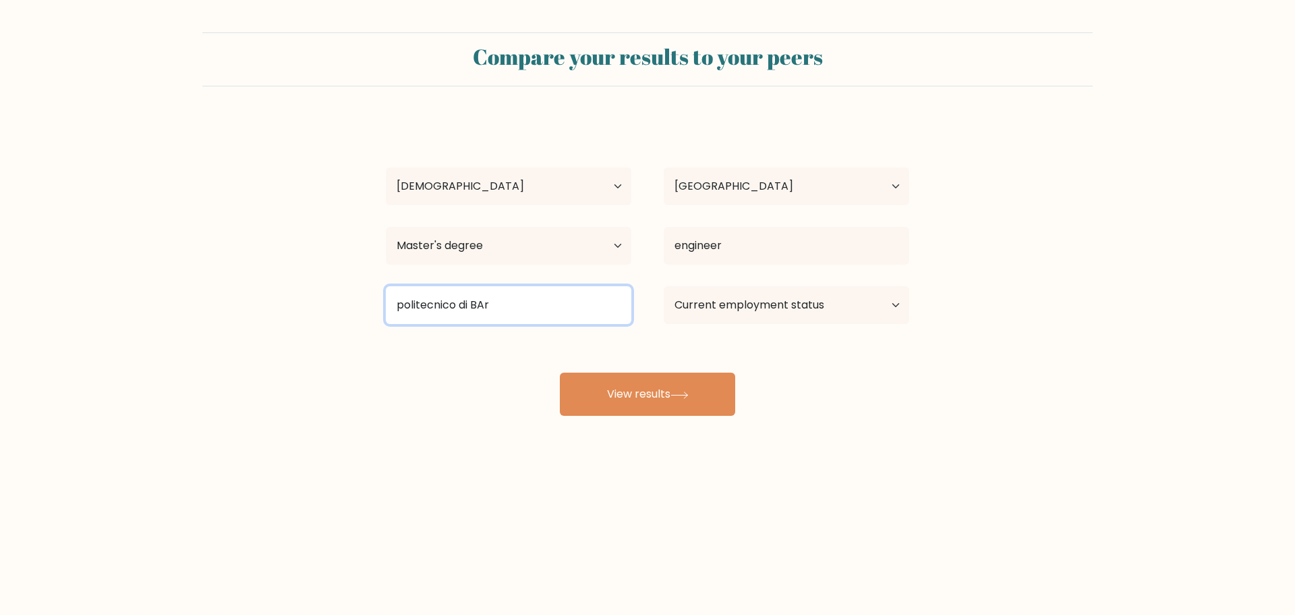
click at [516, 307] on input "politecnico di BAr" at bounding box center [509, 305] width 246 height 38
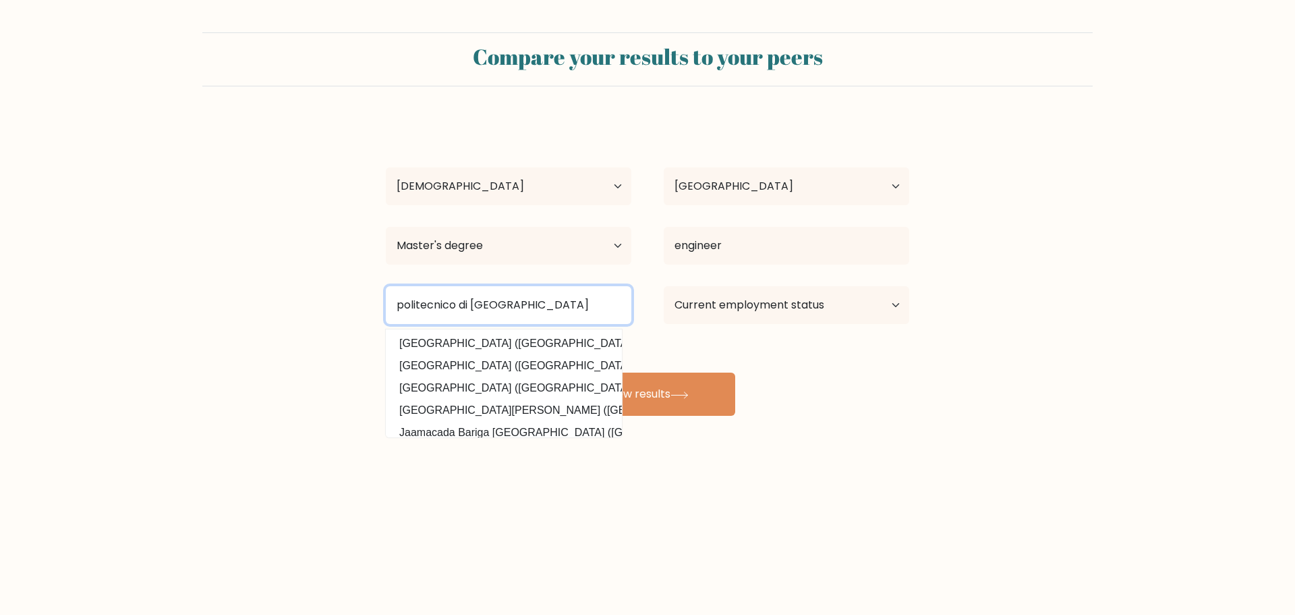
type input "politecnico di Bari"
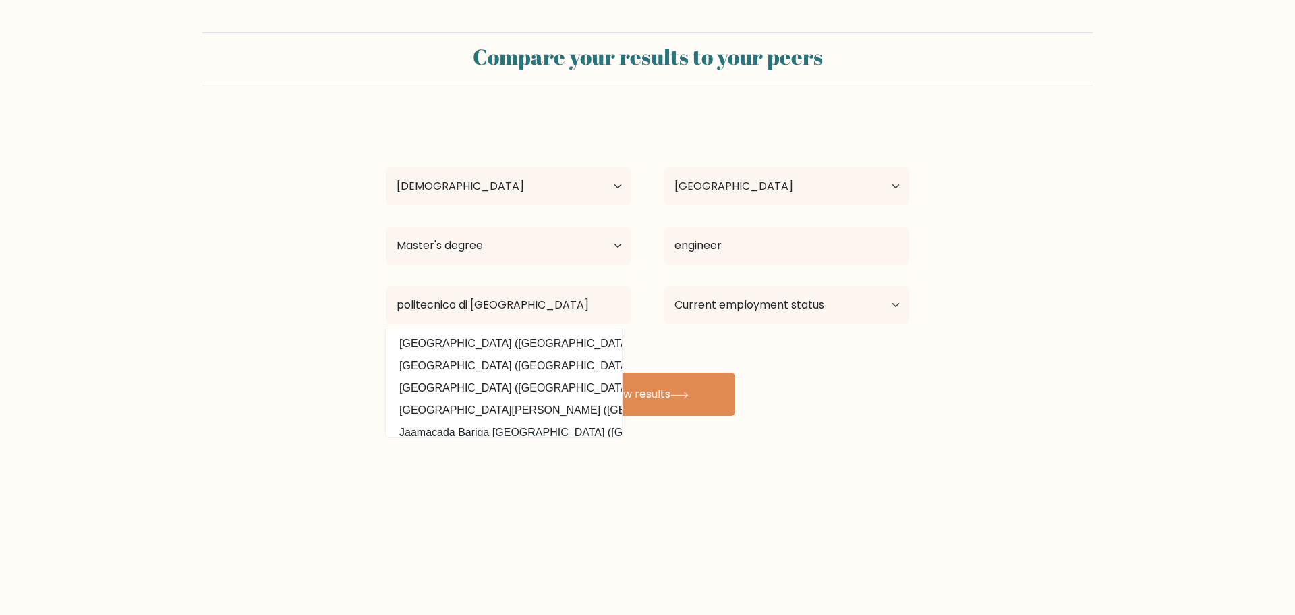
click at [841, 356] on div "ale puzza Age Under 18 years old 18-24 years old 25-34 years old 35-44 years ol…" at bounding box center [648, 267] width 540 height 297
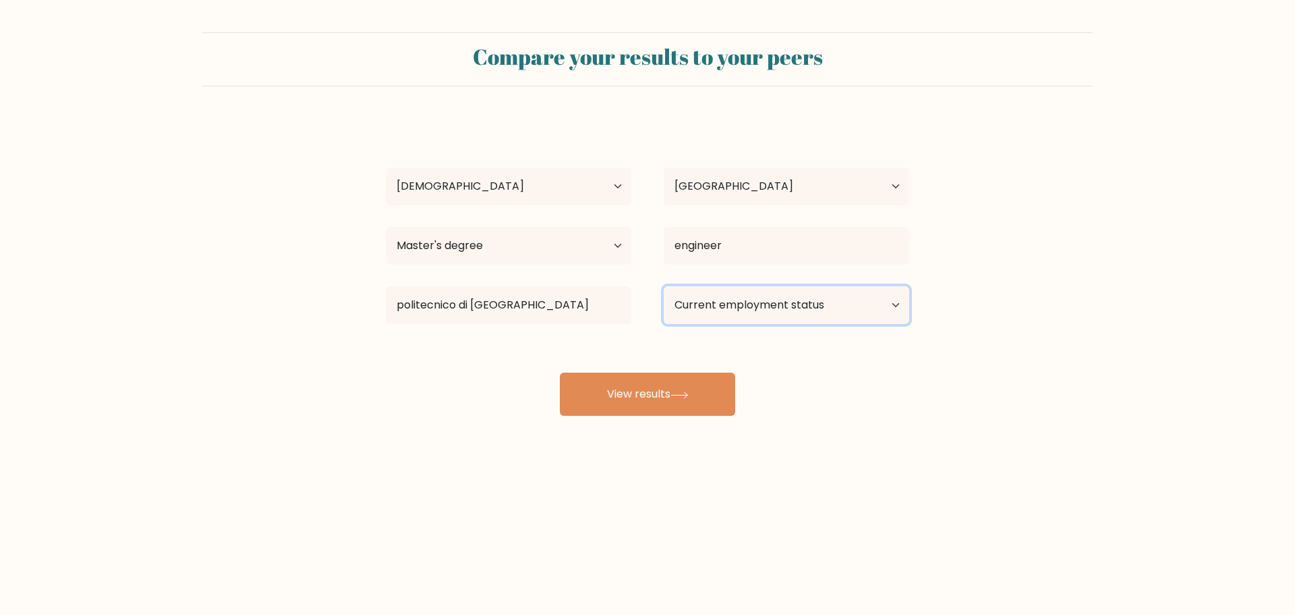
click at [846, 305] on select "Current employment status Employed Student Retired Other / prefer not to answer" at bounding box center [787, 305] width 246 height 38
select select "other"
click at [664, 286] on select "Current employment status Employed Student Retired Other / prefer not to answer" at bounding box center [787, 305] width 246 height 38
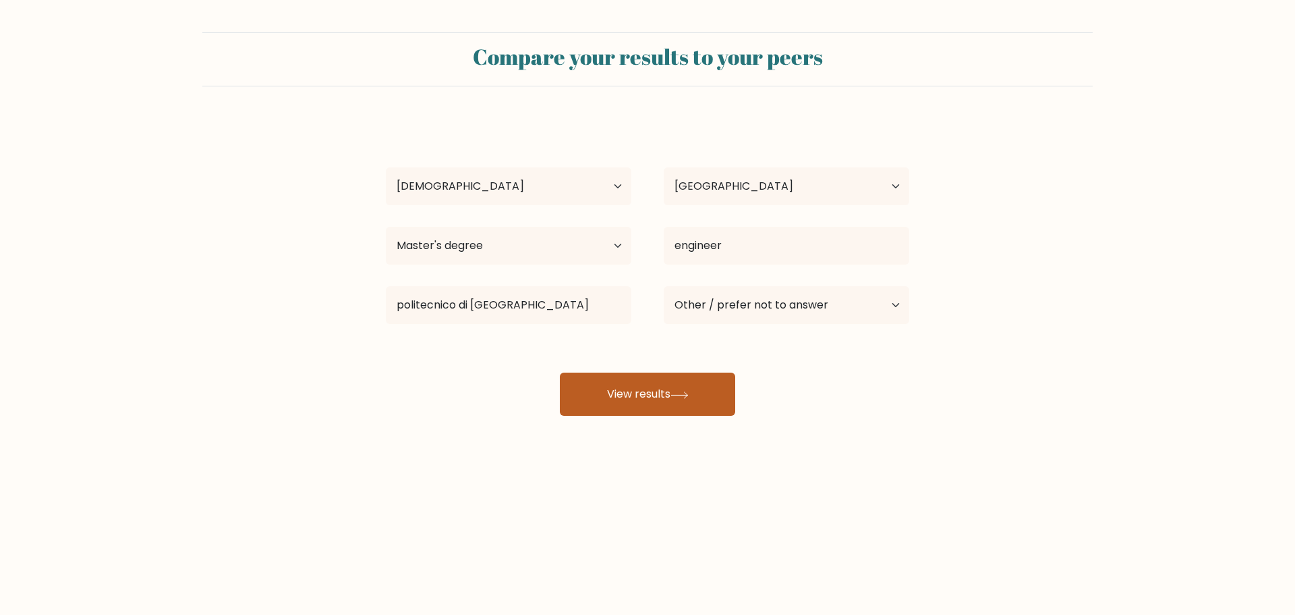
click at [692, 400] on button "View results" at bounding box center [647, 393] width 175 height 43
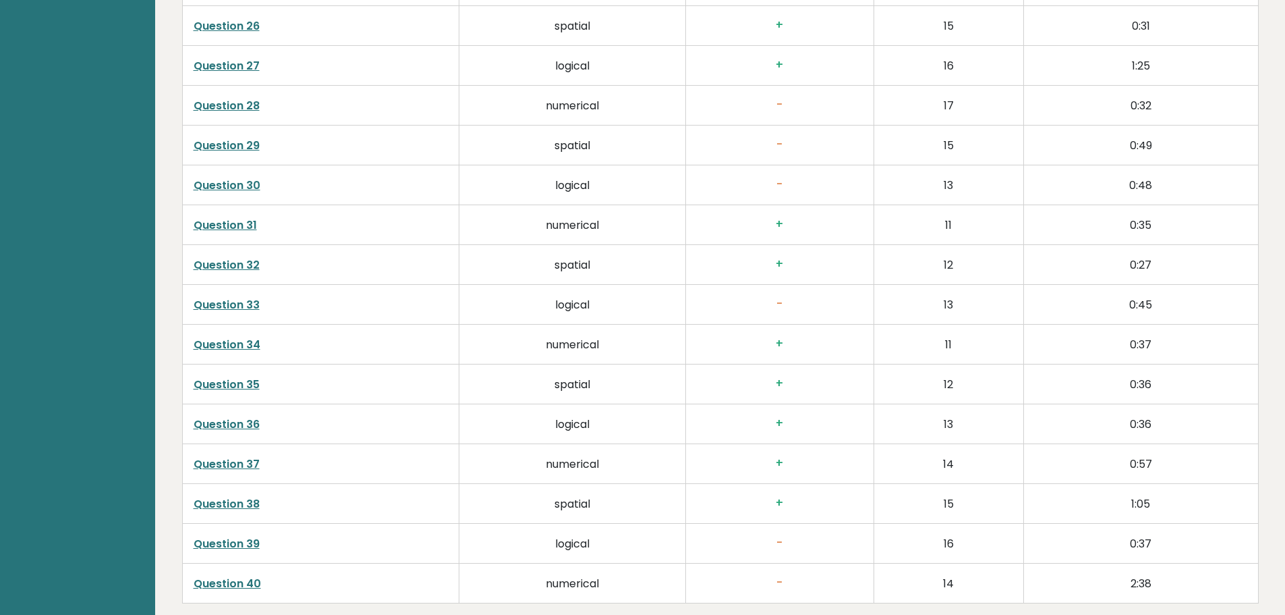
scroll to position [3432, 0]
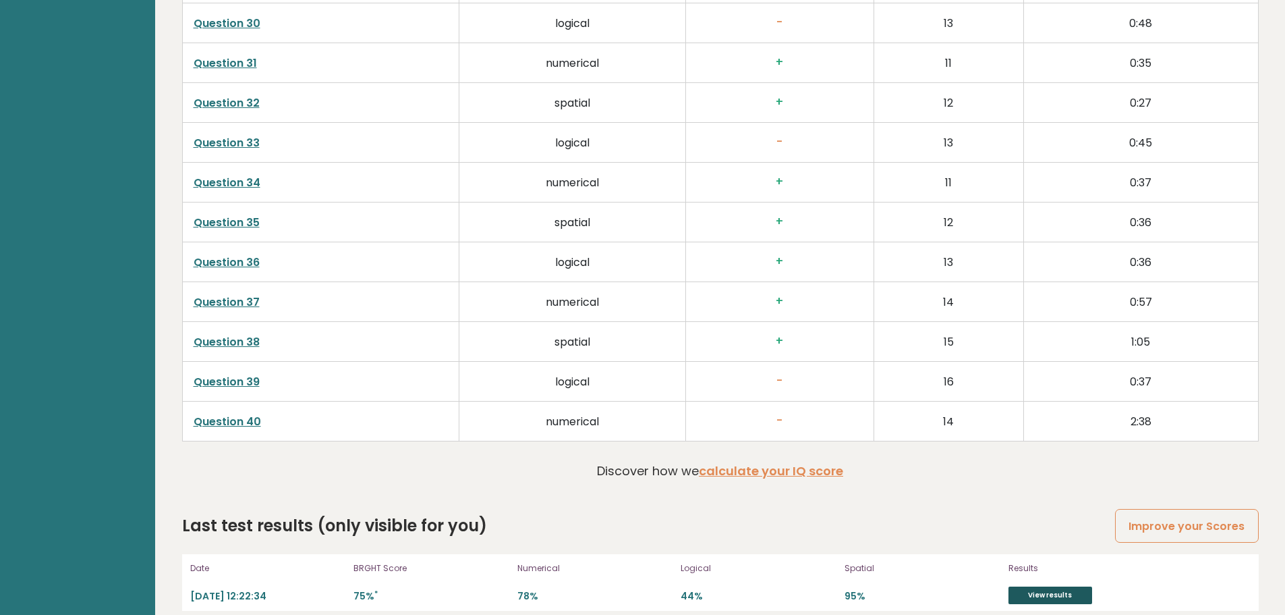
click at [1042, 586] on link "View results" at bounding box center [1051, 595] width 84 height 18
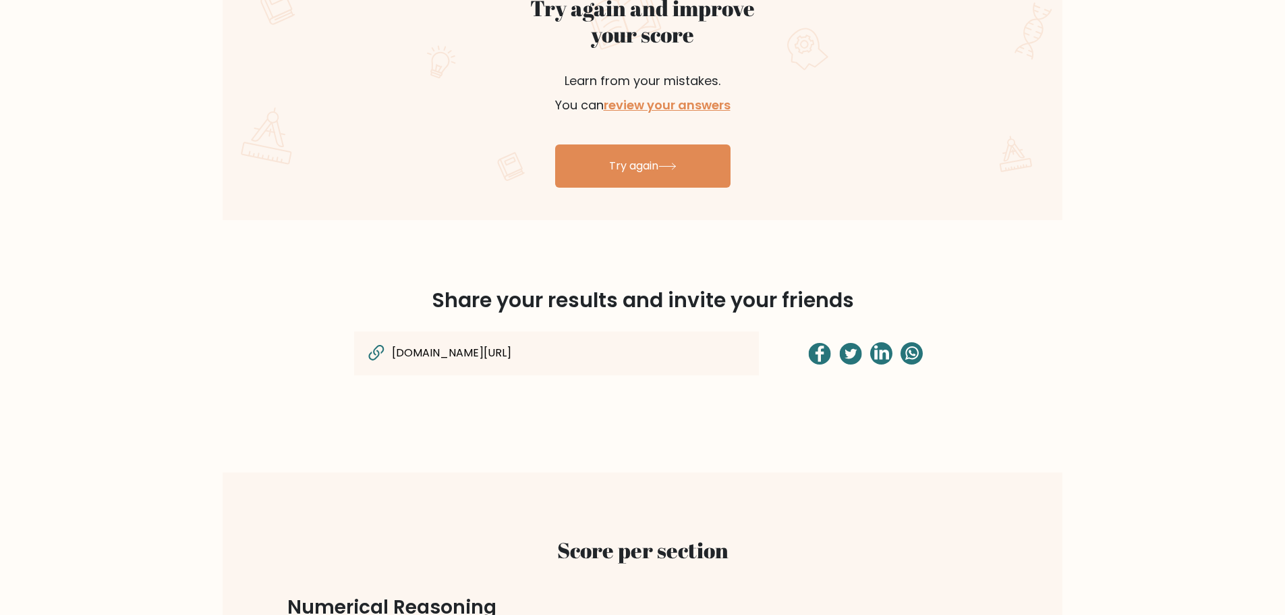
scroll to position [804, 0]
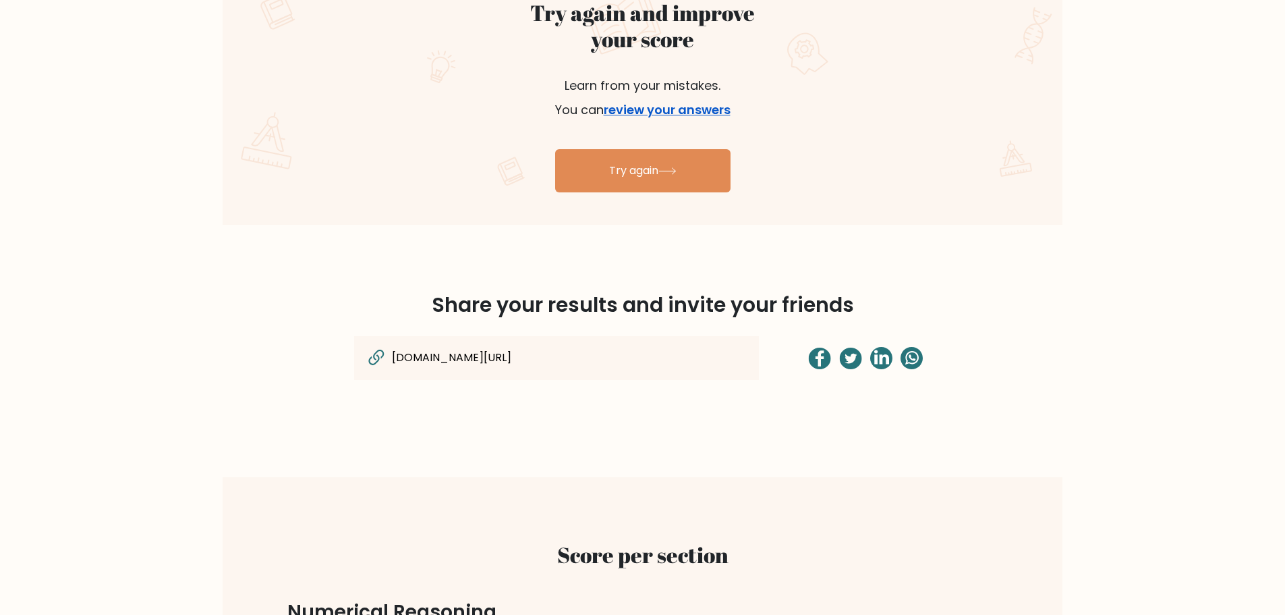
click at [710, 111] on link "review your answers" at bounding box center [667, 109] width 127 height 17
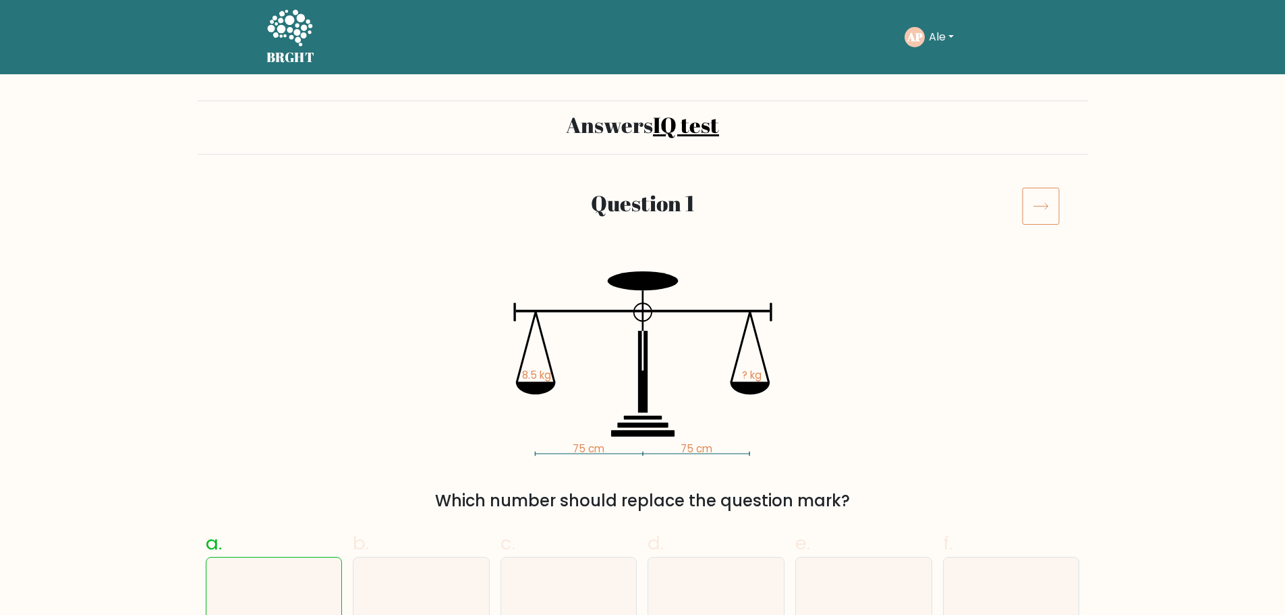
click at [1036, 203] on icon at bounding box center [1041, 206] width 38 height 38
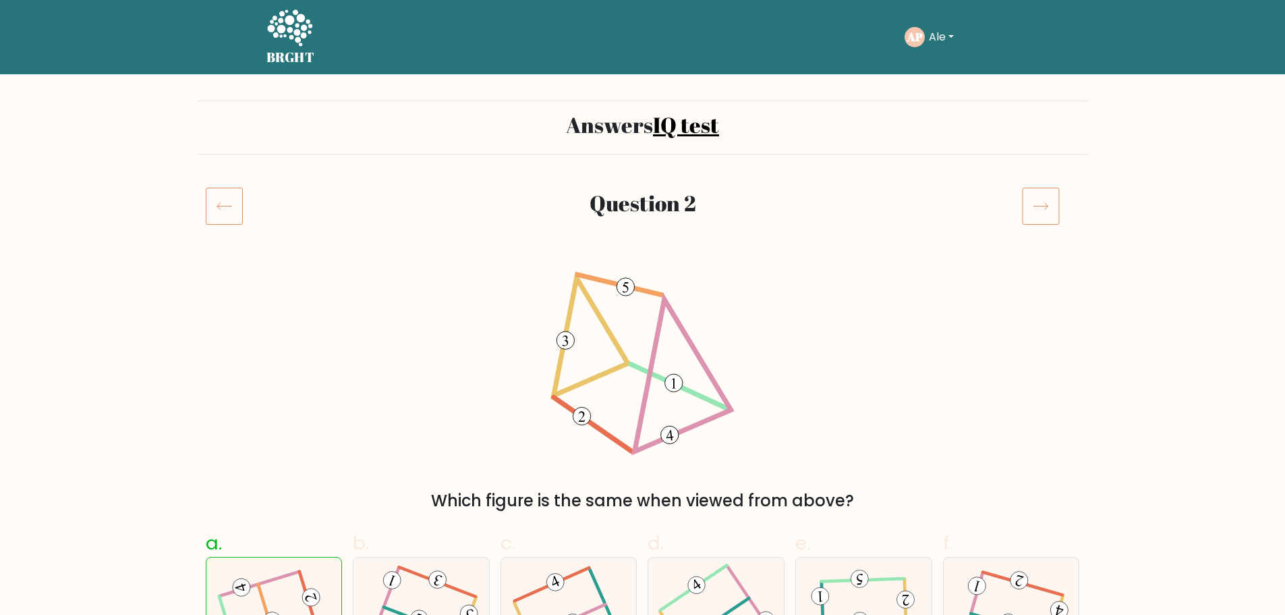
click at [1036, 203] on icon at bounding box center [1041, 206] width 38 height 38
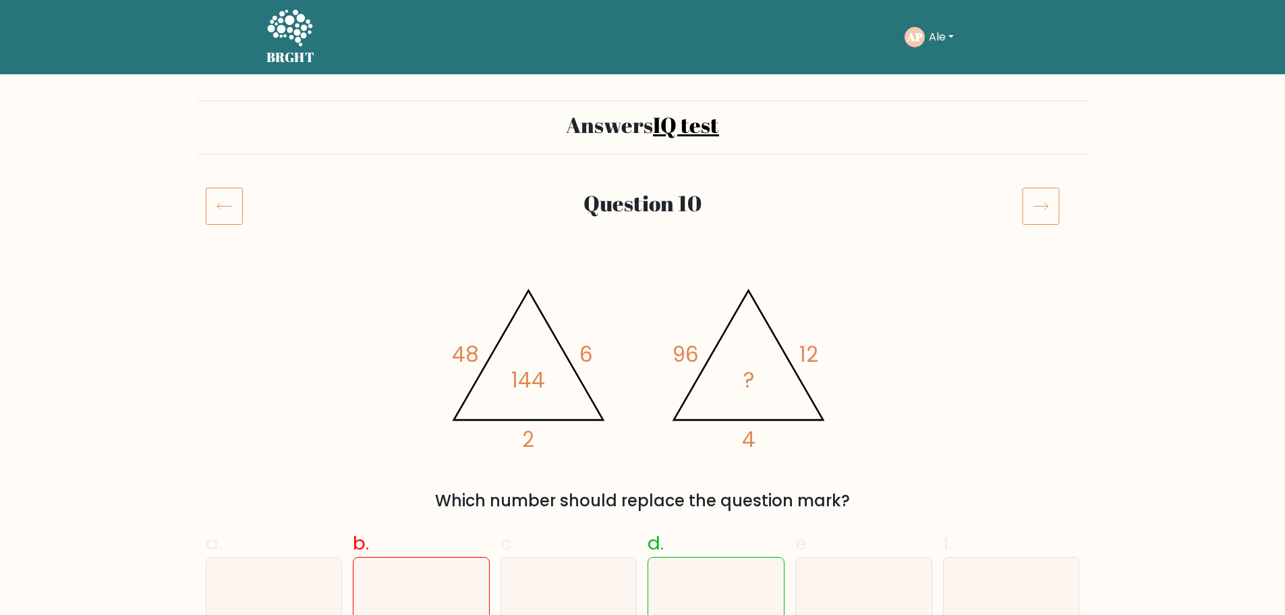
click at [1036, 203] on icon at bounding box center [1041, 206] width 38 height 38
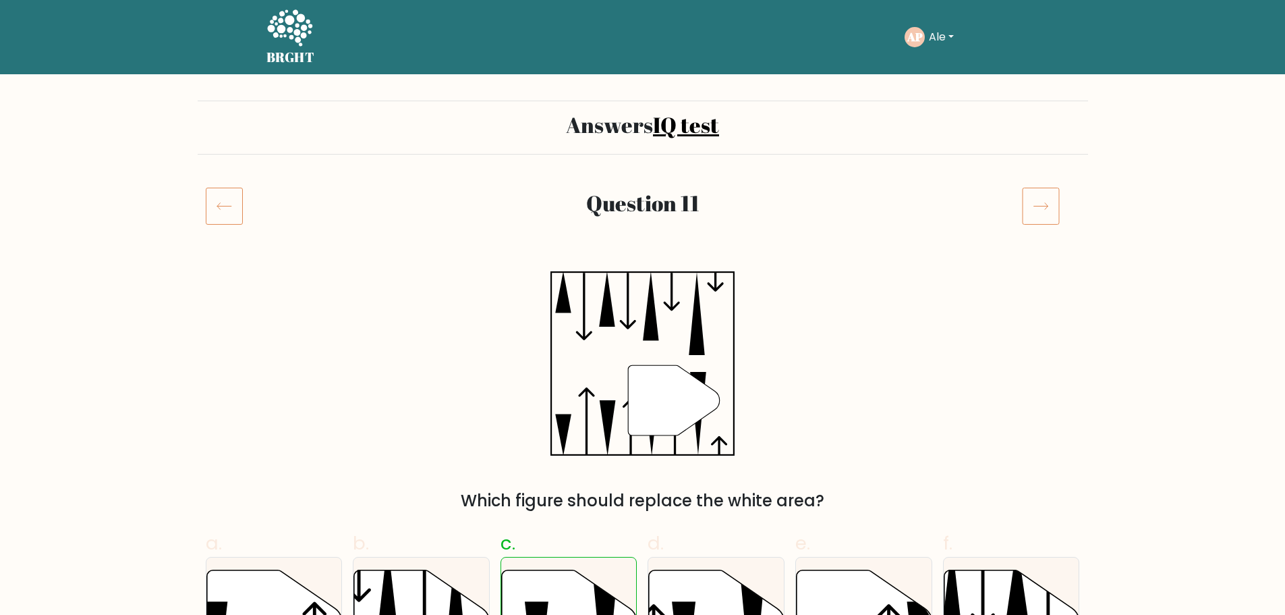
click at [228, 201] on icon at bounding box center [224, 206] width 37 height 38
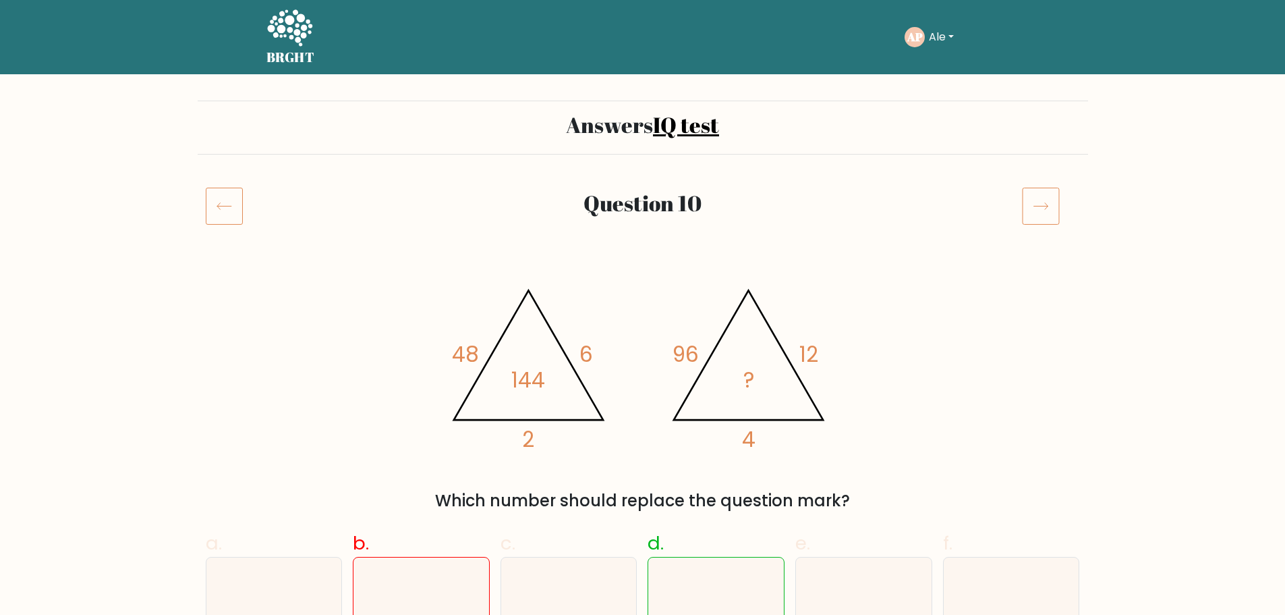
scroll to position [4, 0]
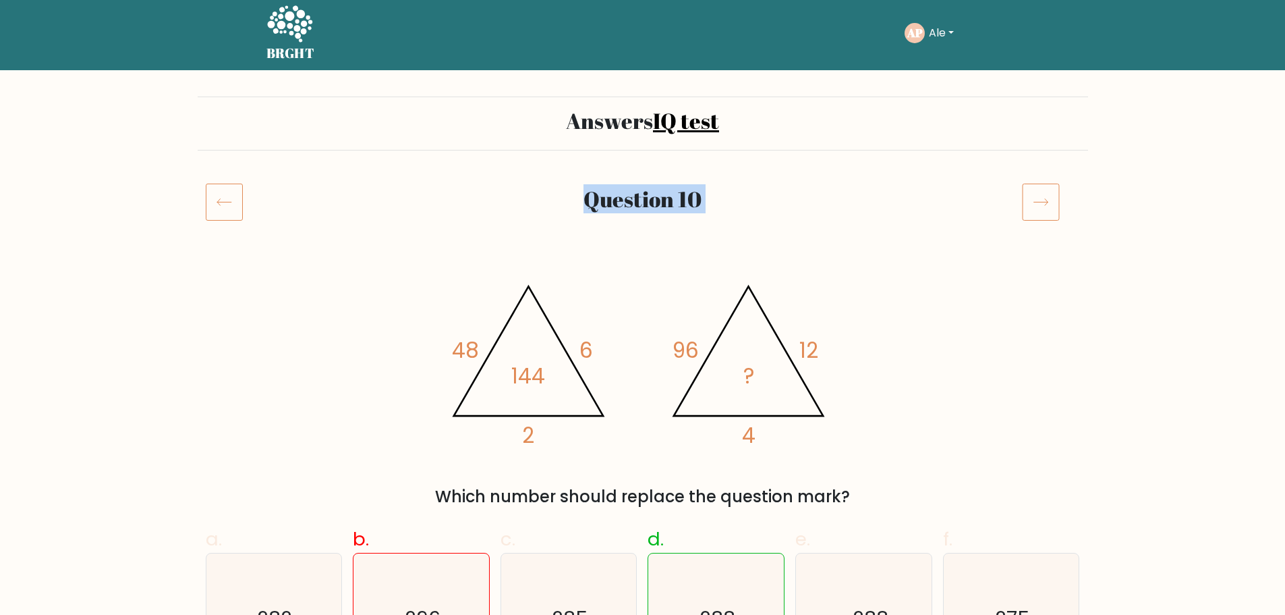
drag, startPoint x: 1283, startPoint y: 95, endPoint x: 1295, endPoint y: 165, distance: 71.1
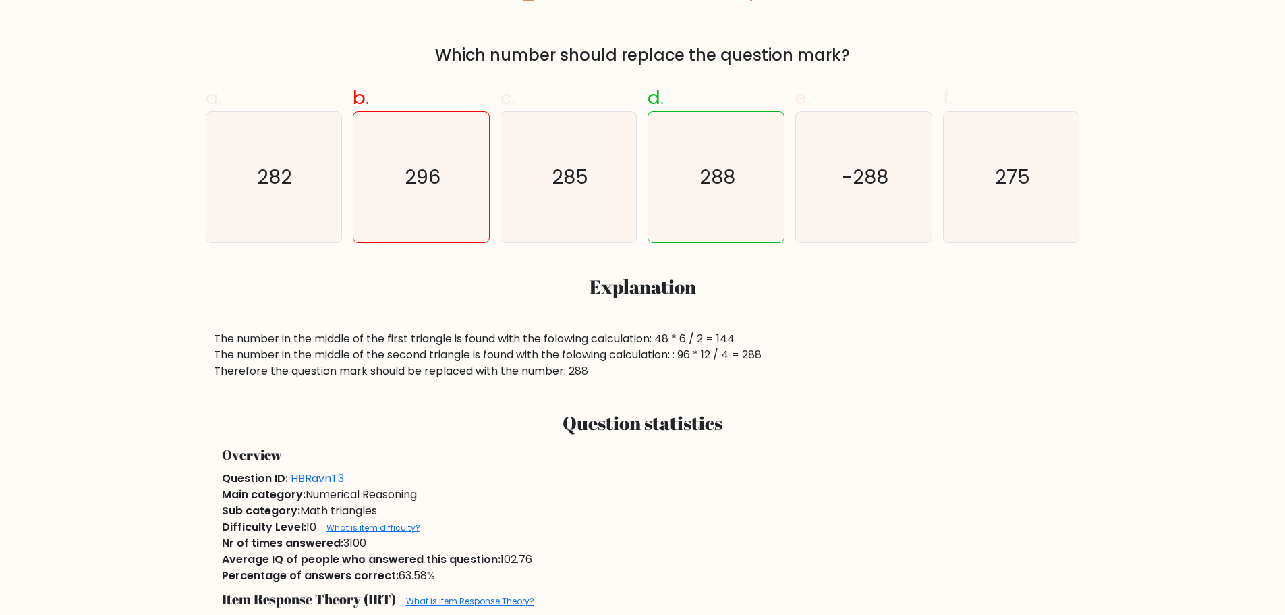
scroll to position [0, 0]
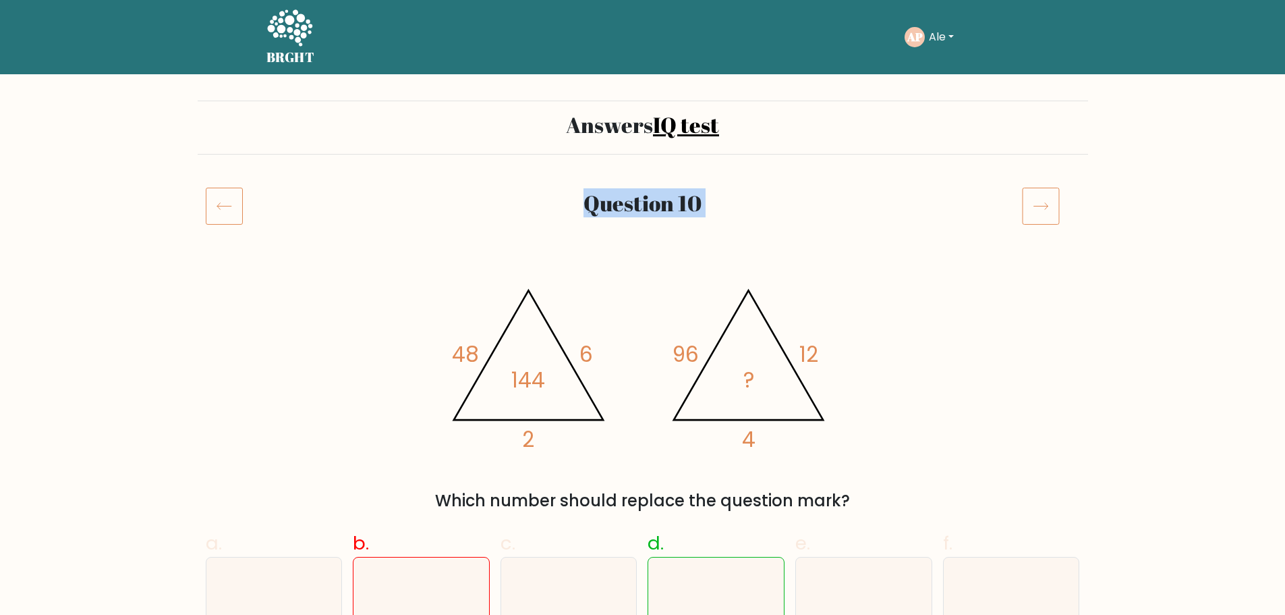
click at [1044, 196] on icon at bounding box center [1041, 206] width 38 height 38
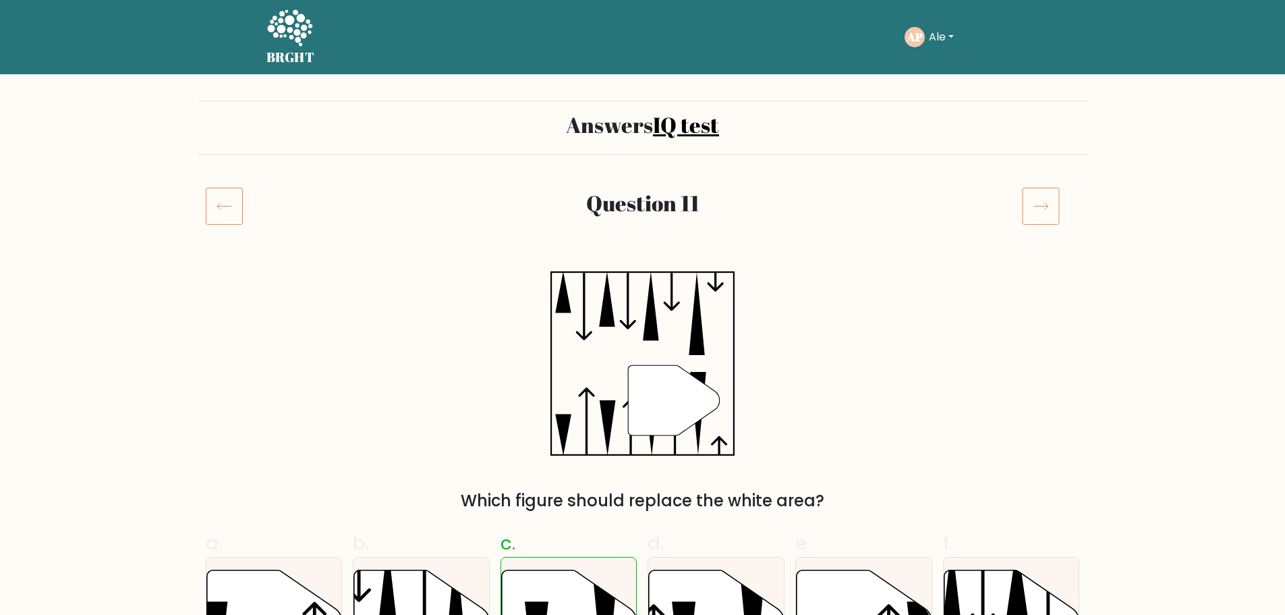
click at [1031, 208] on icon at bounding box center [1041, 206] width 38 height 38
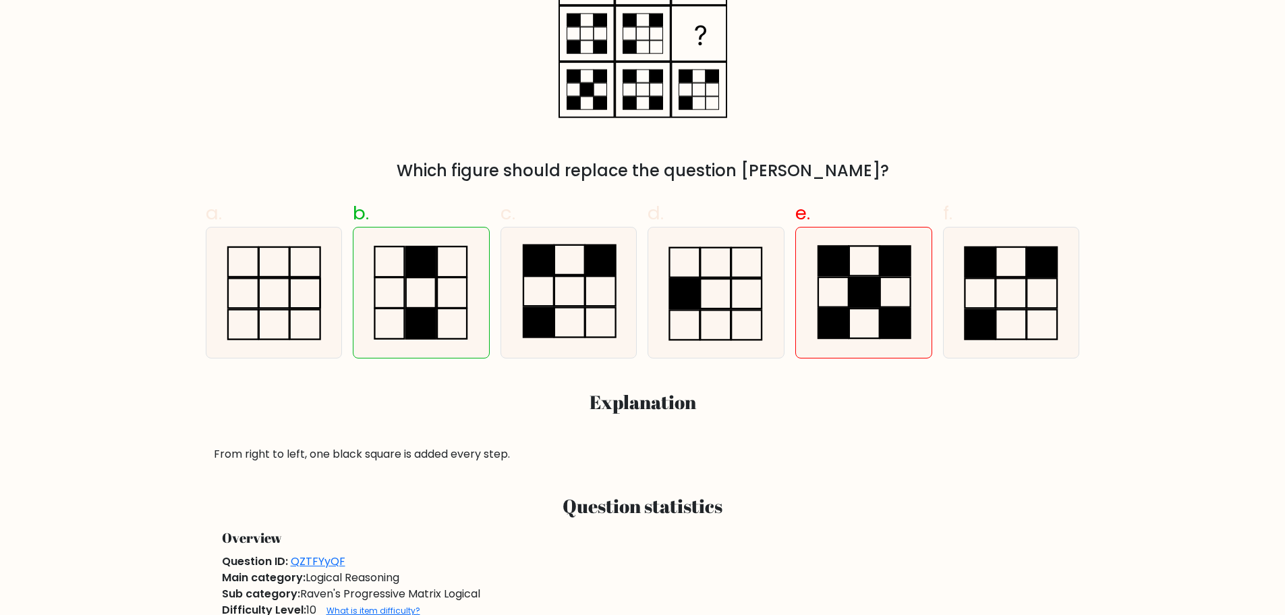
scroll to position [324, 0]
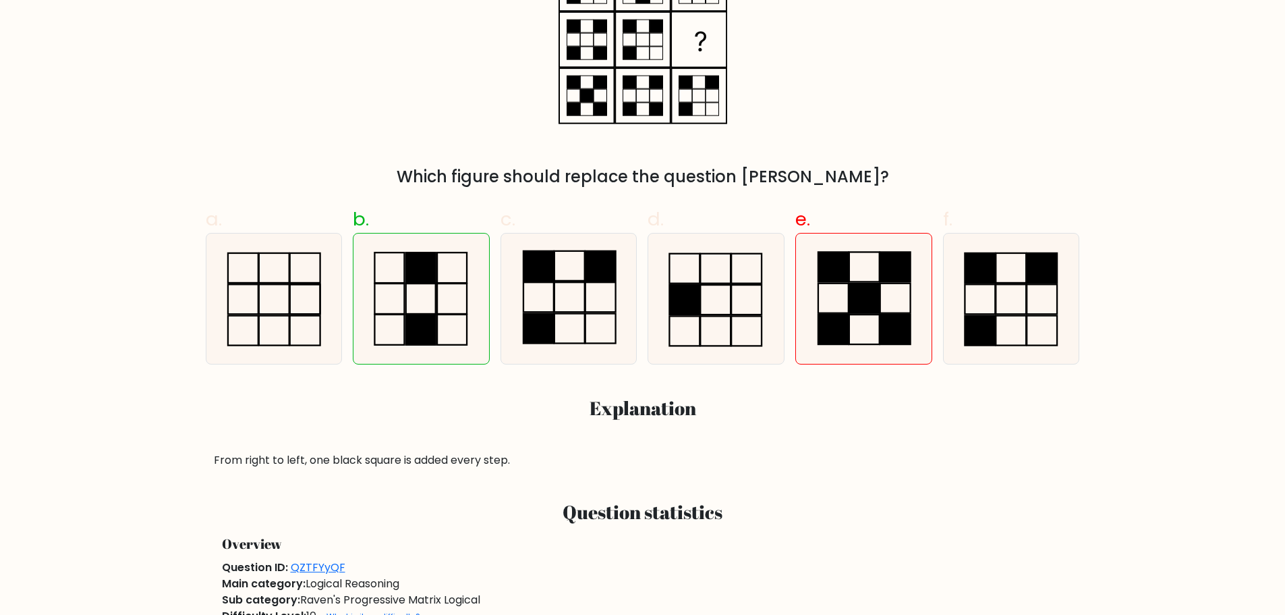
drag, startPoint x: 1284, startPoint y: 175, endPoint x: 1279, endPoint y: 148, distance: 27.5
drag, startPoint x: 1279, startPoint y: 148, endPoint x: 1272, endPoint y: 125, distance: 24.1
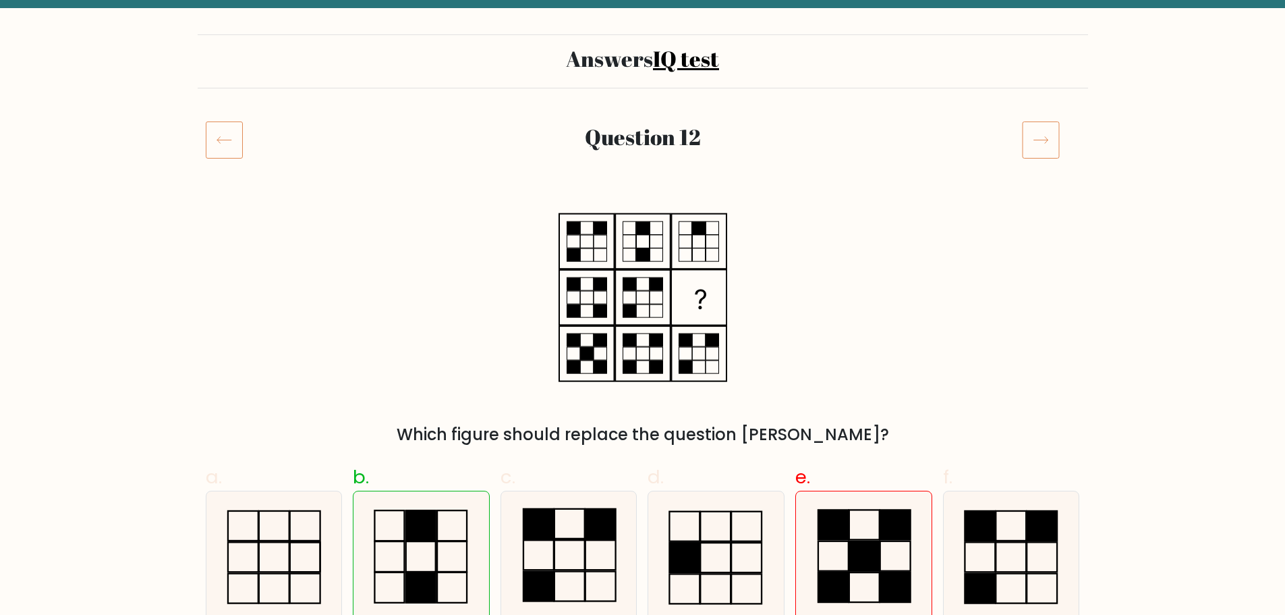
scroll to position [63, 0]
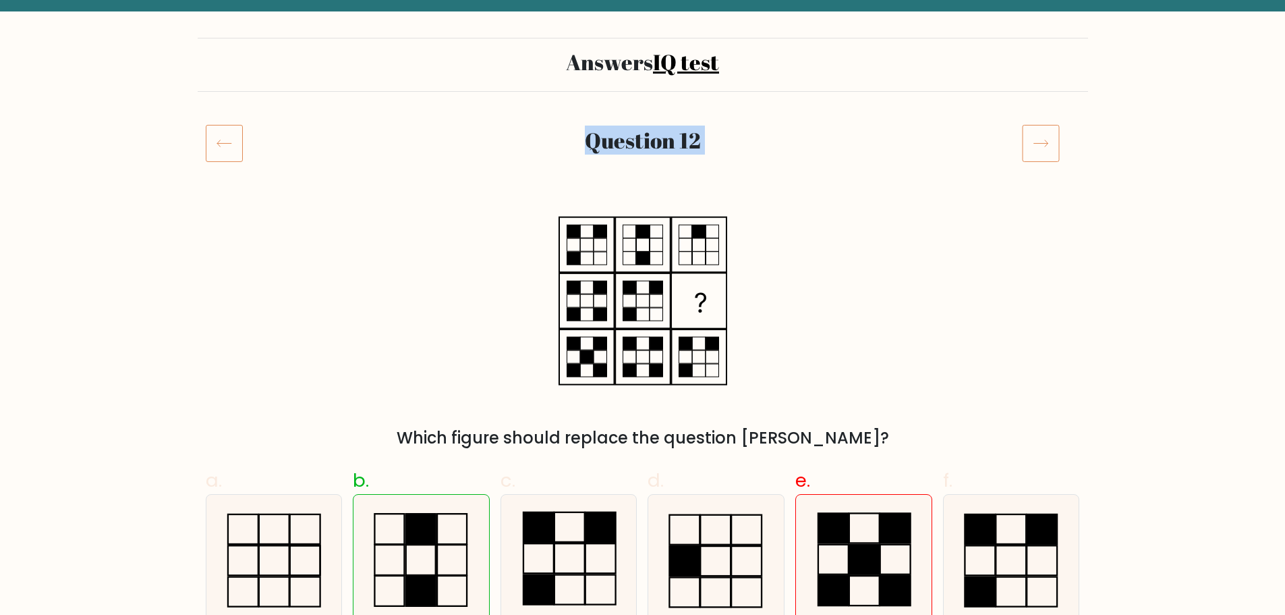
drag, startPoint x: 1284, startPoint y: 88, endPoint x: 1288, endPoint y: 112, distance: 23.9
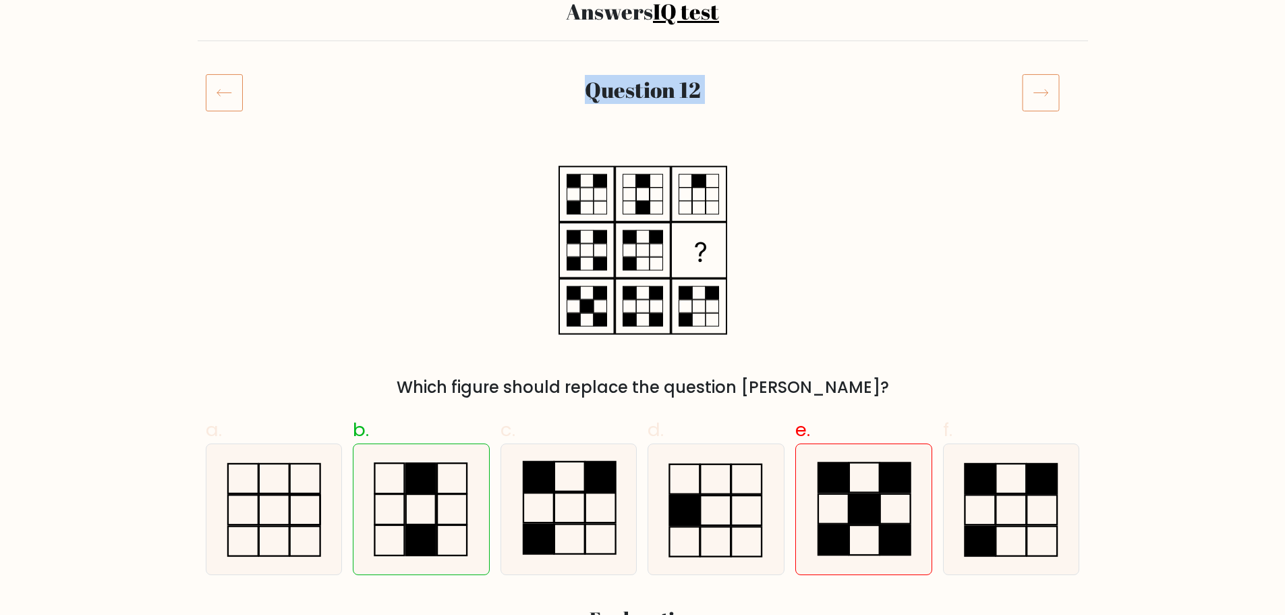
scroll to position [110, 0]
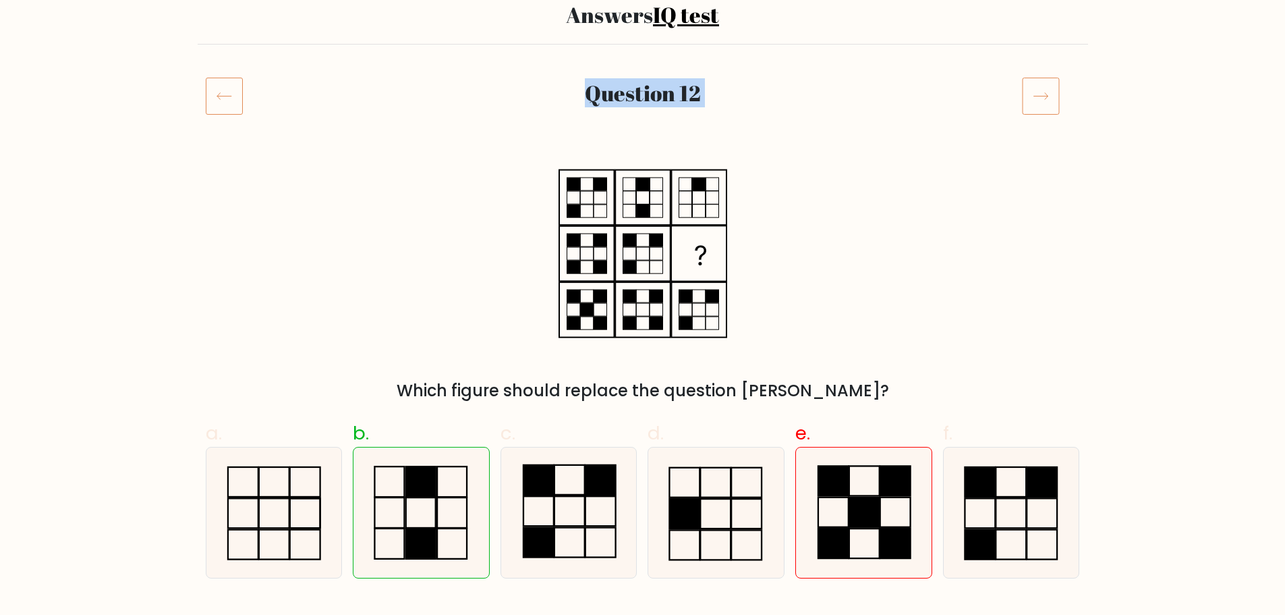
click at [1041, 93] on icon at bounding box center [1041, 96] width 38 height 38
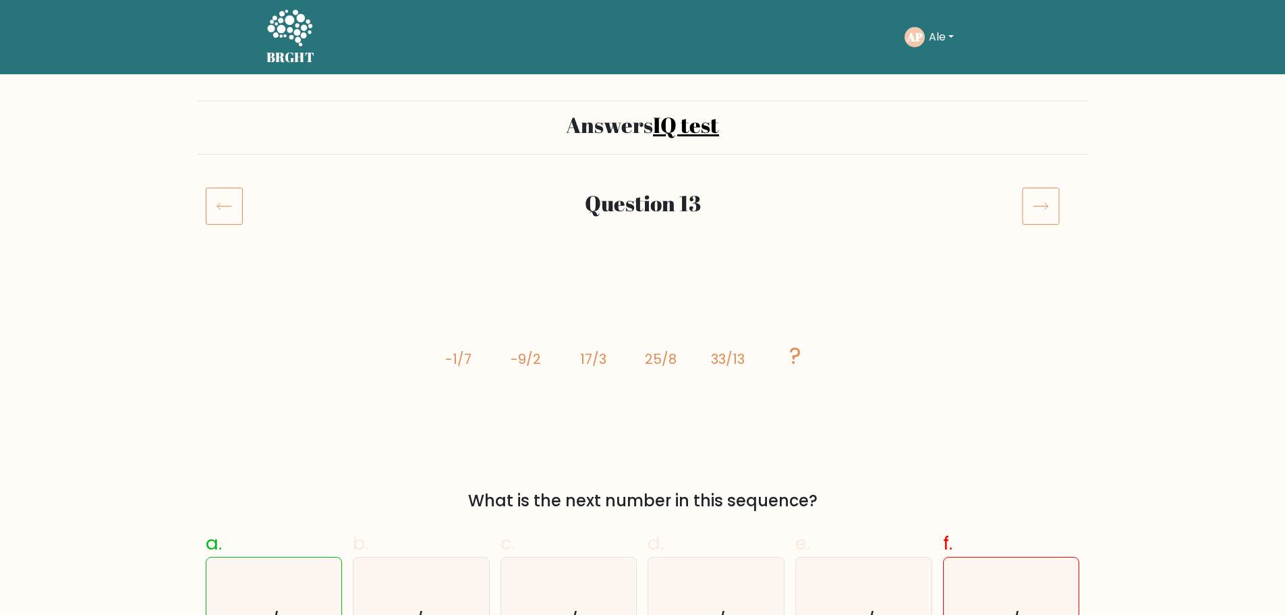
drag, startPoint x: 0, startPoint y: 0, endPoint x: 1286, endPoint y: 125, distance: 1292.6
click at [1059, 200] on rect at bounding box center [1041, 206] width 36 height 36
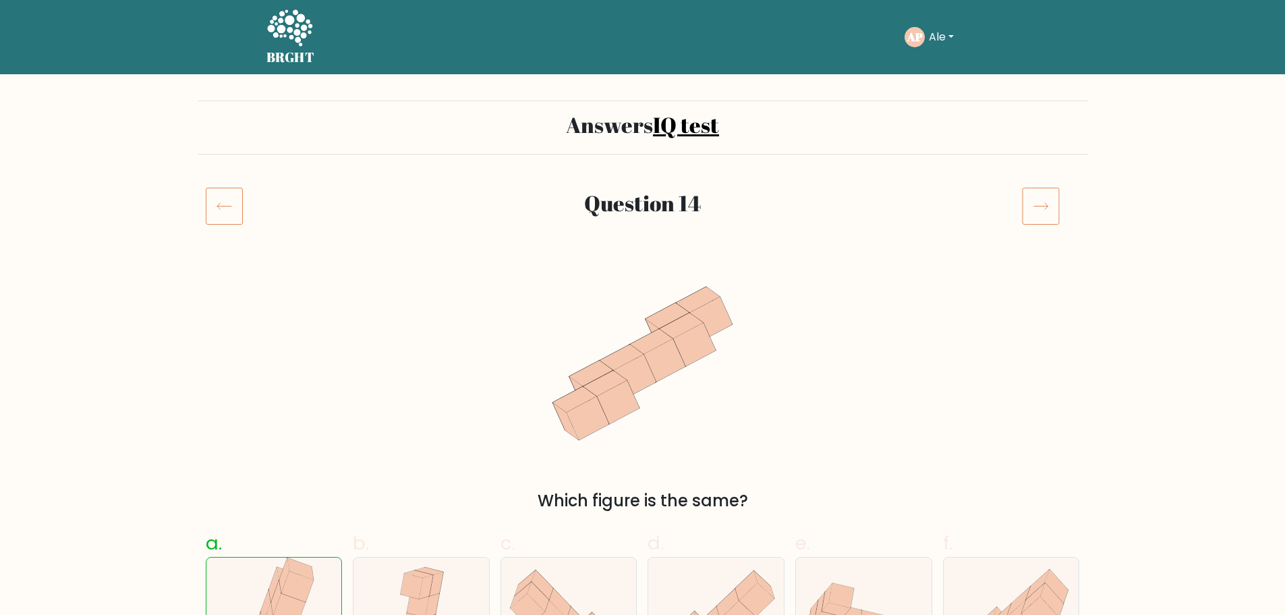
click at [1059, 200] on rect at bounding box center [1041, 206] width 36 height 36
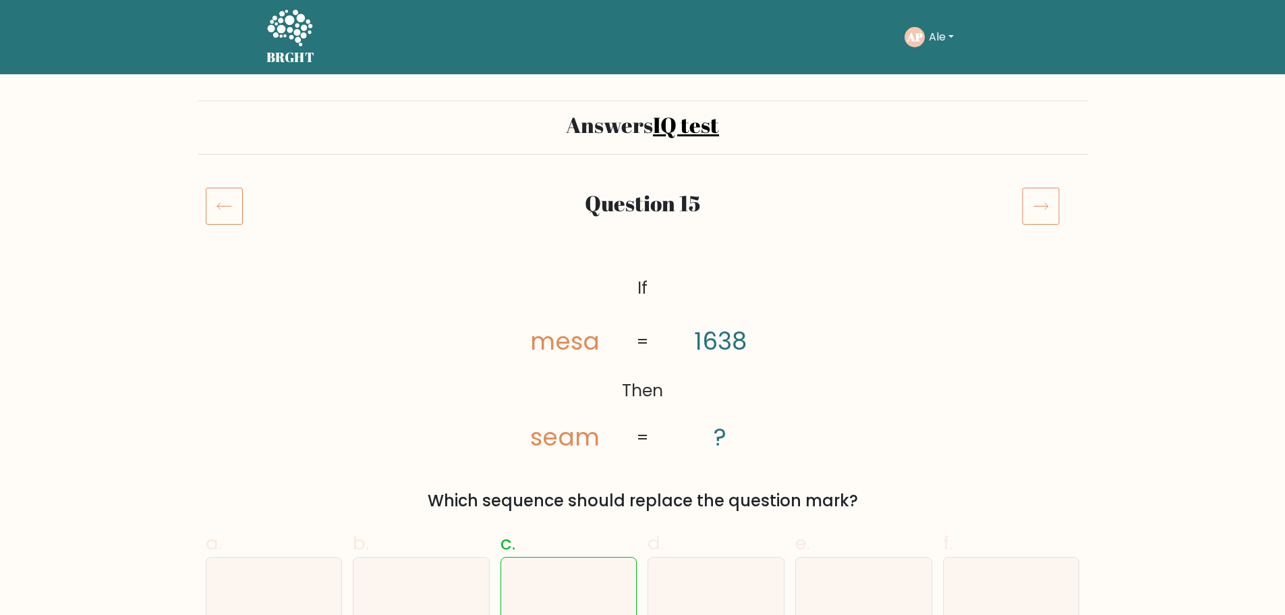
click at [1059, 200] on rect at bounding box center [1041, 206] width 36 height 36
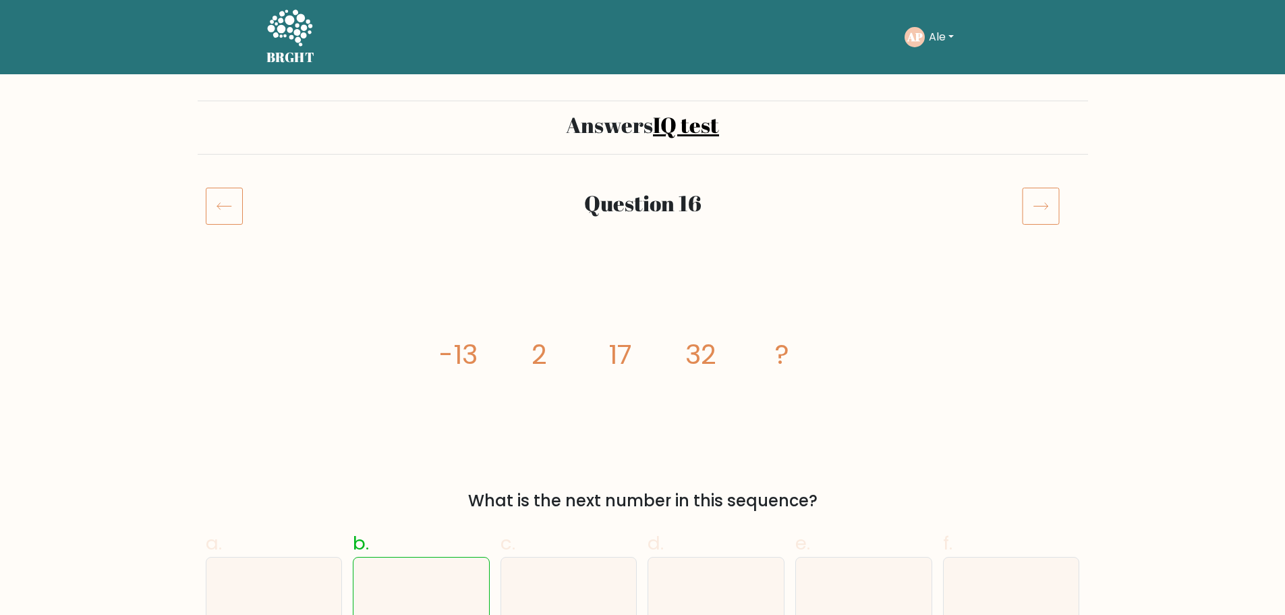
click at [1059, 200] on rect at bounding box center [1041, 206] width 36 height 36
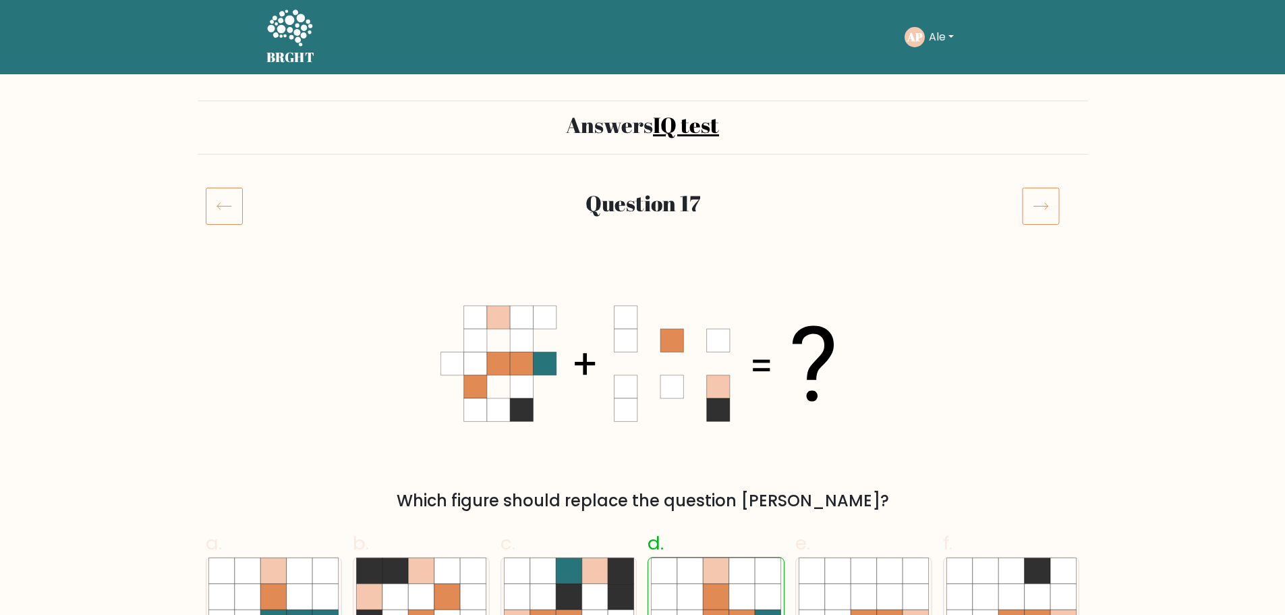
click at [1059, 200] on rect at bounding box center [1041, 206] width 36 height 36
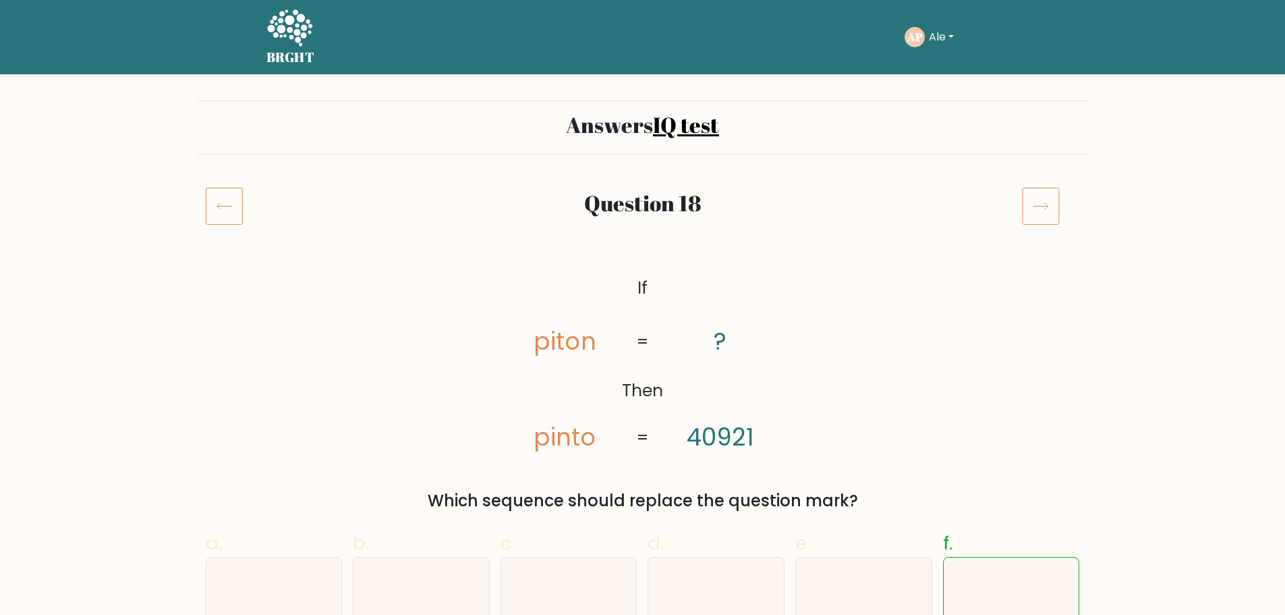
click at [1059, 200] on rect at bounding box center [1041, 206] width 36 height 36
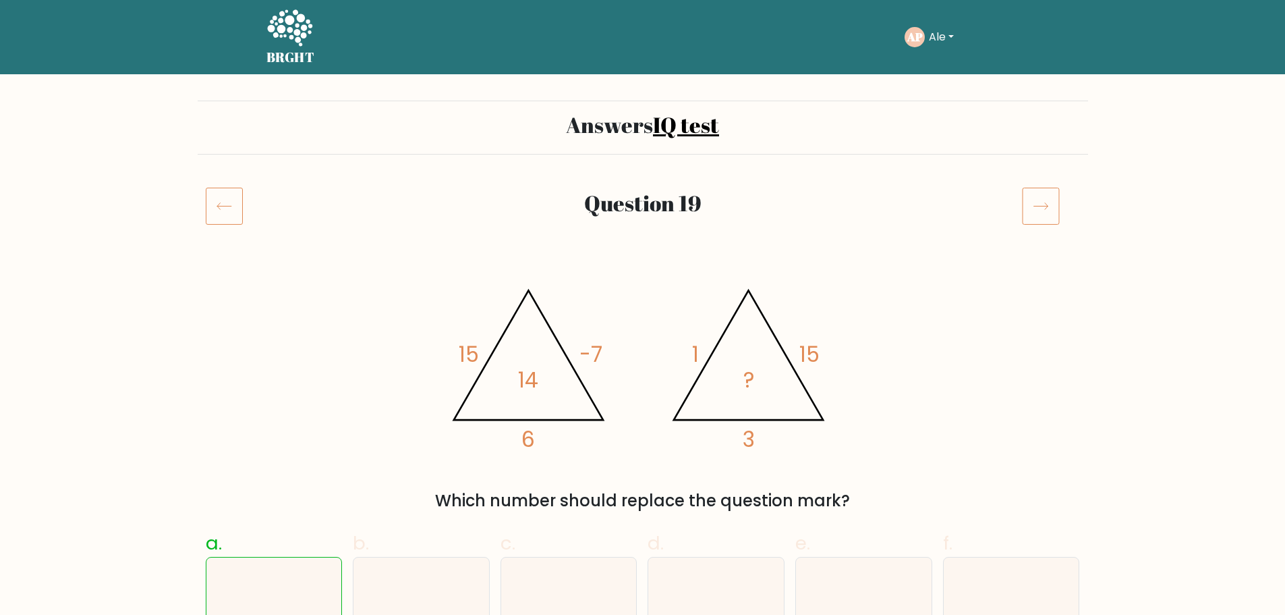
click at [1059, 200] on rect at bounding box center [1041, 206] width 36 height 36
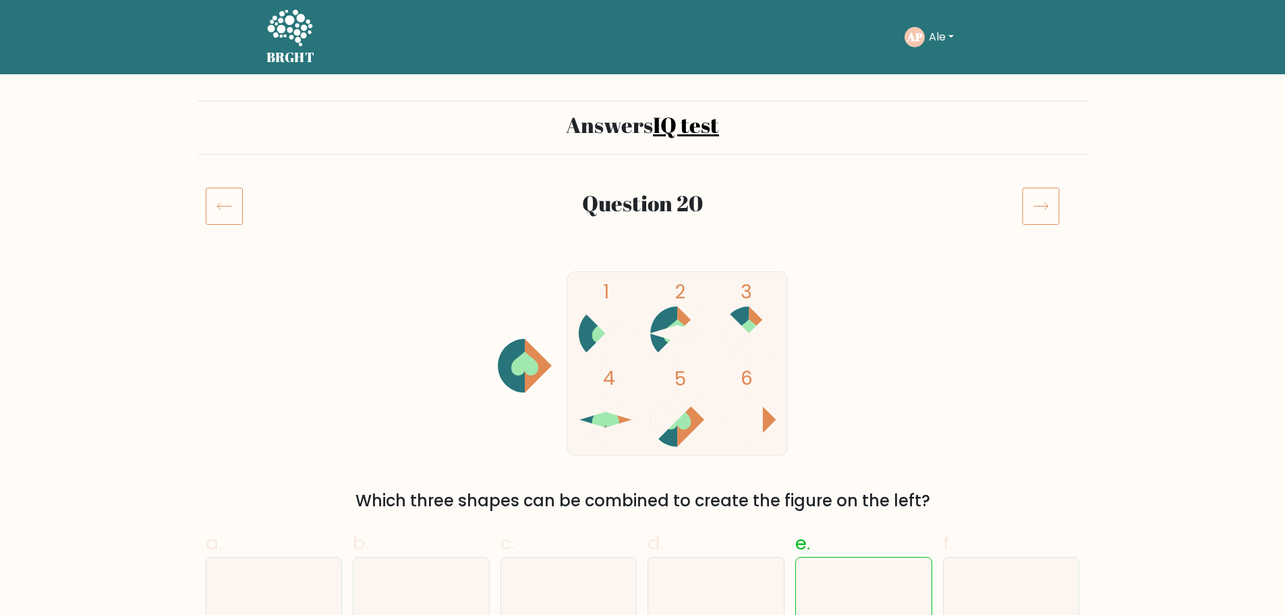
click at [1059, 200] on rect at bounding box center [1041, 206] width 36 height 36
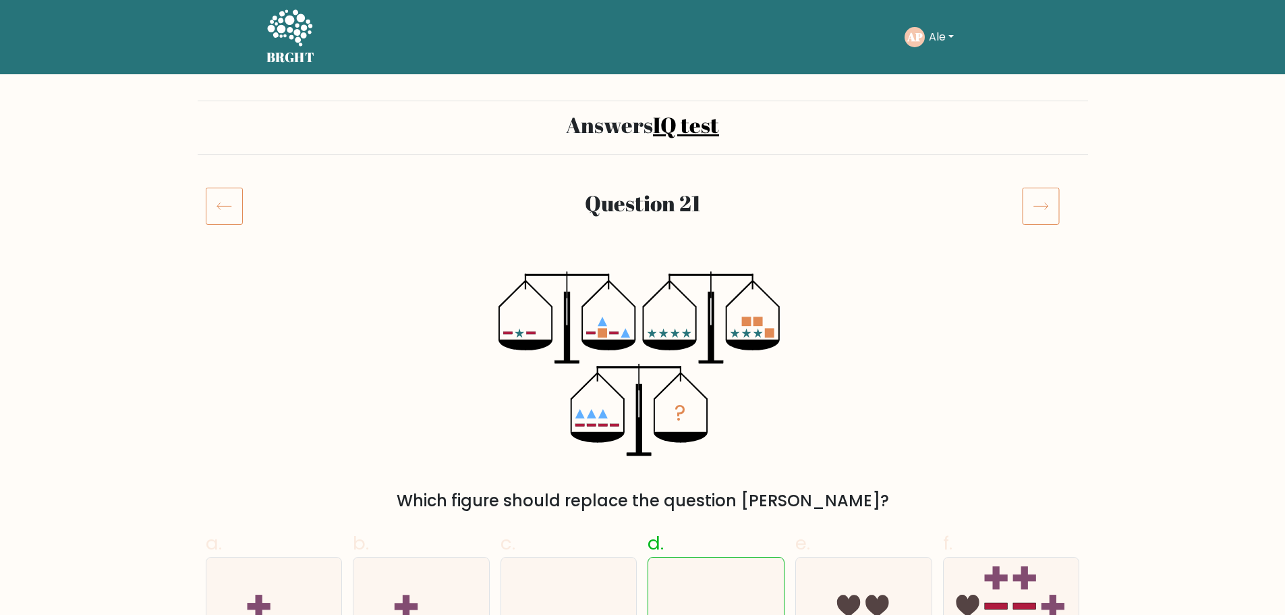
click at [1059, 200] on rect at bounding box center [1041, 206] width 36 height 36
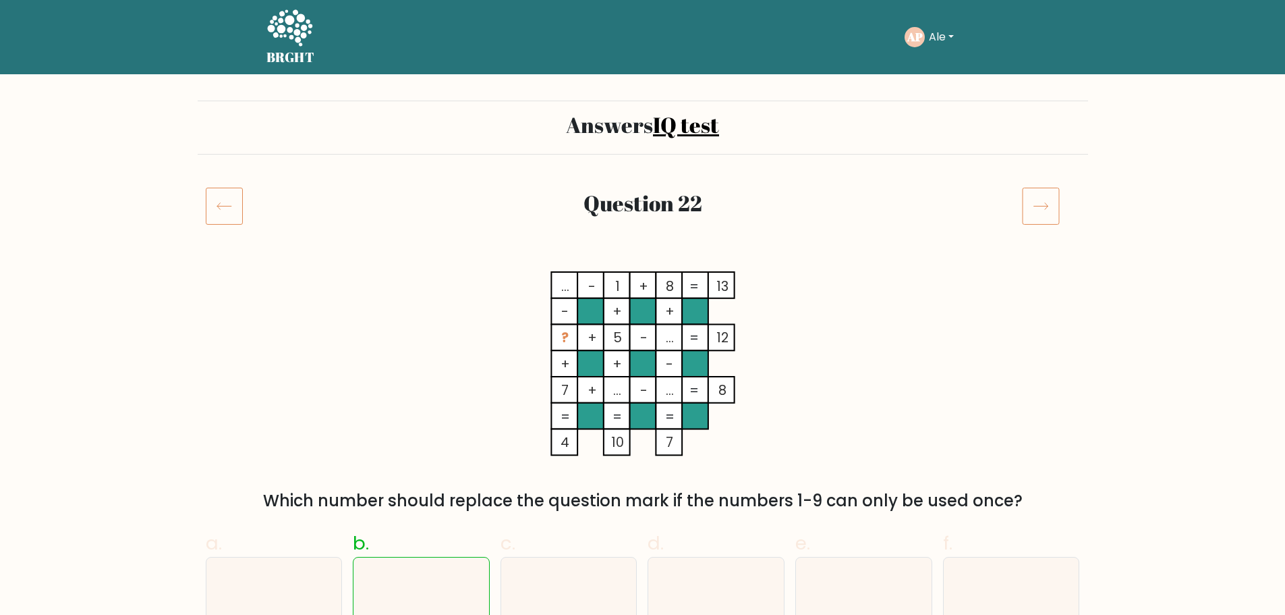
click at [1059, 200] on rect at bounding box center [1041, 206] width 36 height 36
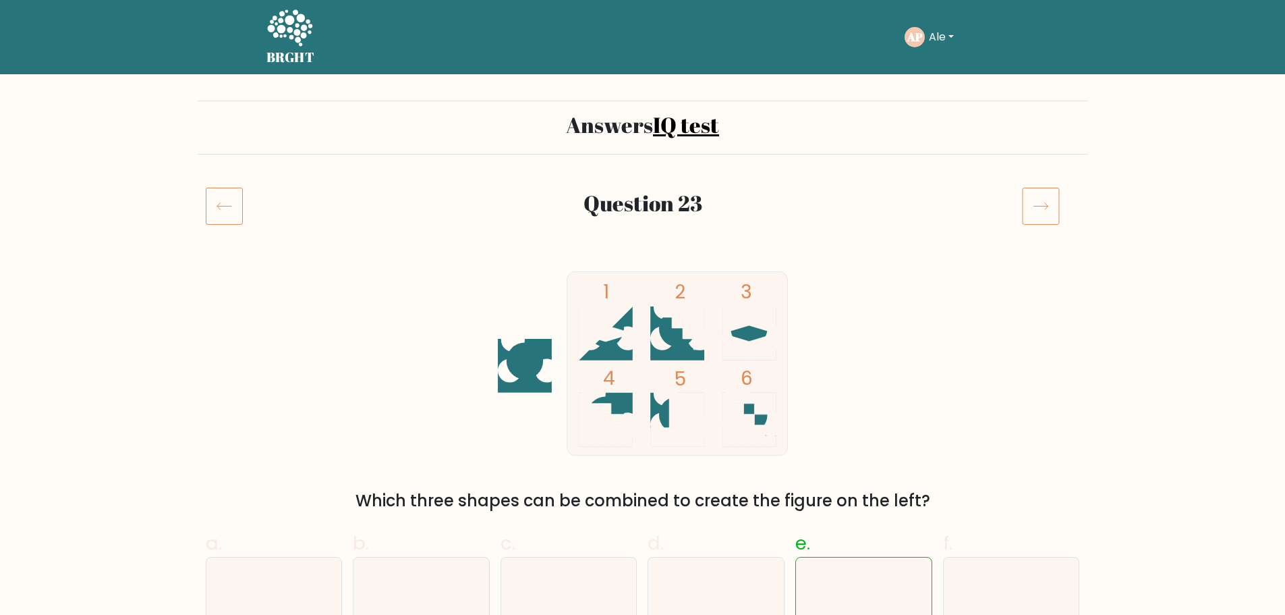
click at [1059, 200] on rect at bounding box center [1041, 206] width 36 height 36
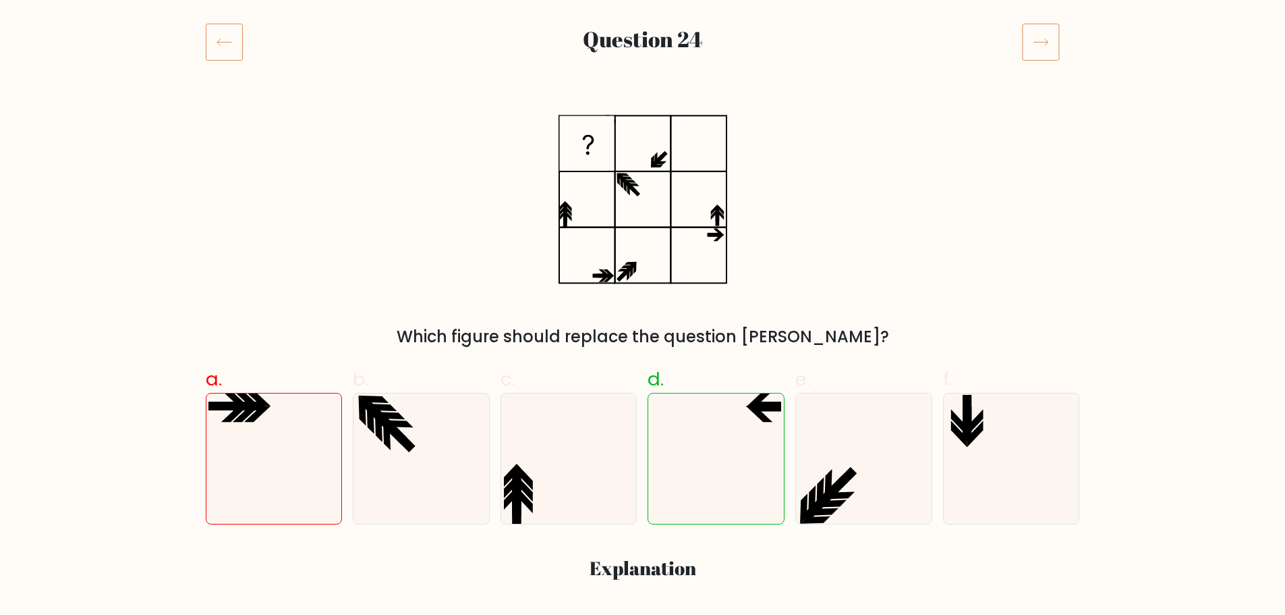
scroll to position [167, 0]
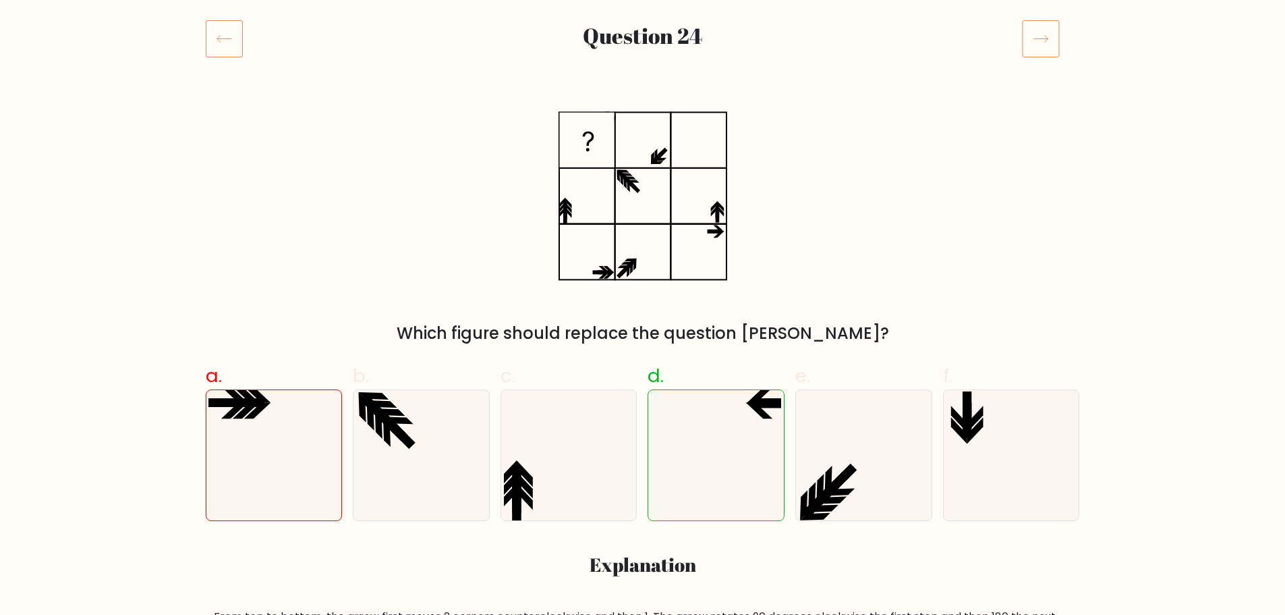
click at [1052, 37] on icon at bounding box center [1041, 39] width 38 height 38
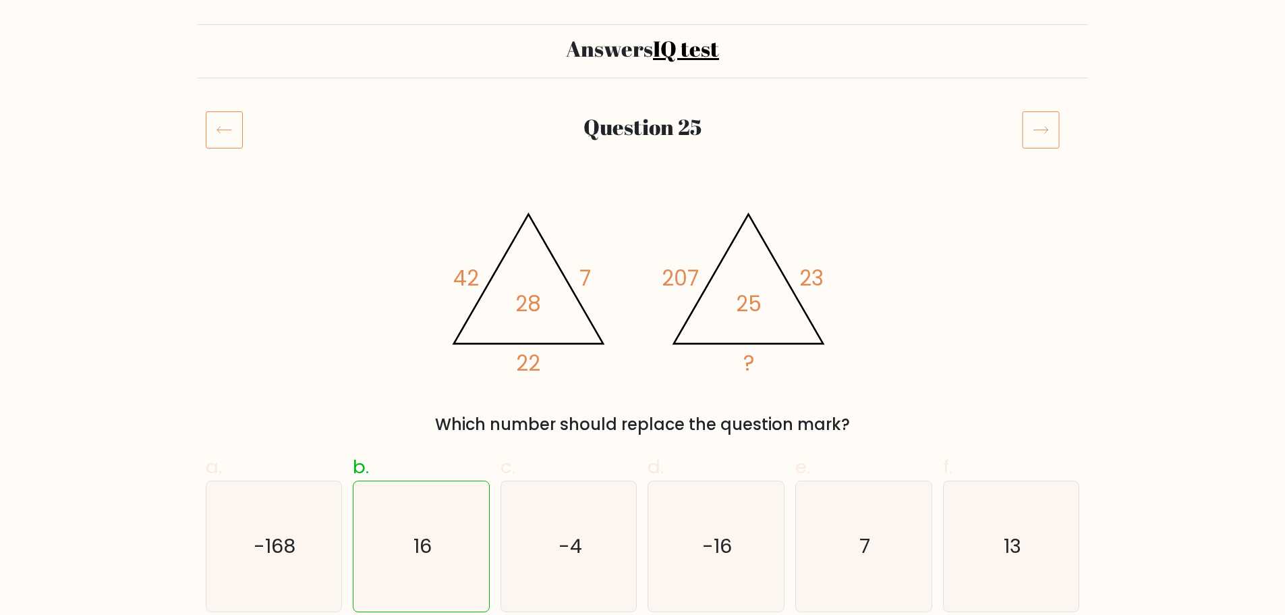
scroll to position [46, 0]
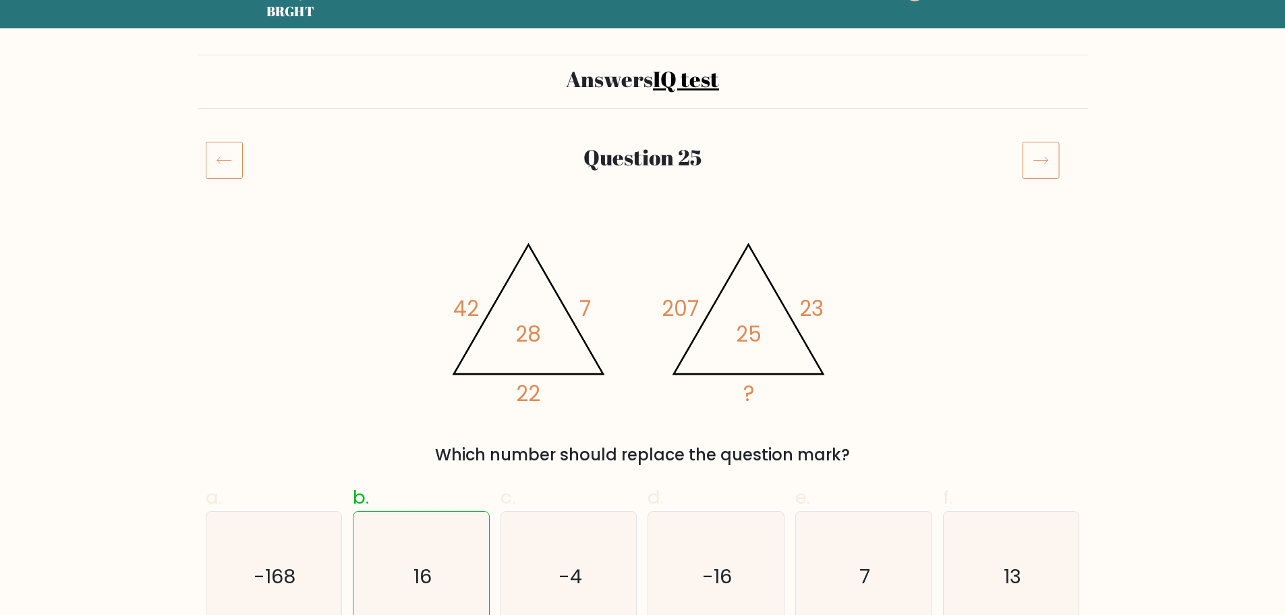
click at [1050, 163] on icon at bounding box center [1041, 160] width 38 height 38
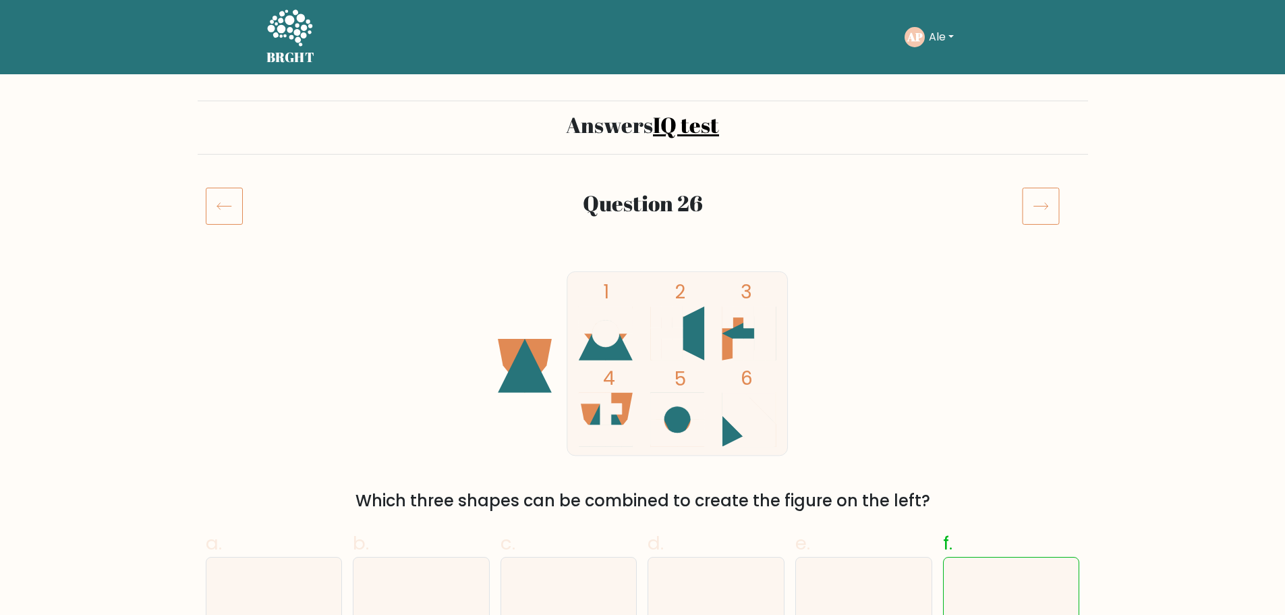
click at [1046, 204] on icon at bounding box center [1041, 206] width 38 height 38
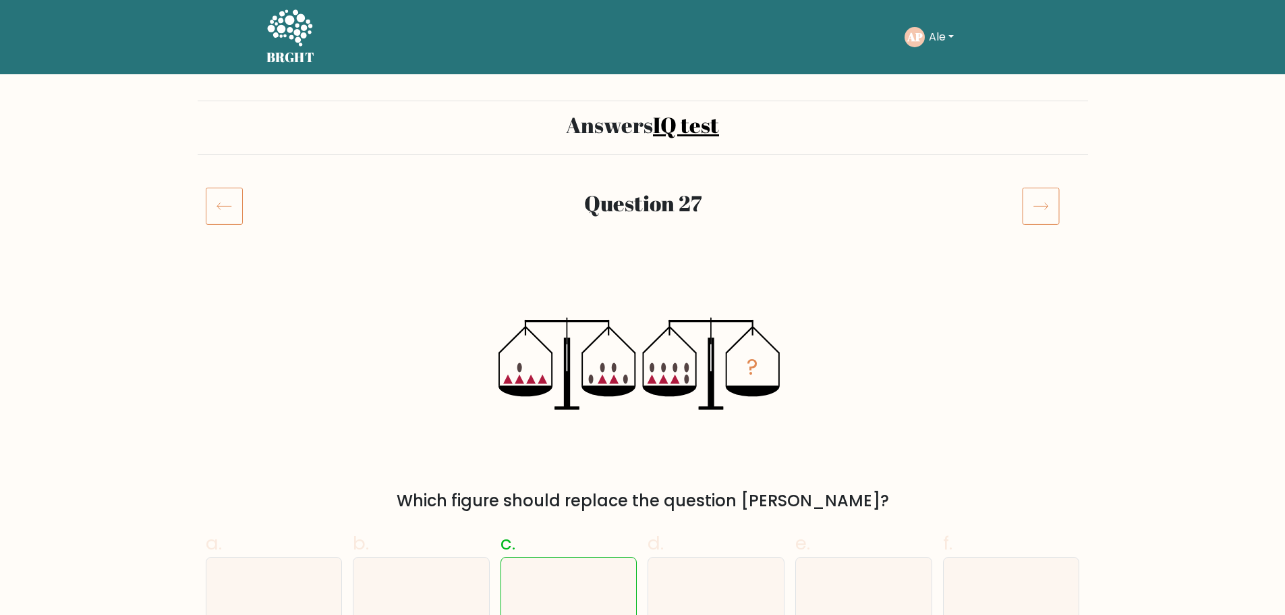
click at [1046, 204] on icon at bounding box center [1041, 206] width 38 height 38
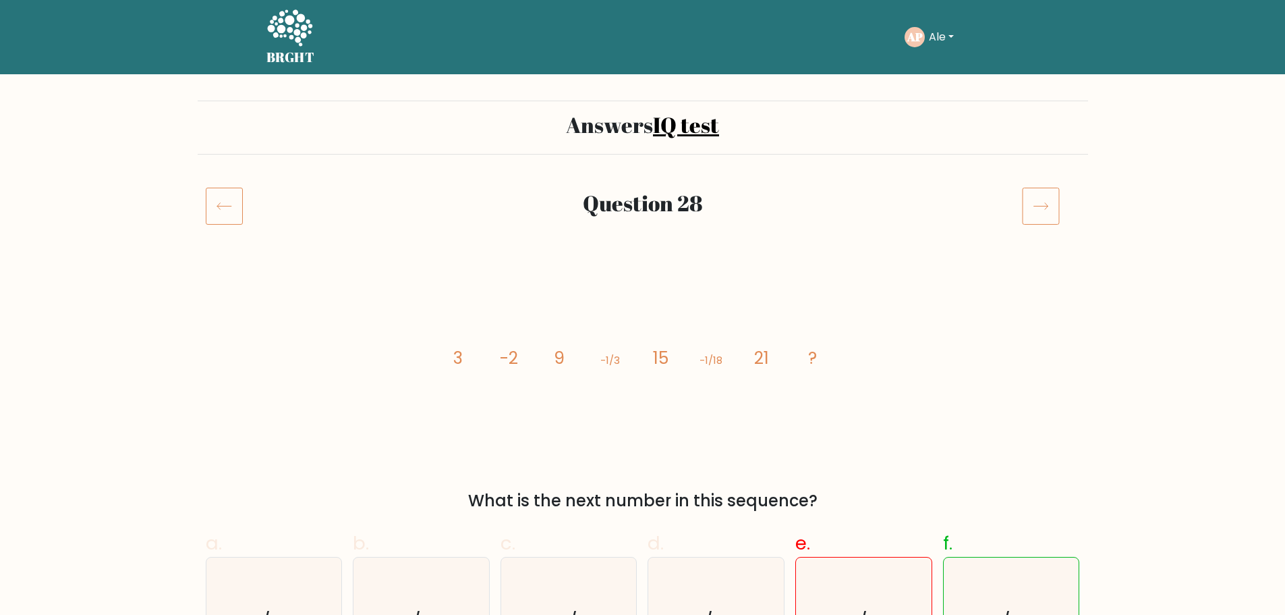
click at [1060, 225] on div "Question 28" at bounding box center [643, 222] width 890 height 70
click at [1042, 208] on icon at bounding box center [1041, 206] width 38 height 38
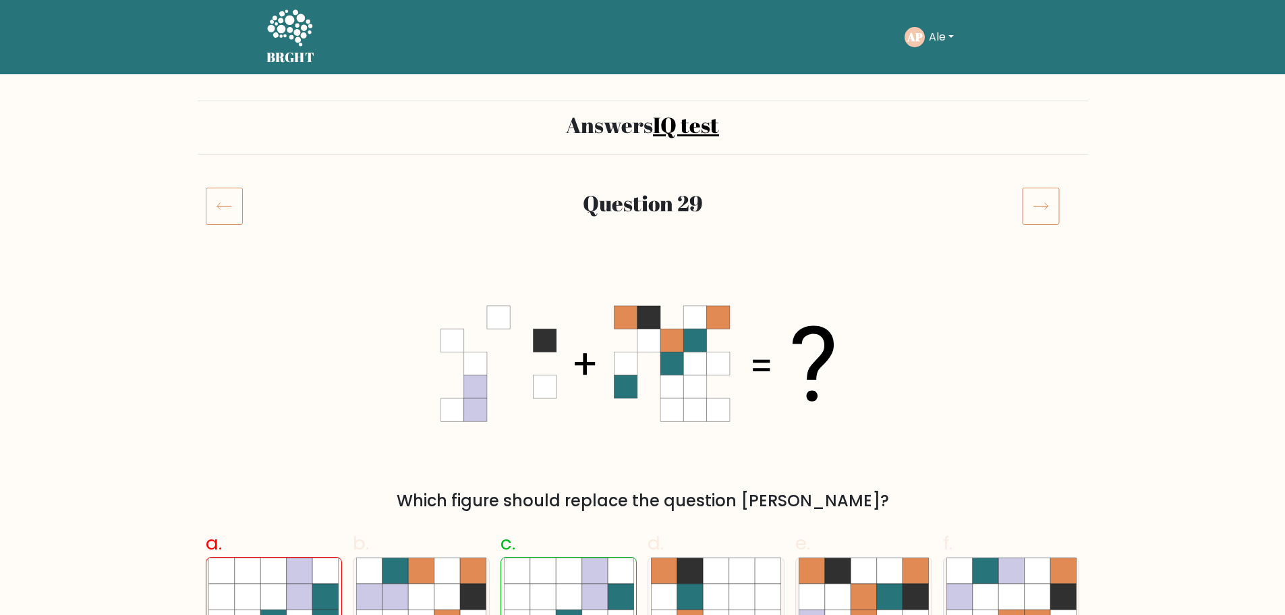
scroll to position [538, 0]
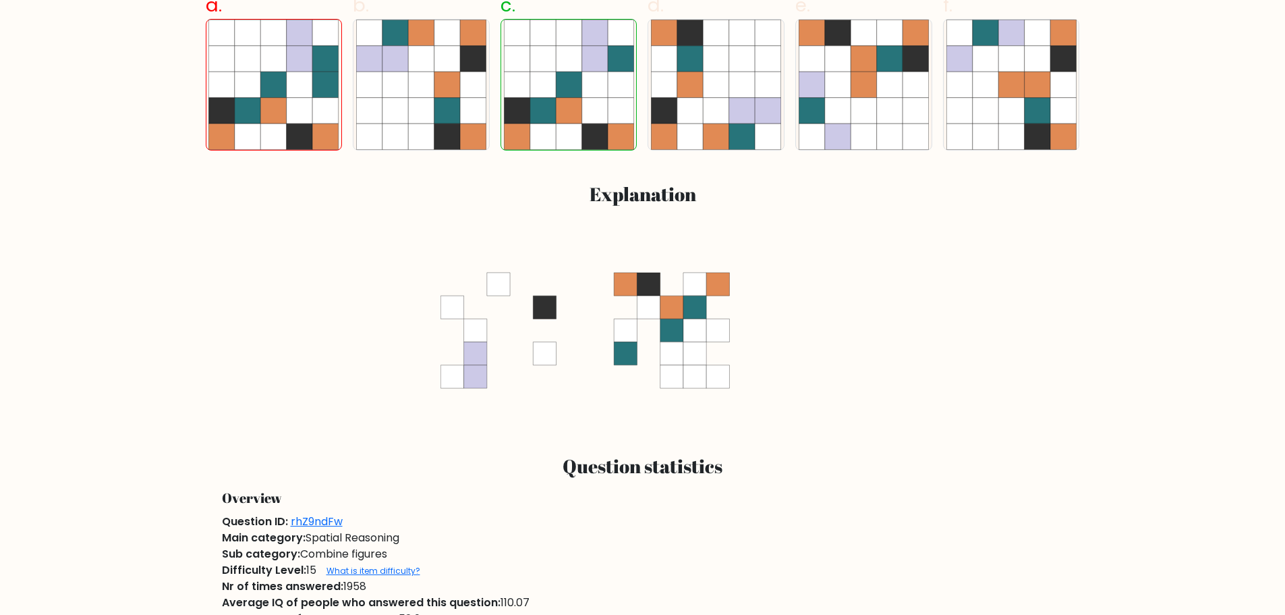
drag, startPoint x: 1294, startPoint y: 176, endPoint x: 1264, endPoint y: 106, distance: 76.2
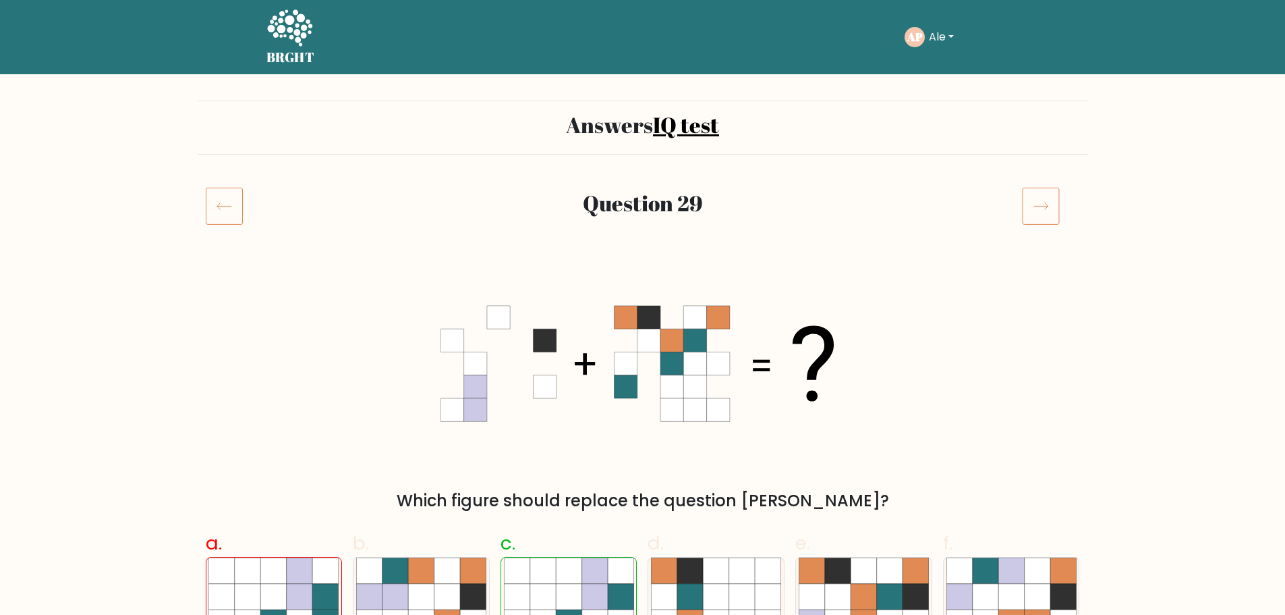
scroll to position [66, 0]
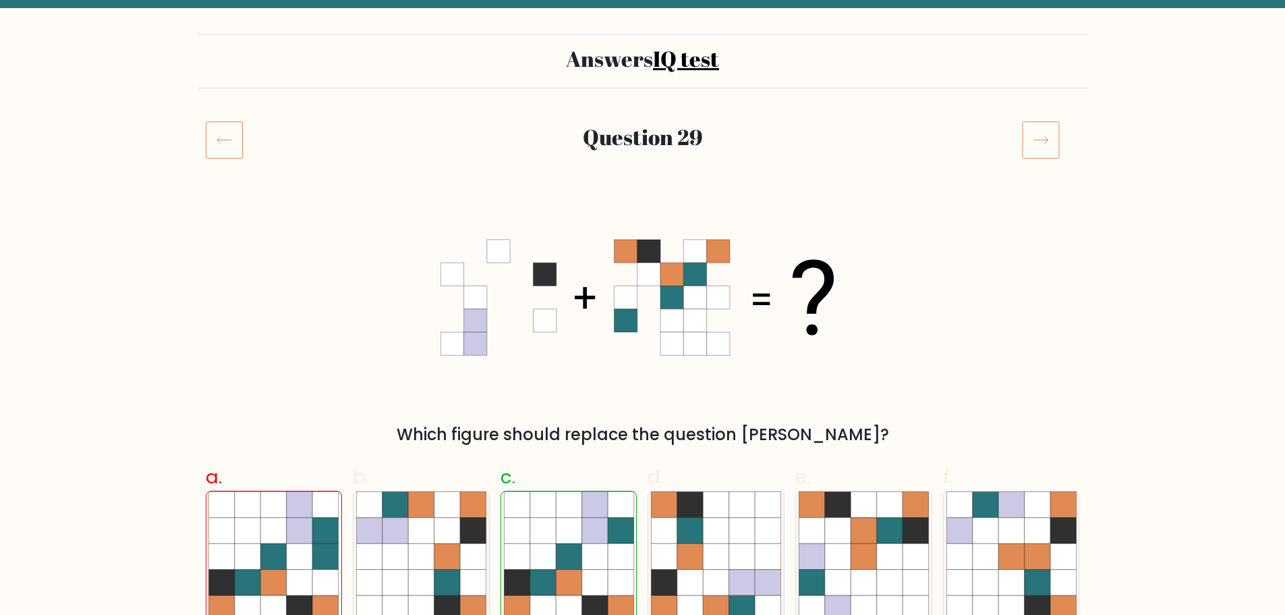
click at [1036, 151] on icon at bounding box center [1041, 140] width 38 height 38
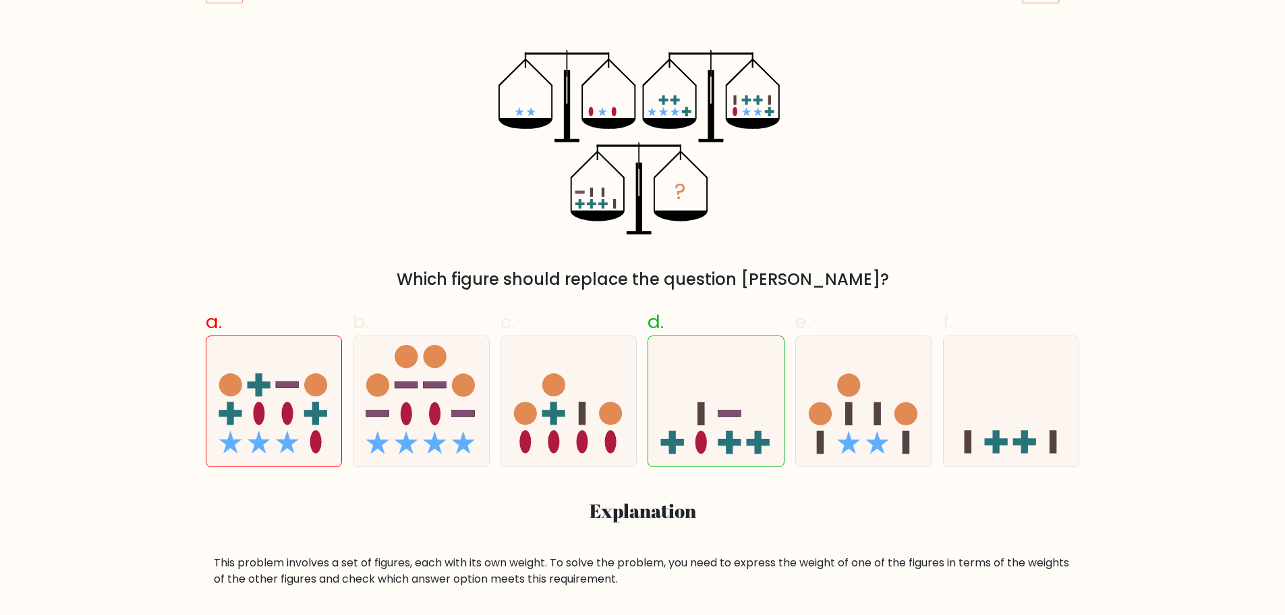
scroll to position [224, 0]
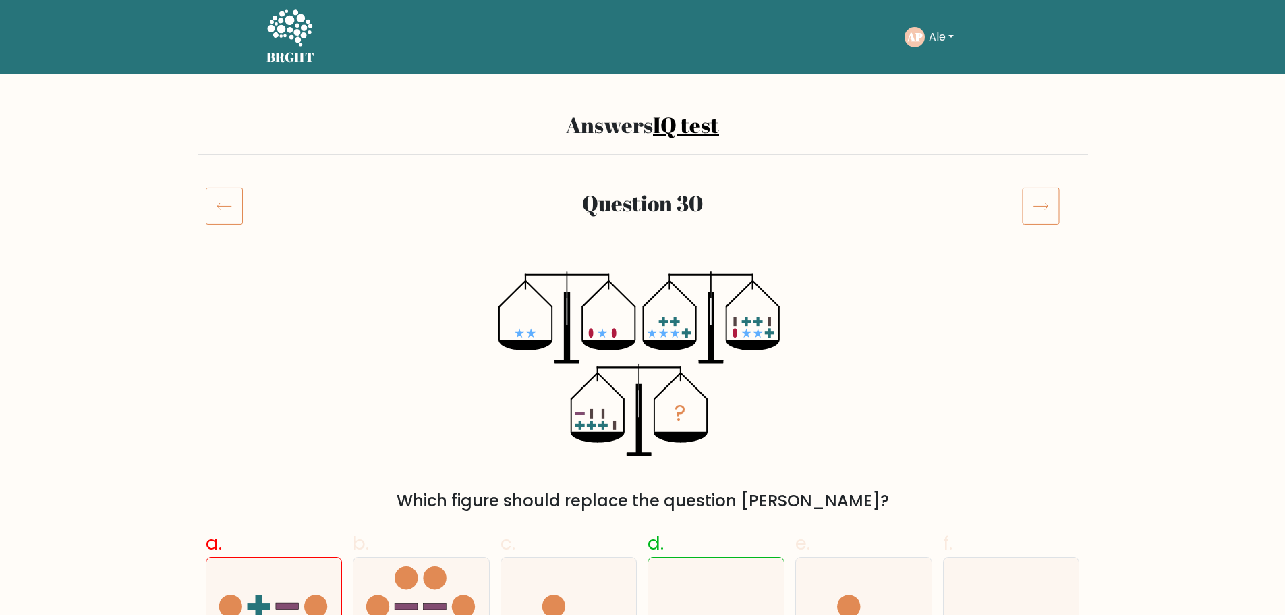
click at [1056, 200] on icon at bounding box center [1041, 206] width 38 height 38
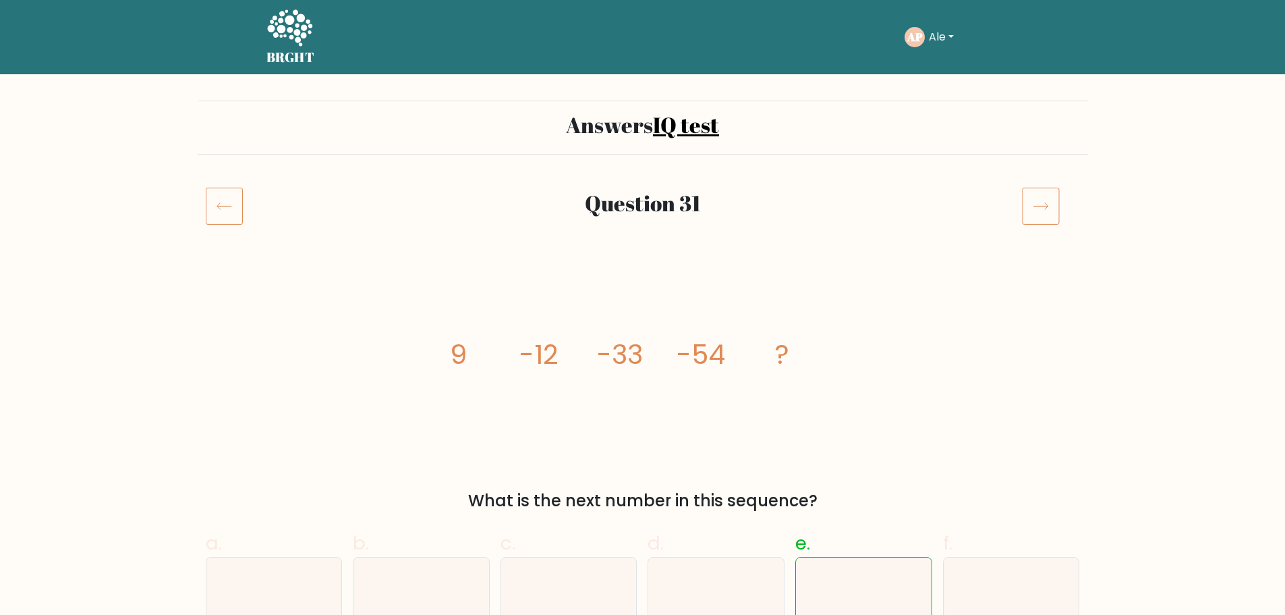
click at [1056, 200] on icon at bounding box center [1041, 206] width 38 height 38
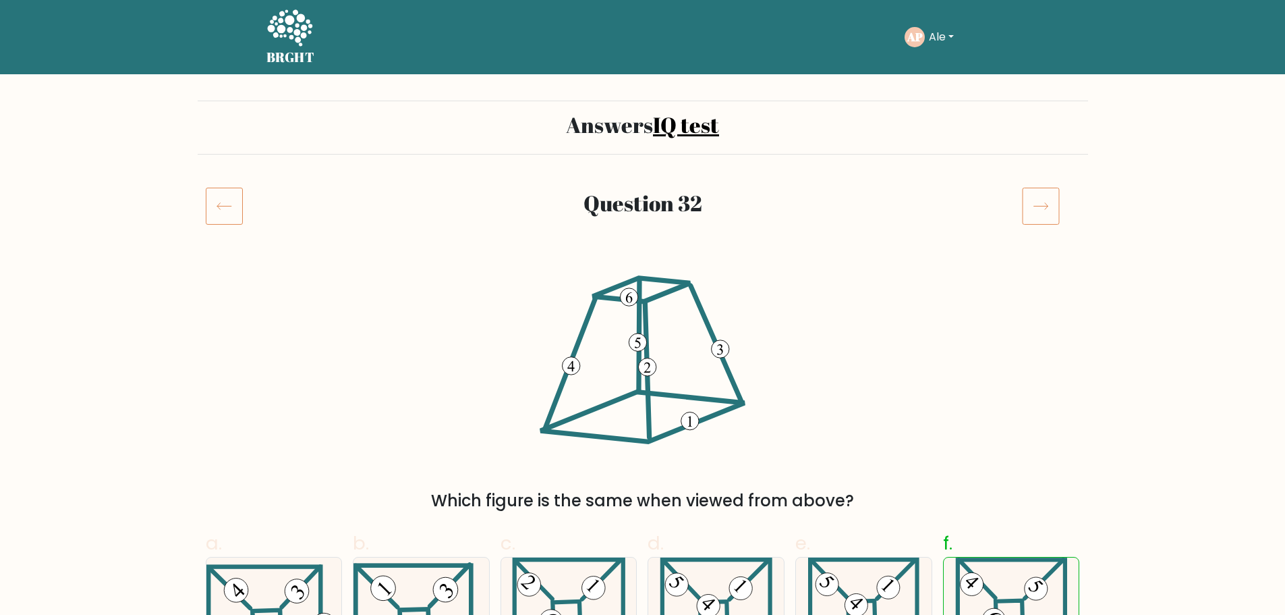
click at [1056, 201] on icon at bounding box center [1041, 206] width 38 height 38
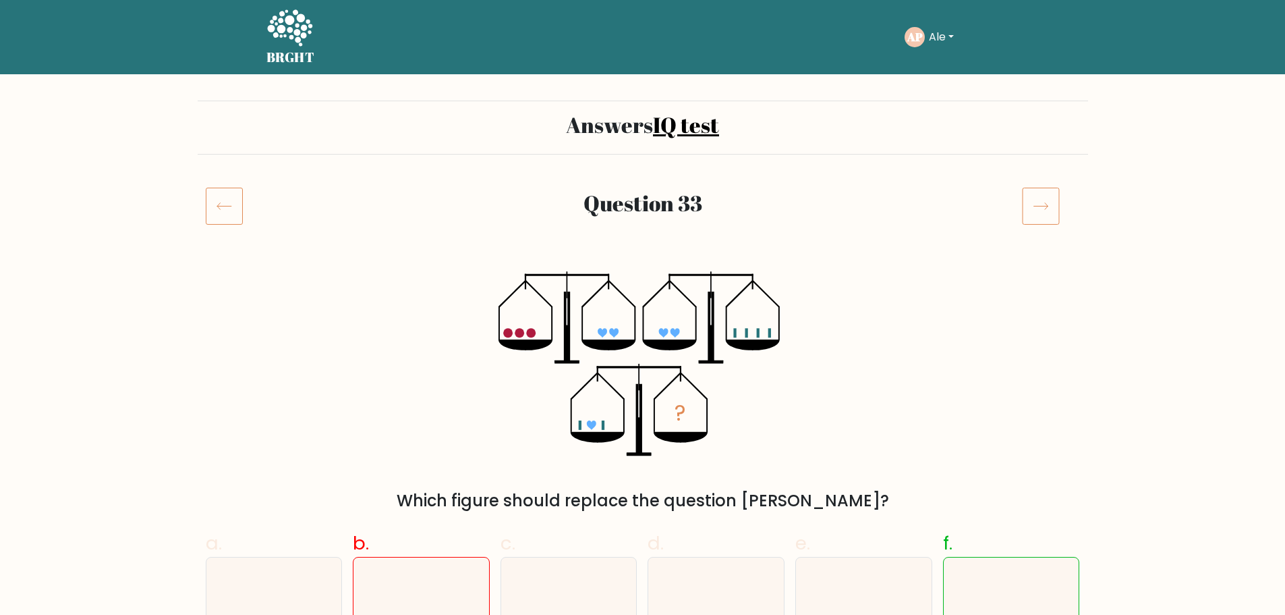
click at [1049, 212] on icon at bounding box center [1041, 206] width 38 height 38
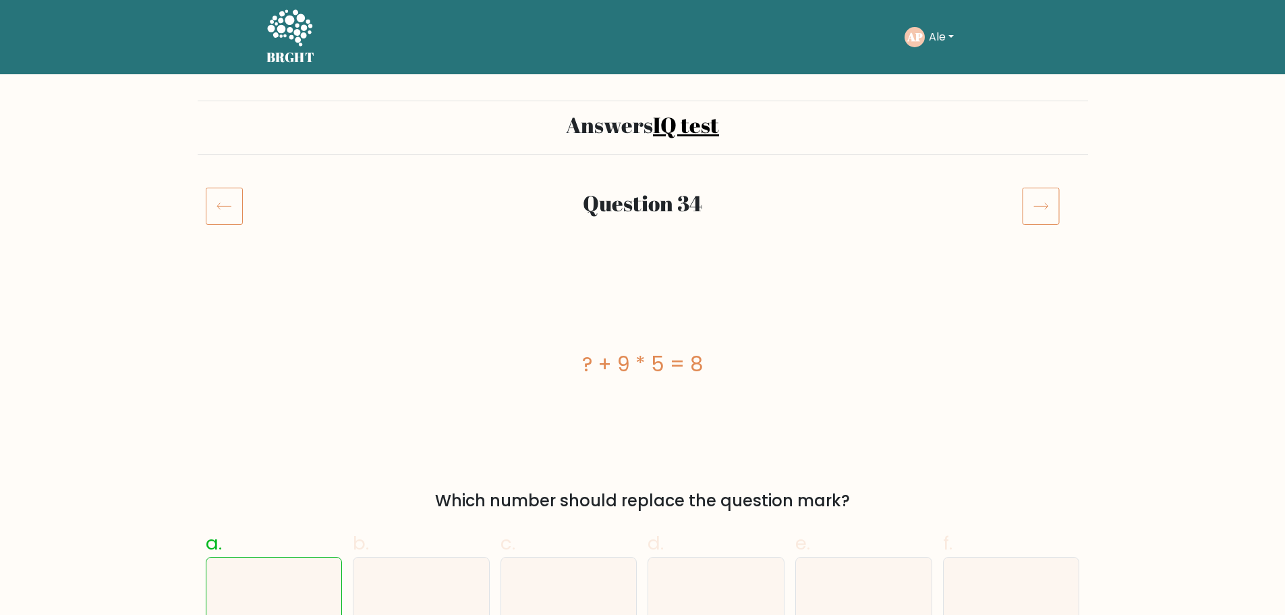
click at [1050, 212] on icon at bounding box center [1041, 206] width 38 height 38
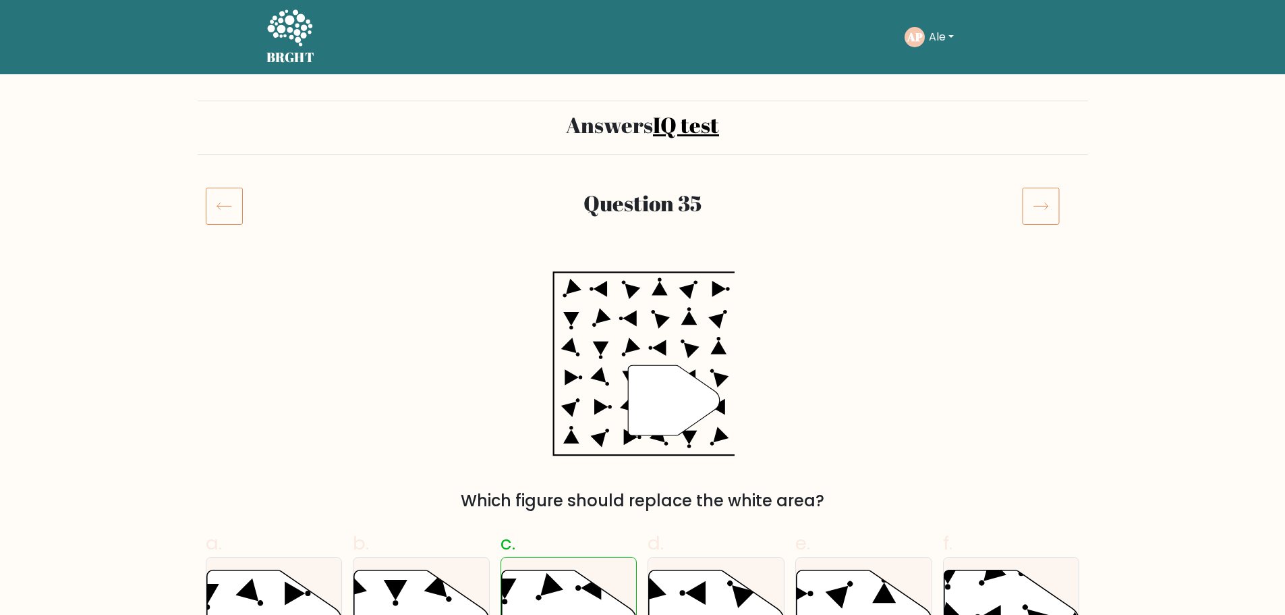
click at [1050, 212] on icon at bounding box center [1041, 206] width 38 height 38
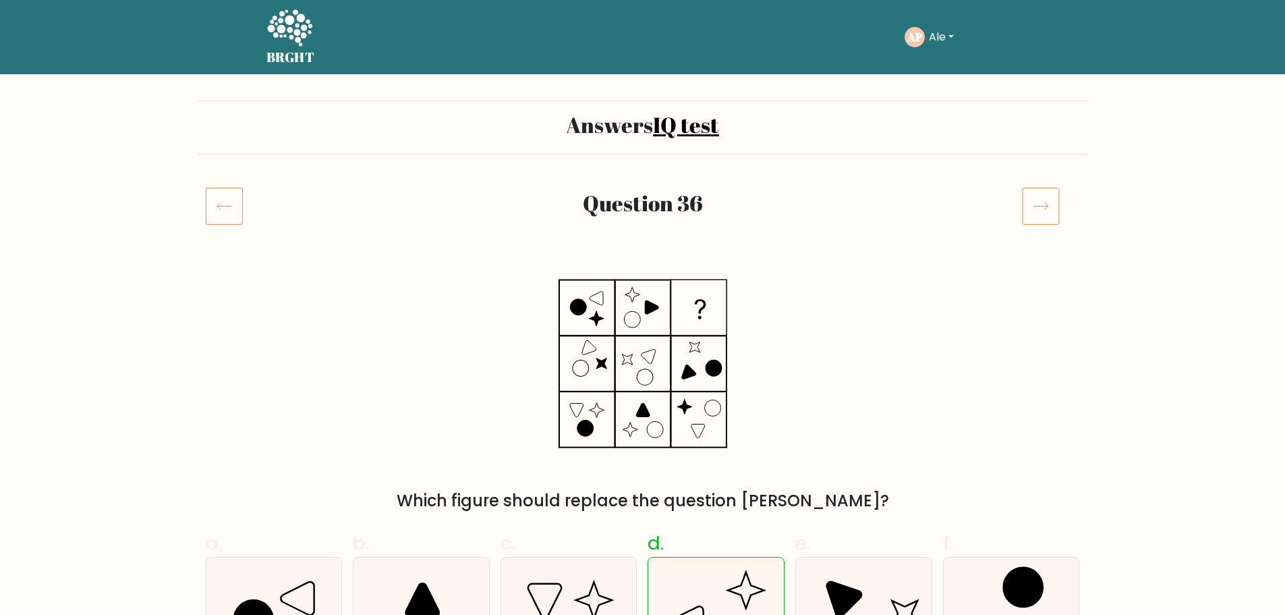
click at [1050, 212] on icon at bounding box center [1041, 206] width 38 height 38
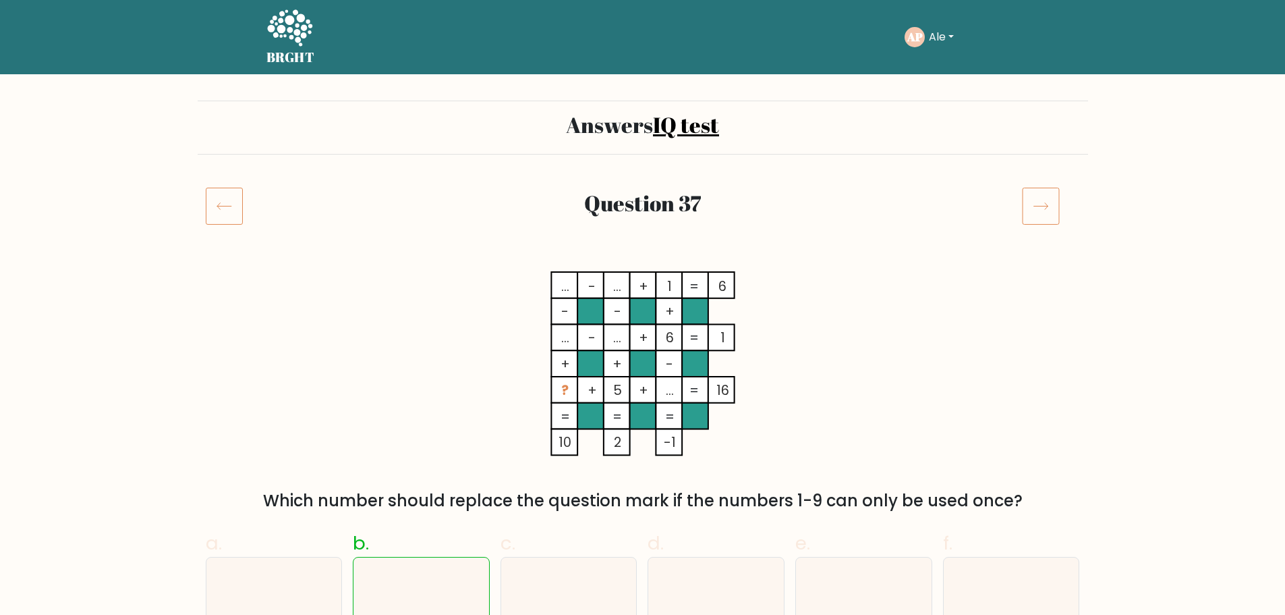
click at [1050, 212] on icon at bounding box center [1041, 206] width 38 height 38
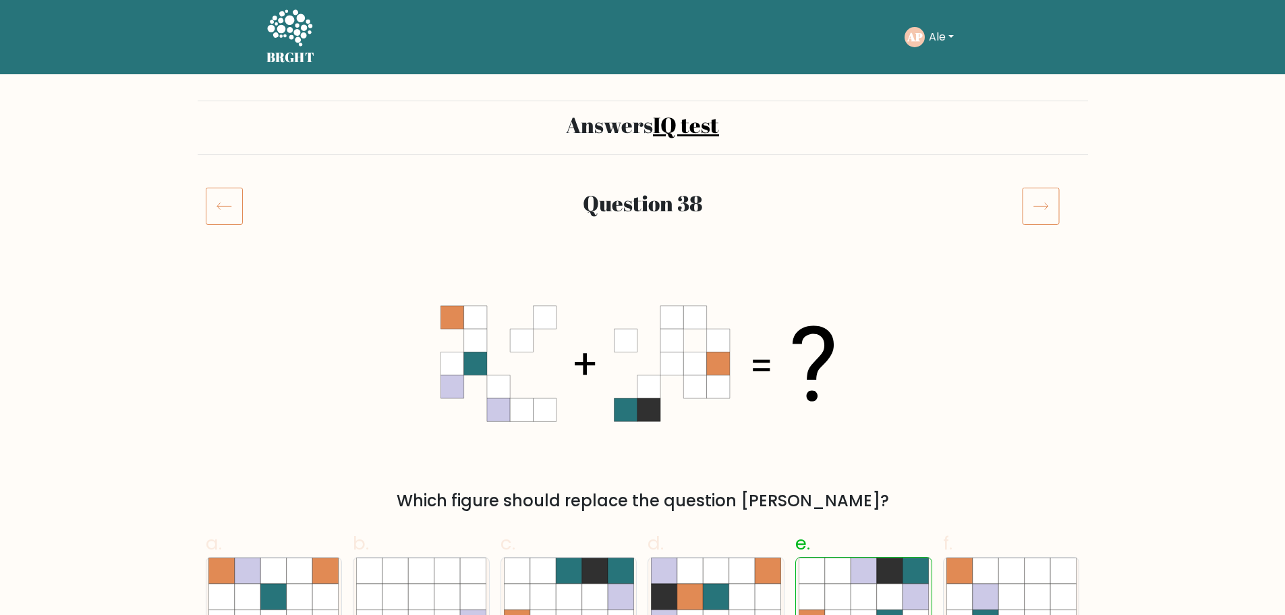
click at [1050, 212] on icon at bounding box center [1041, 206] width 38 height 38
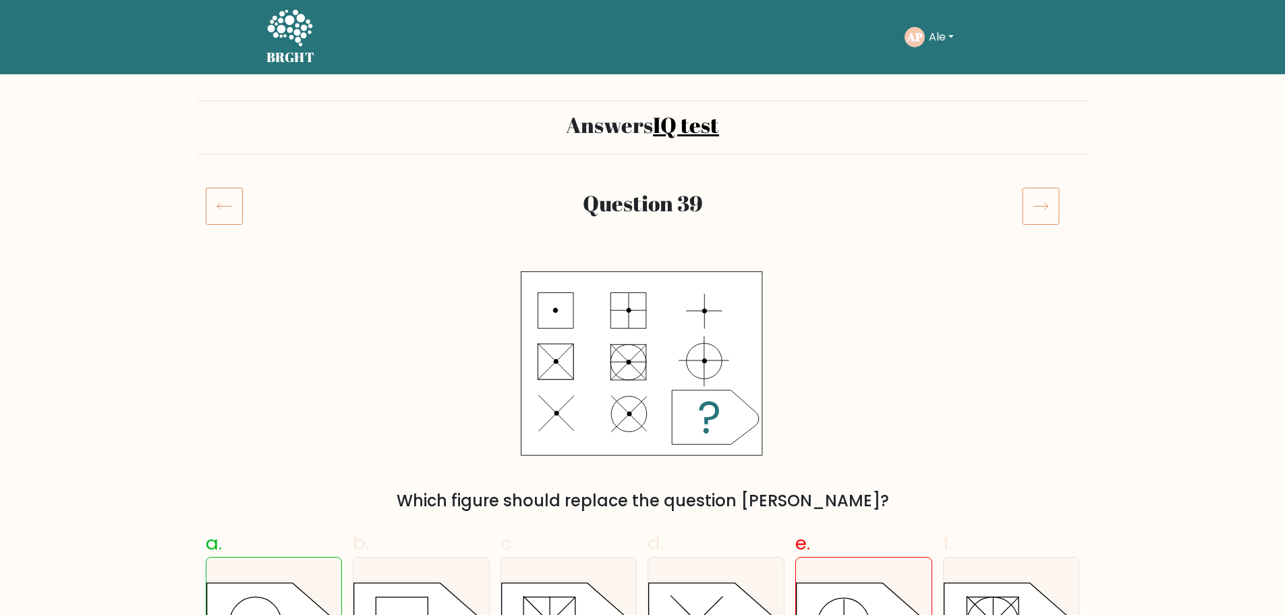
click at [1048, 211] on icon at bounding box center [1041, 206] width 38 height 38
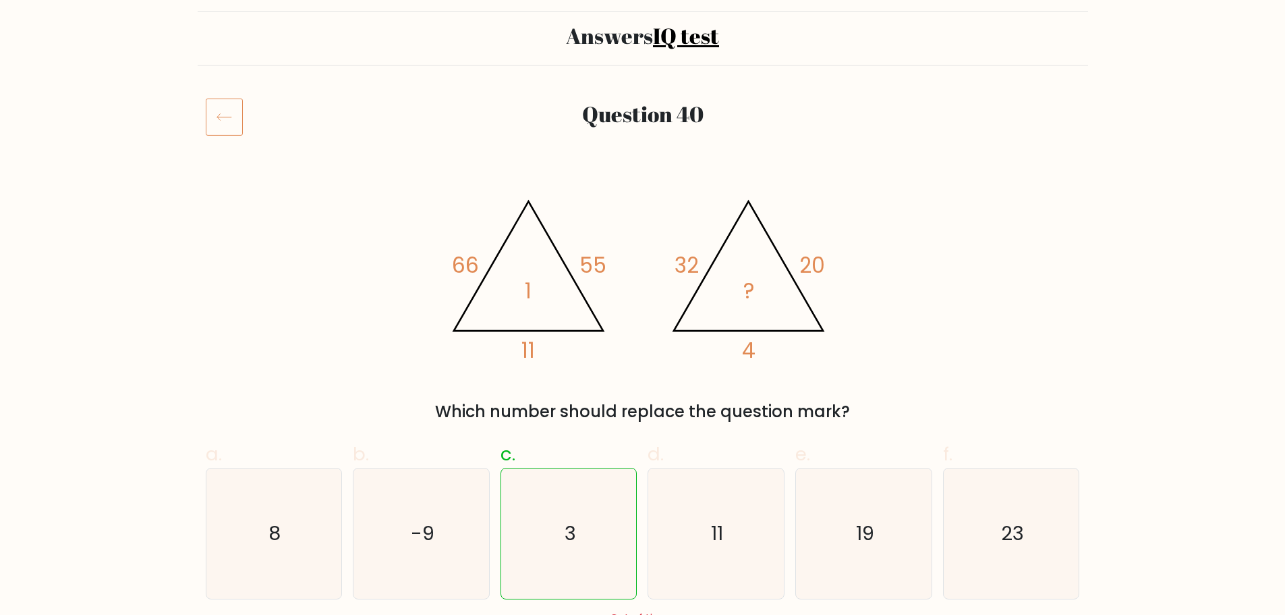
scroll to position [54, 0]
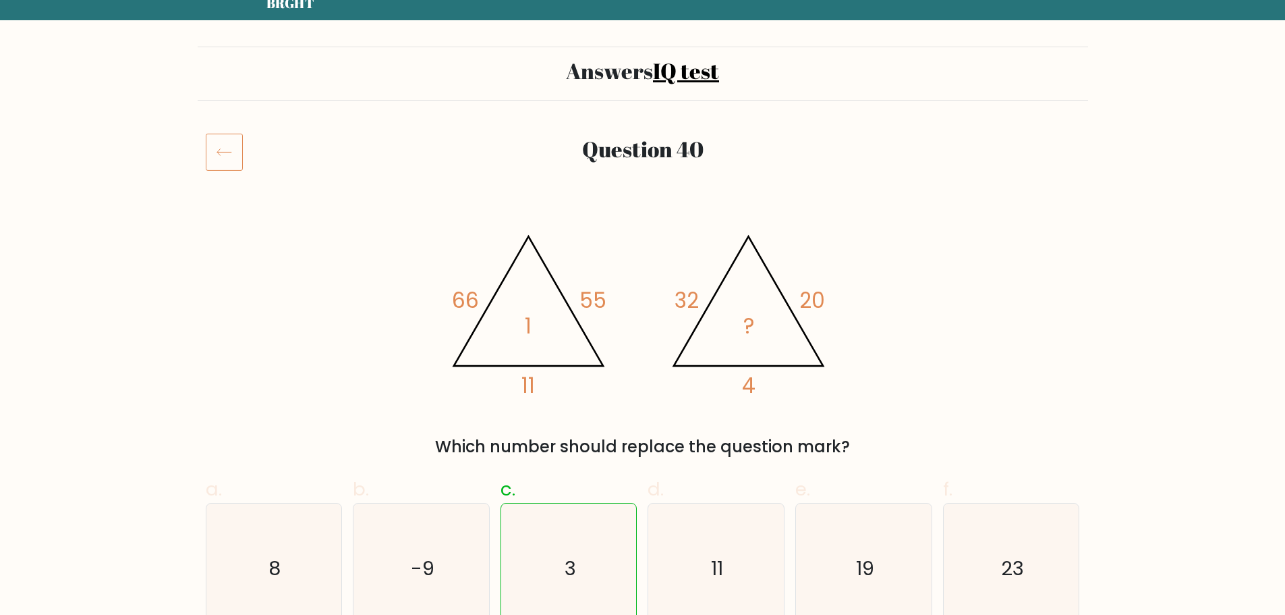
drag, startPoint x: 1251, startPoint y: 105, endPoint x: 1266, endPoint y: 157, distance: 54.5
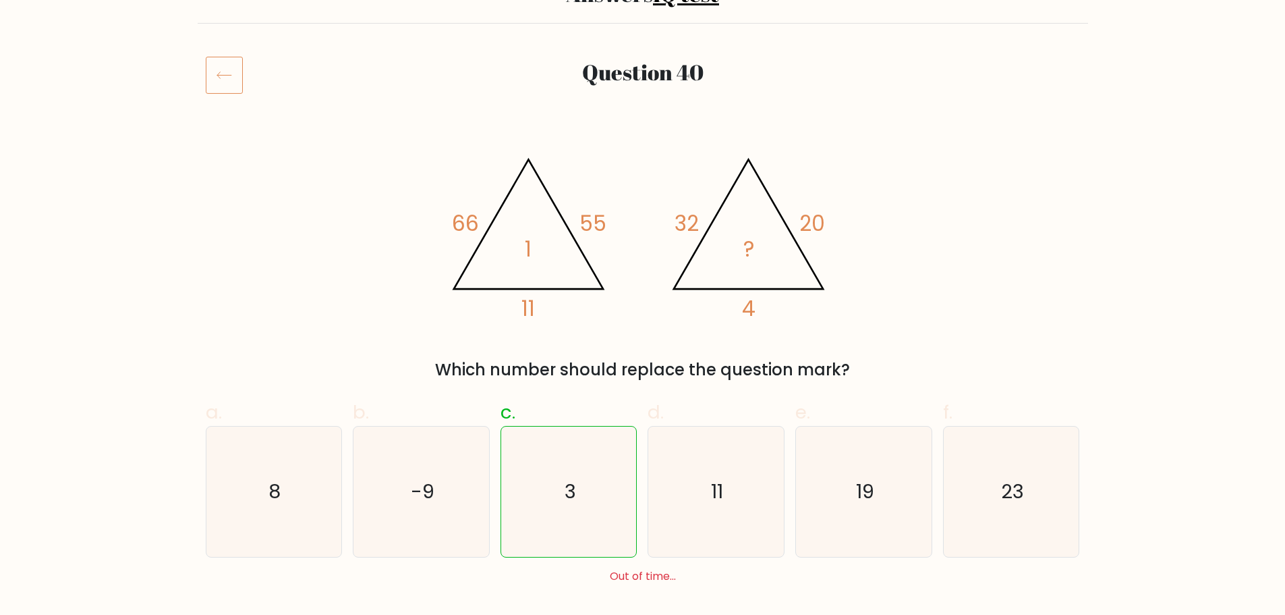
scroll to position [74, 0]
